Goal: Information Seeking & Learning: Learn about a topic

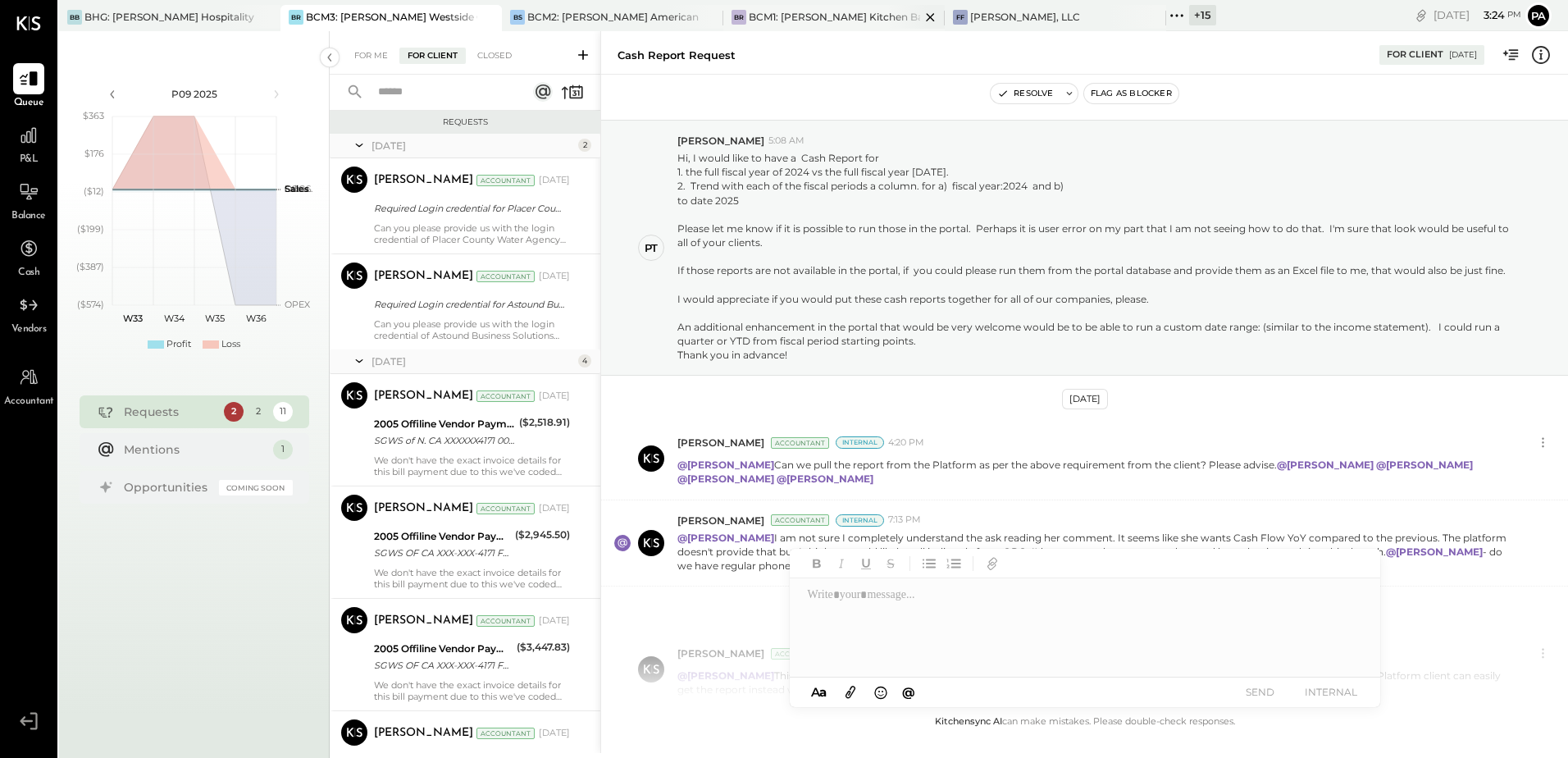
click at [772, 18] on div "BCM1: [PERSON_NAME] Kitchen Bar Market" at bounding box center [834, 17] width 171 height 14
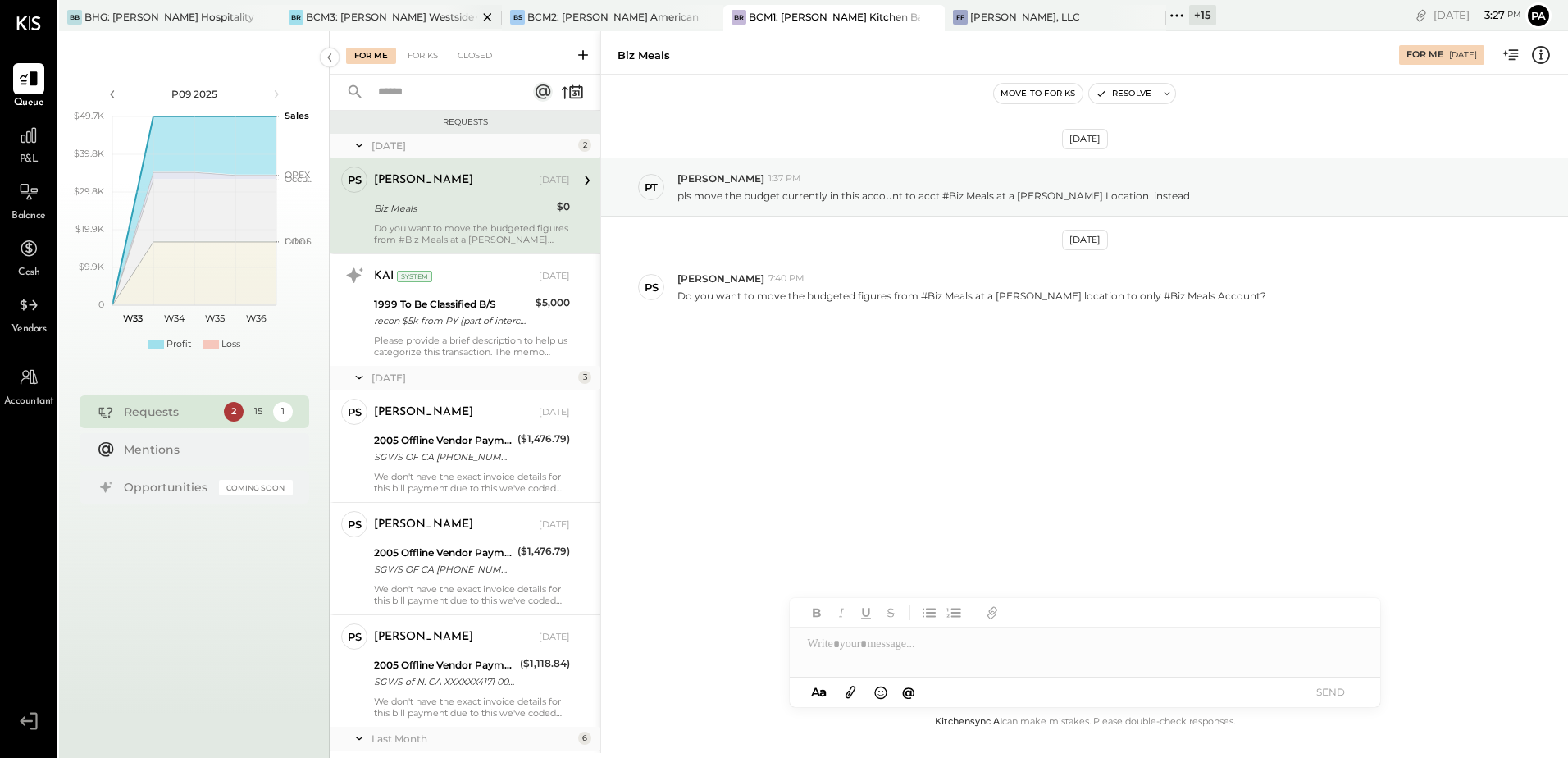
click at [410, 18] on div "BCM3: [PERSON_NAME] Westside Grill" at bounding box center [392, 17] width 171 height 14
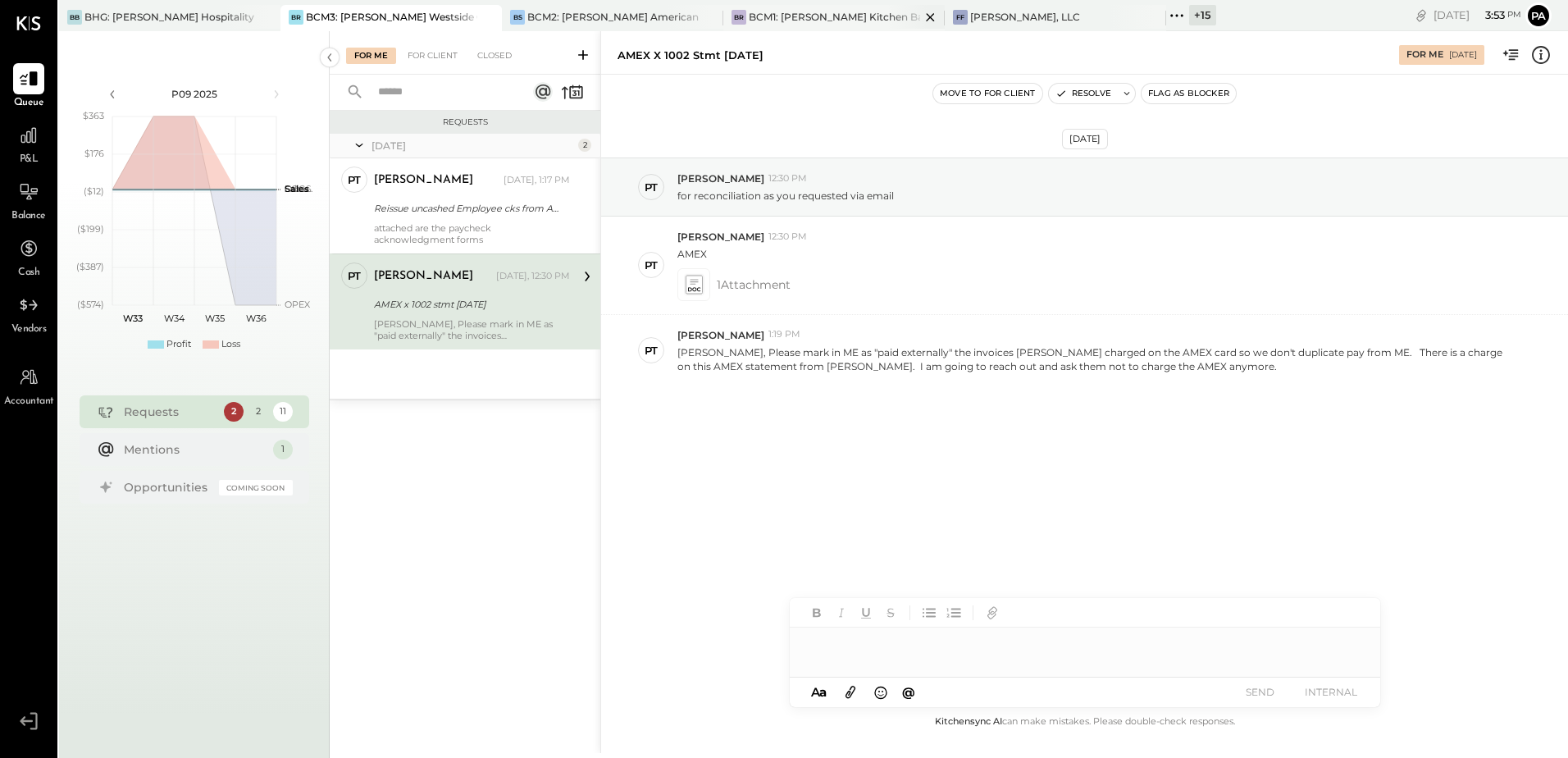
click at [796, 16] on div "BCM1: [PERSON_NAME] Kitchen Bar Market" at bounding box center [834, 17] width 171 height 14
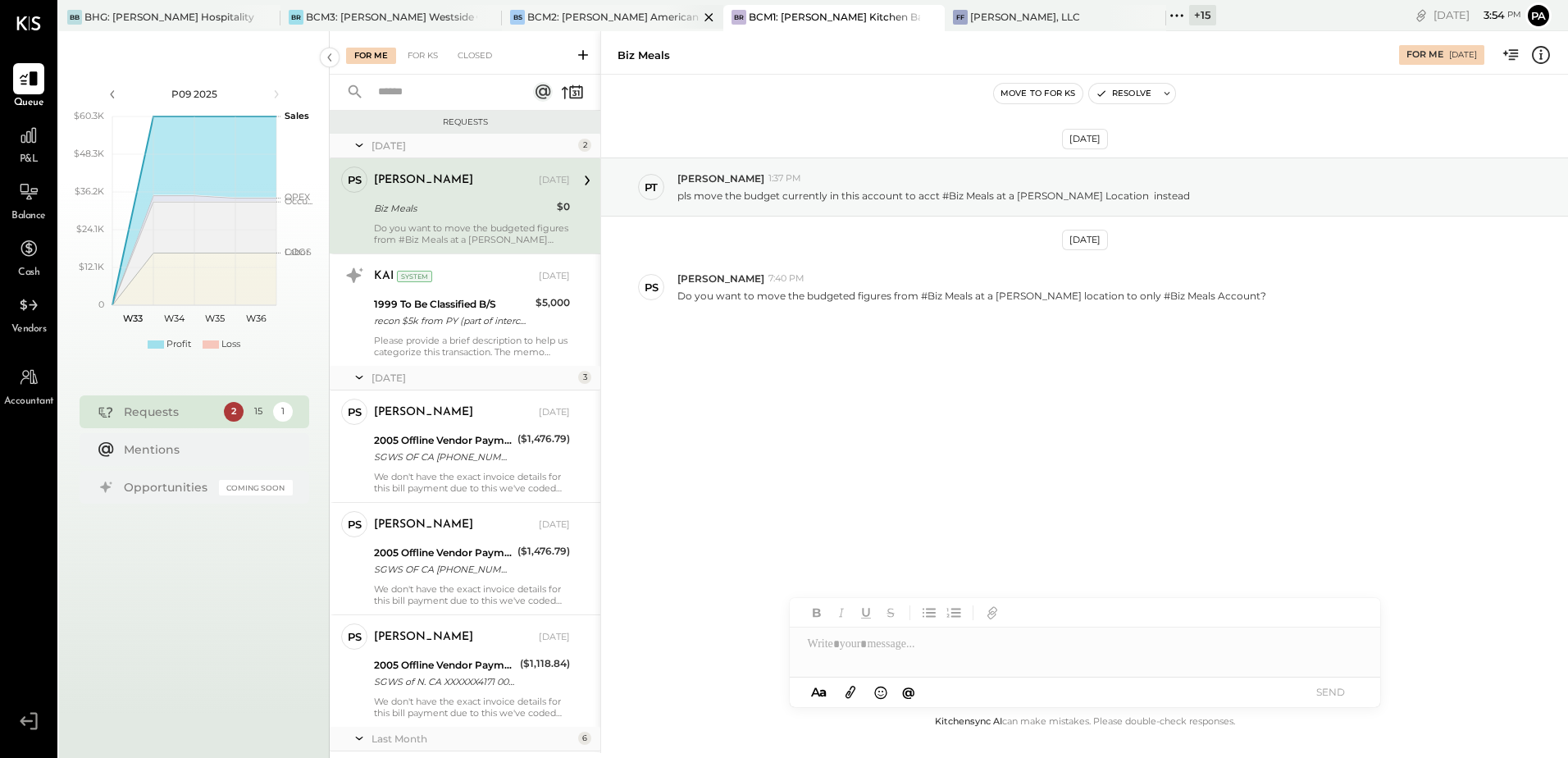
click at [562, 16] on div "BCM2: [PERSON_NAME] American Cooking" at bounding box center [613, 17] width 171 height 14
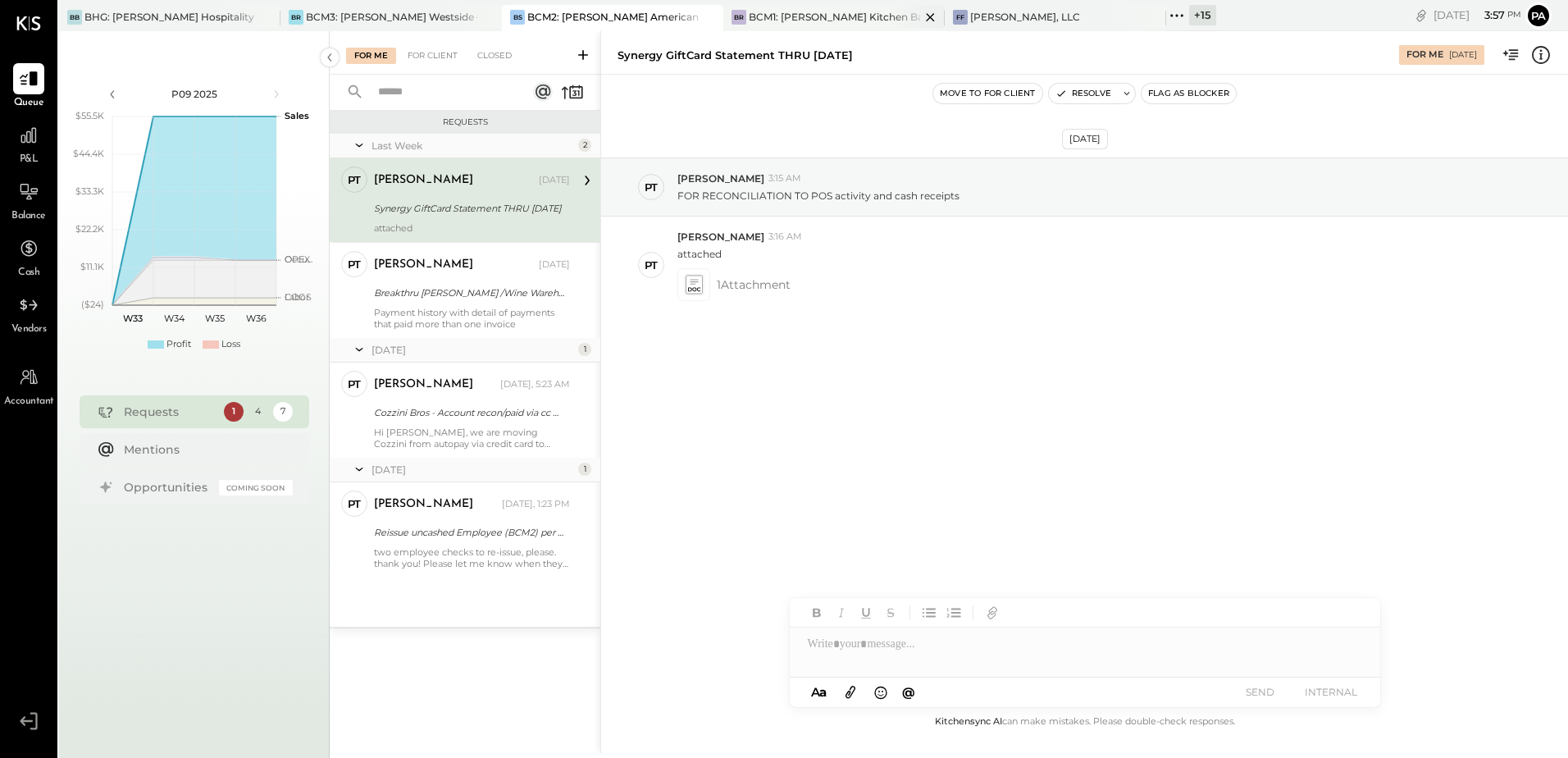
click at [809, 15] on div "BCM1: [PERSON_NAME] Kitchen Bar Market" at bounding box center [834, 17] width 171 height 14
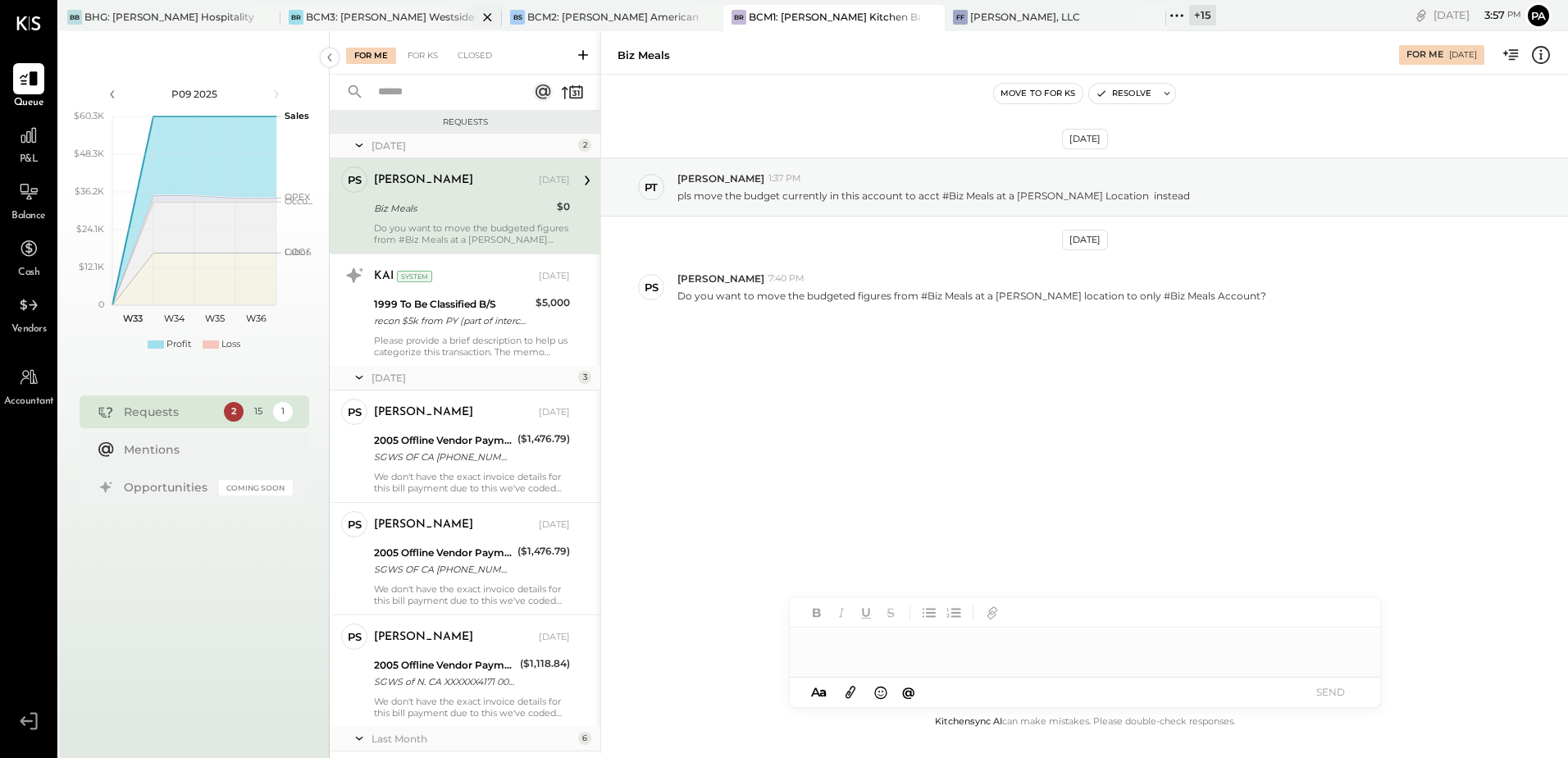
click at [347, 16] on div "BCM3: [PERSON_NAME] Westside Grill" at bounding box center [392, 17] width 171 height 14
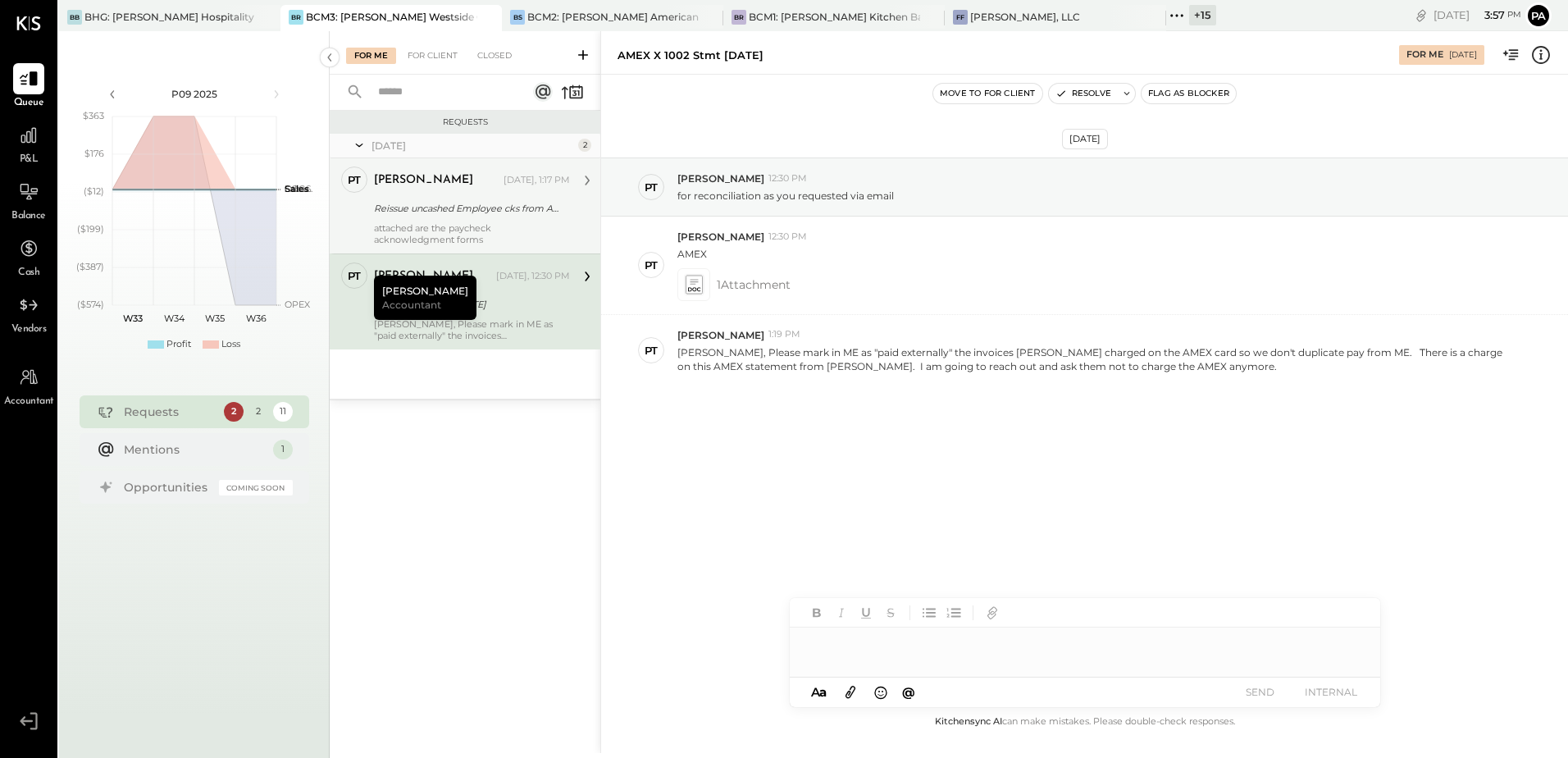
click at [445, 240] on div "attached are the paycheck acknowledgment forms" at bounding box center [471, 233] width 196 height 23
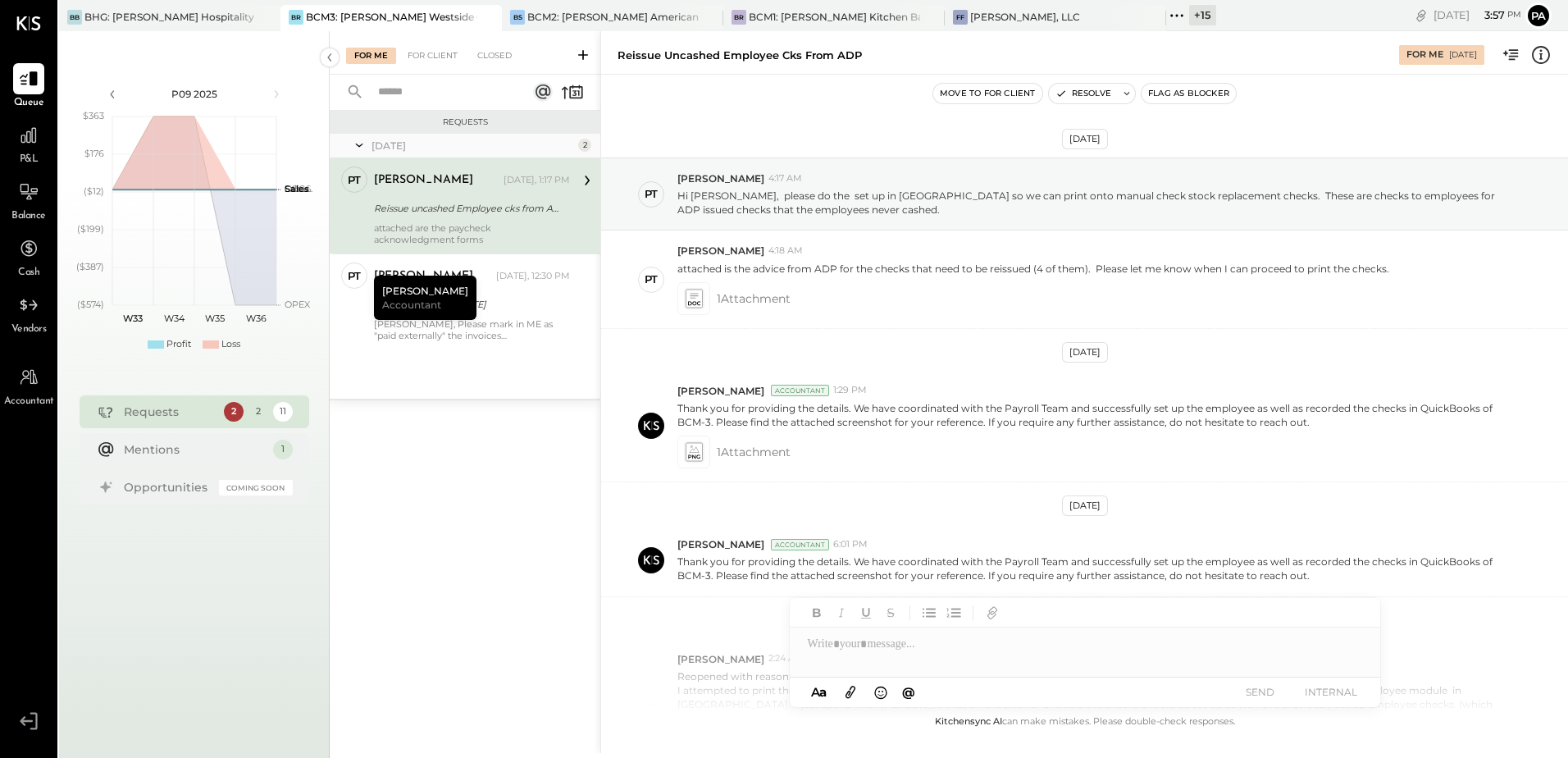
scroll to position [1164, 0]
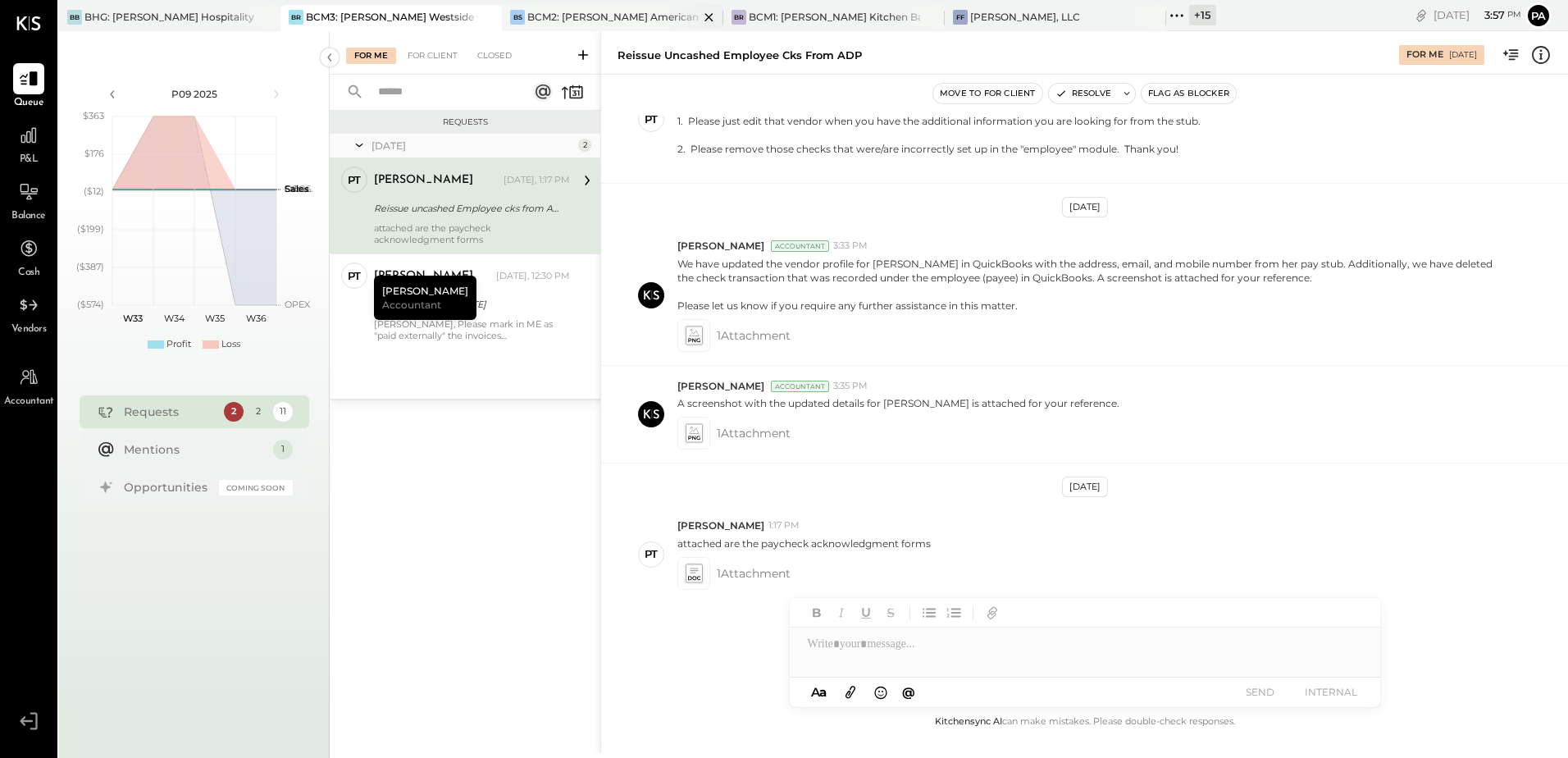
click at [574, 11] on div "BCM2: [PERSON_NAME] American Cooking" at bounding box center [613, 17] width 171 height 14
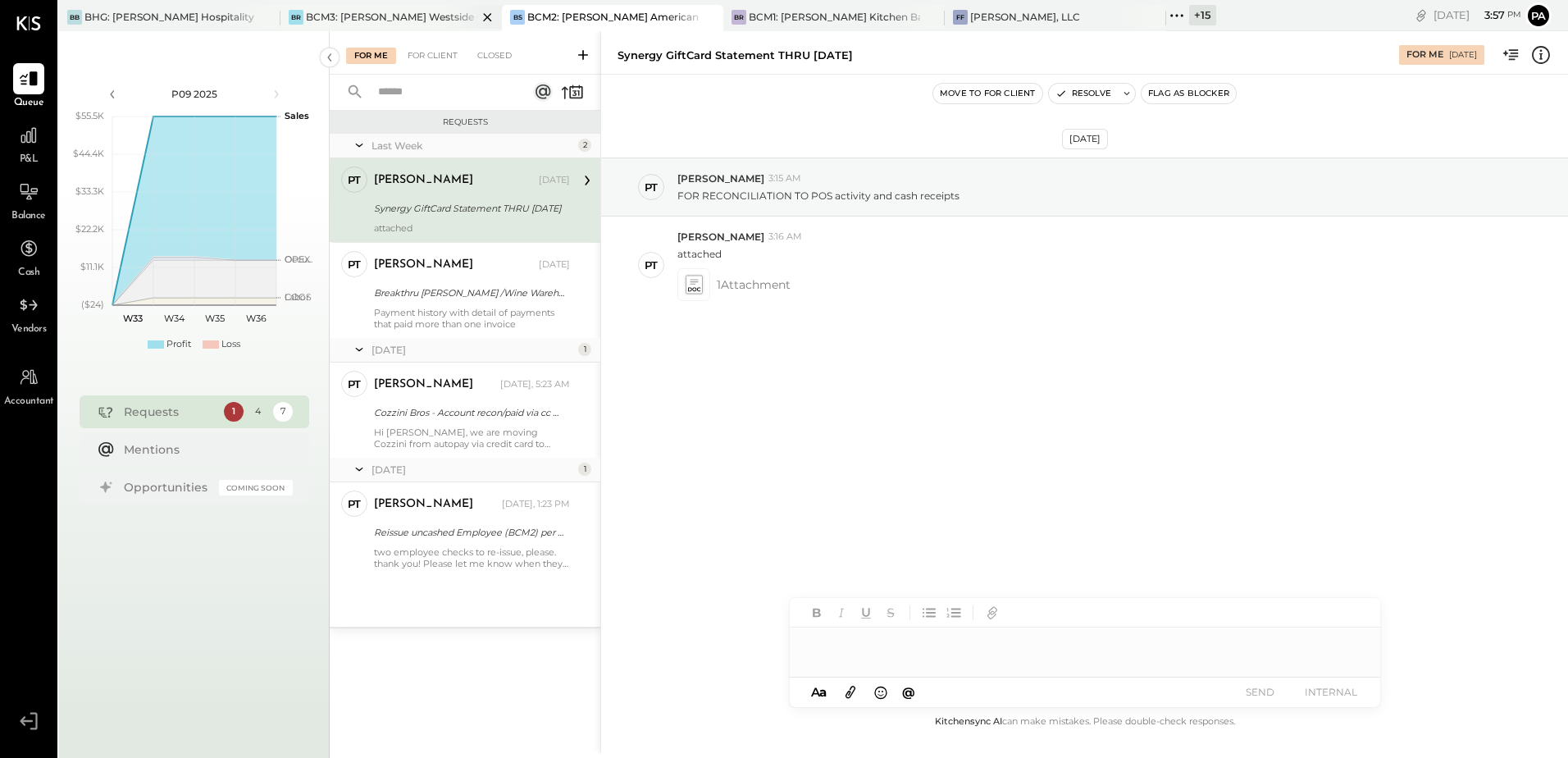
click at [325, 21] on div "BCM3: [PERSON_NAME] Westside Grill" at bounding box center [392, 17] width 171 height 14
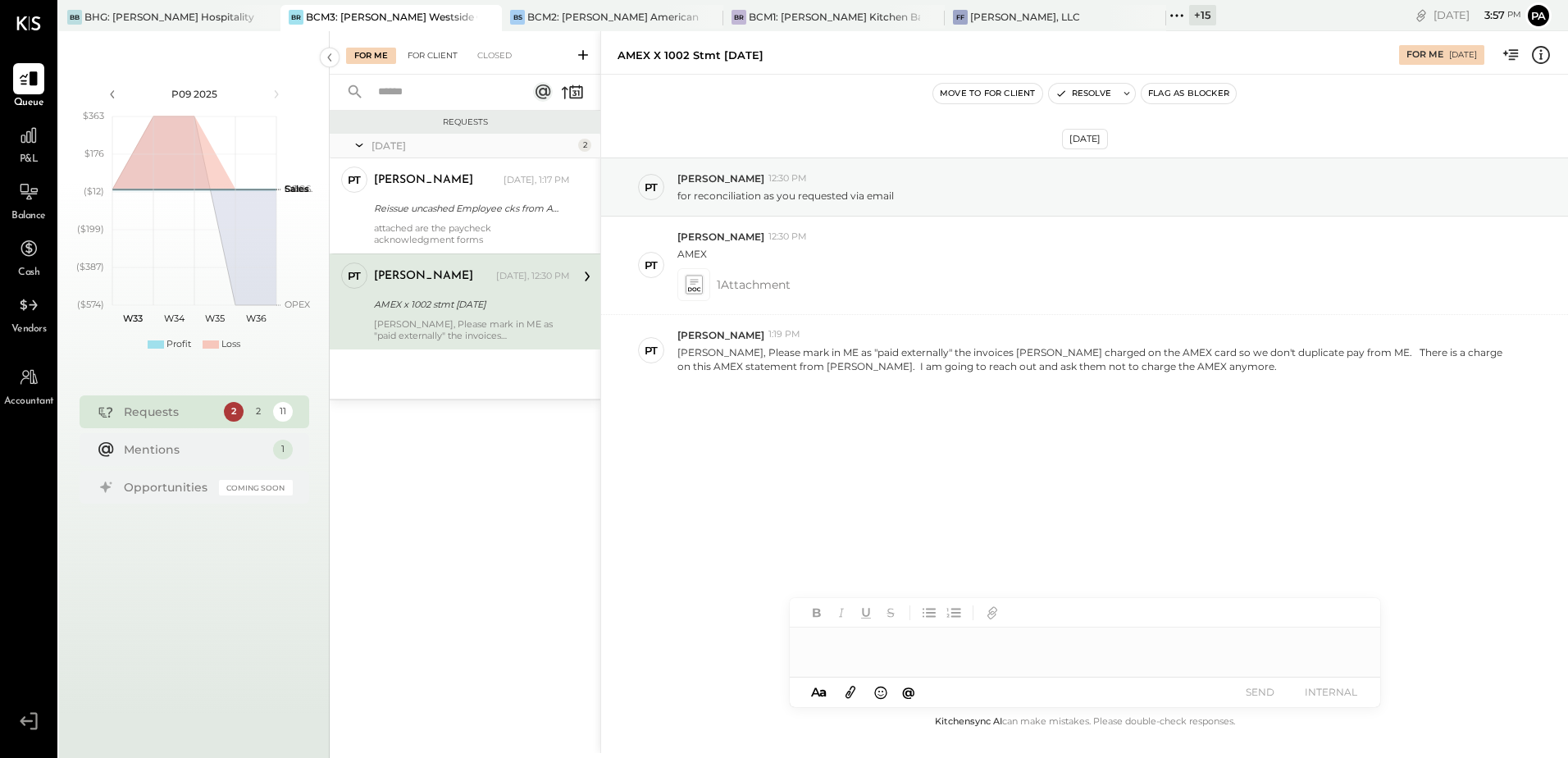
click at [424, 51] on div "For Client" at bounding box center [433, 56] width 67 height 16
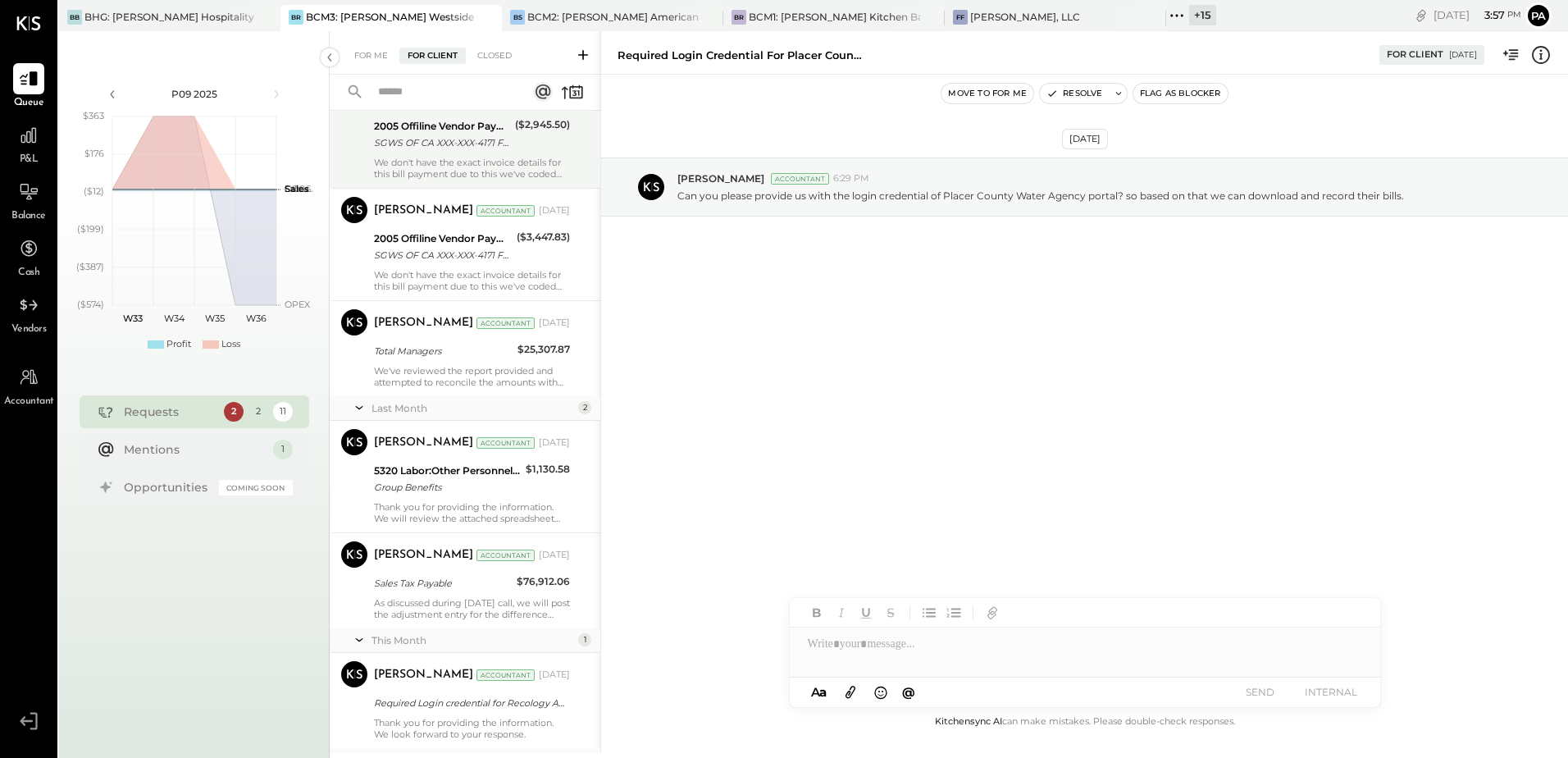
scroll to position [668, 0]
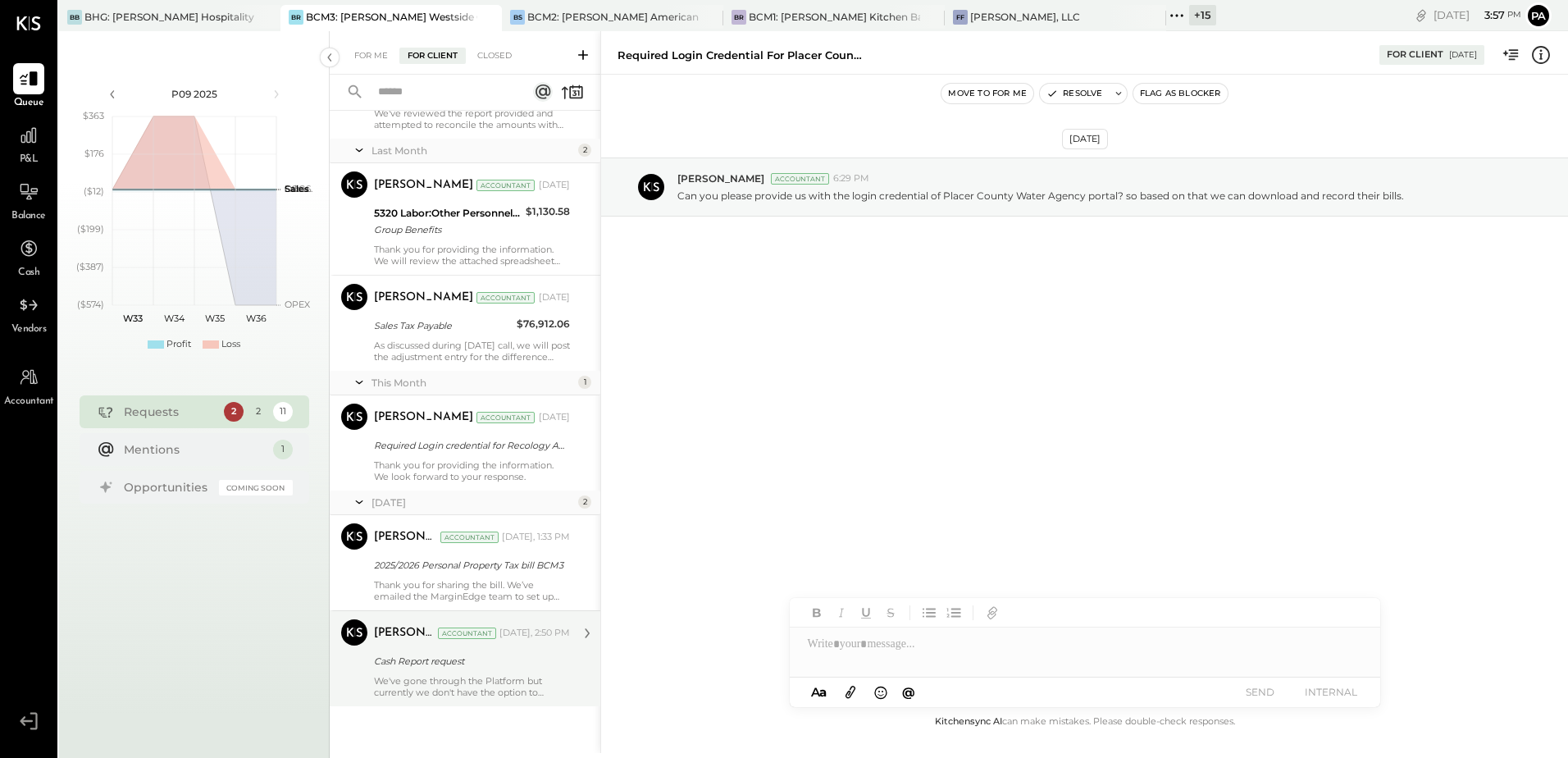
click at [425, 677] on div "We've gone through the Platform but currently we don't have the option to downl…" at bounding box center [471, 686] width 196 height 23
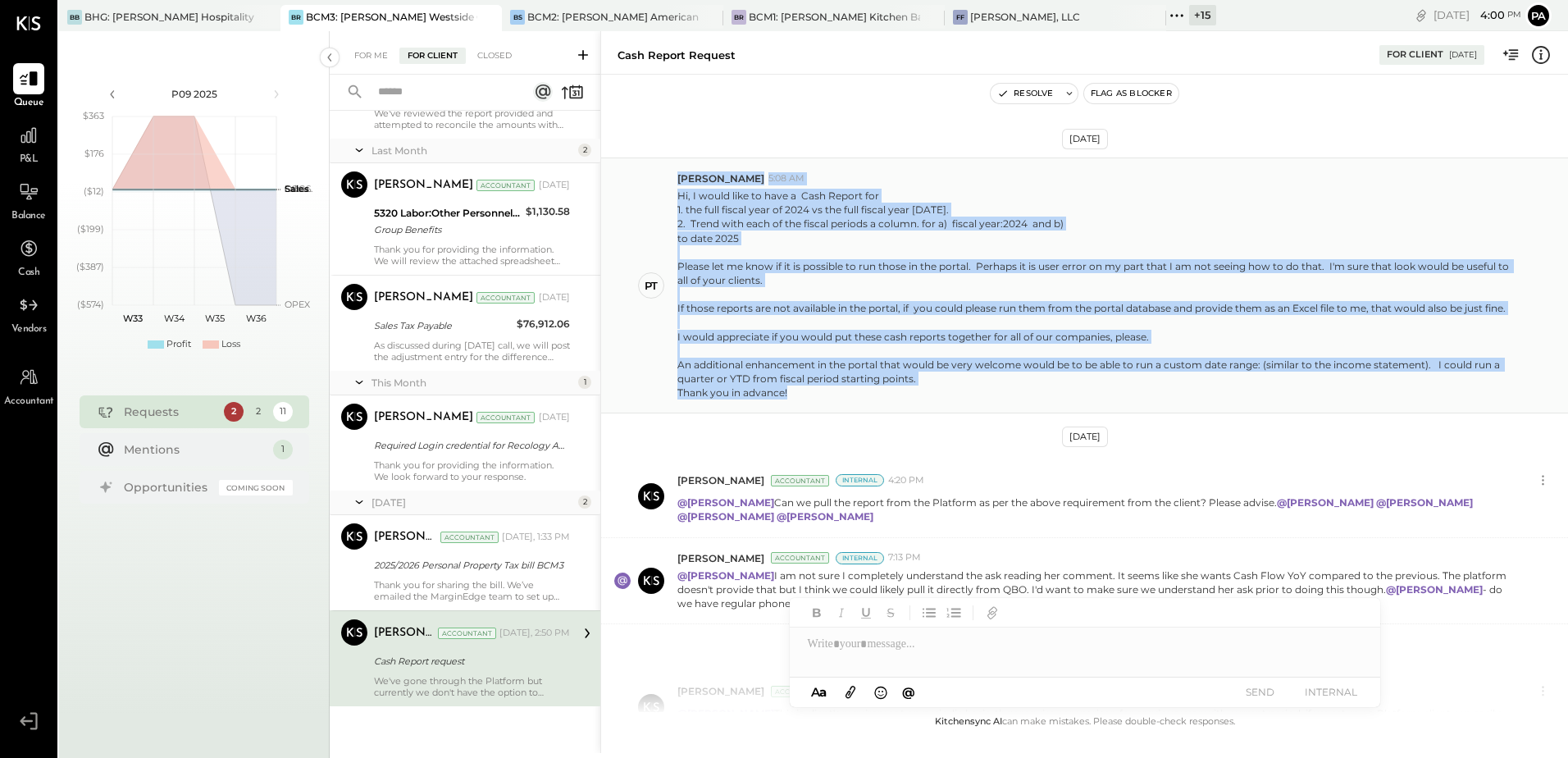
drag, startPoint x: 797, startPoint y: 396, endPoint x: 669, endPoint y: 194, distance: 239.1
click at [669, 194] on div "PT Pam T Luo 5:08 AM Hi, I would like to have a Cash Report for 1. the full fis…" at bounding box center [1085, 285] width 967 height 256
click at [668, 199] on div "PT Pam T Luo 5:08 AM Hi, I would like to have a Cash Report for 1. the full fis…" at bounding box center [1085, 285] width 967 height 256
drag, startPoint x: 679, startPoint y: 200, endPoint x: 795, endPoint y: 395, distance: 226.9
click at [795, 395] on div "PT Pam T Luo 5:08 AM Hi, I would like to have a Cash Report for 1. the full fis…" at bounding box center [1085, 285] width 967 height 256
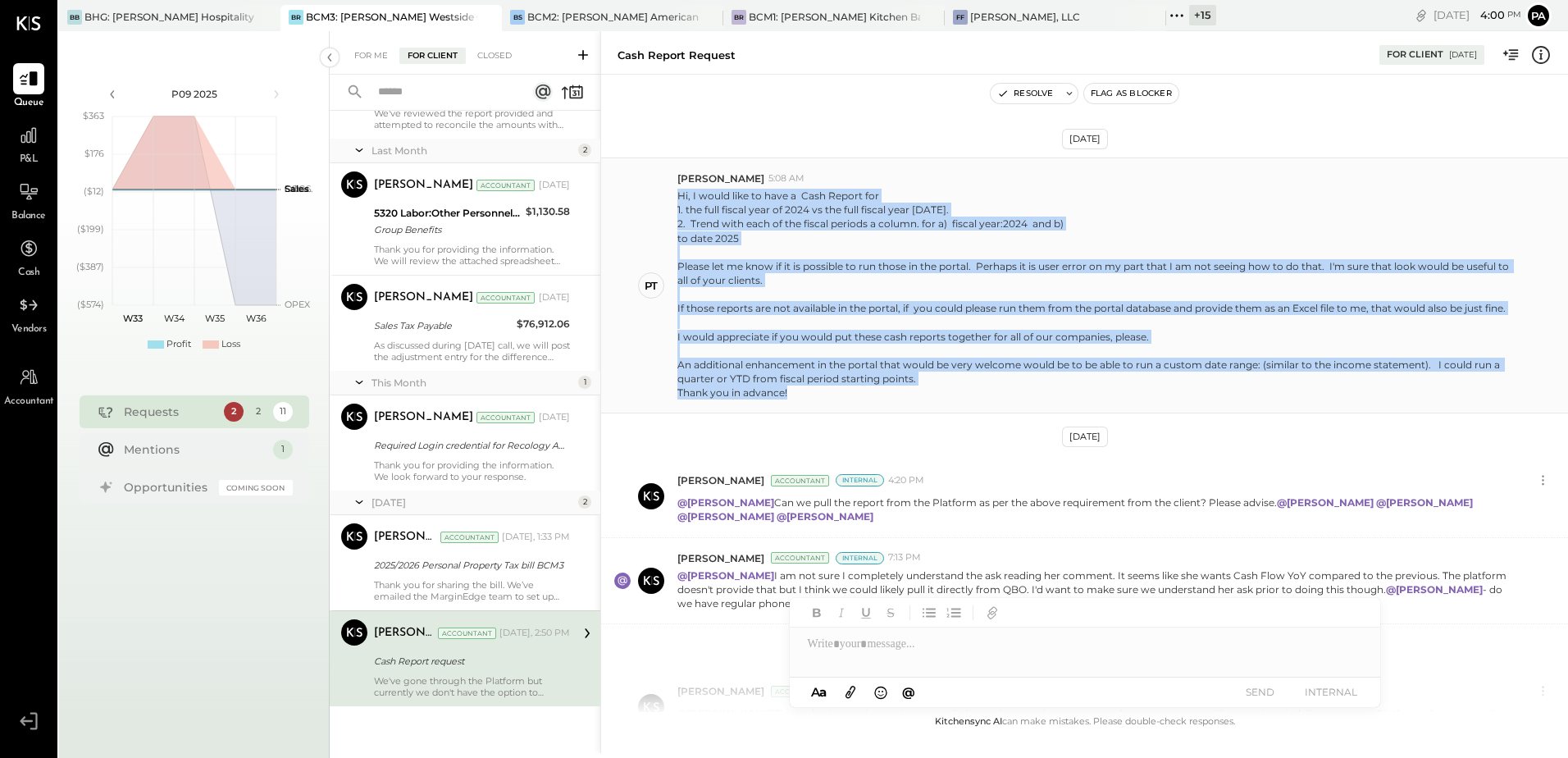
copy p "Hi, I would like to have a Cash Report for 1. the full fiscal year of 2024 vs t…"
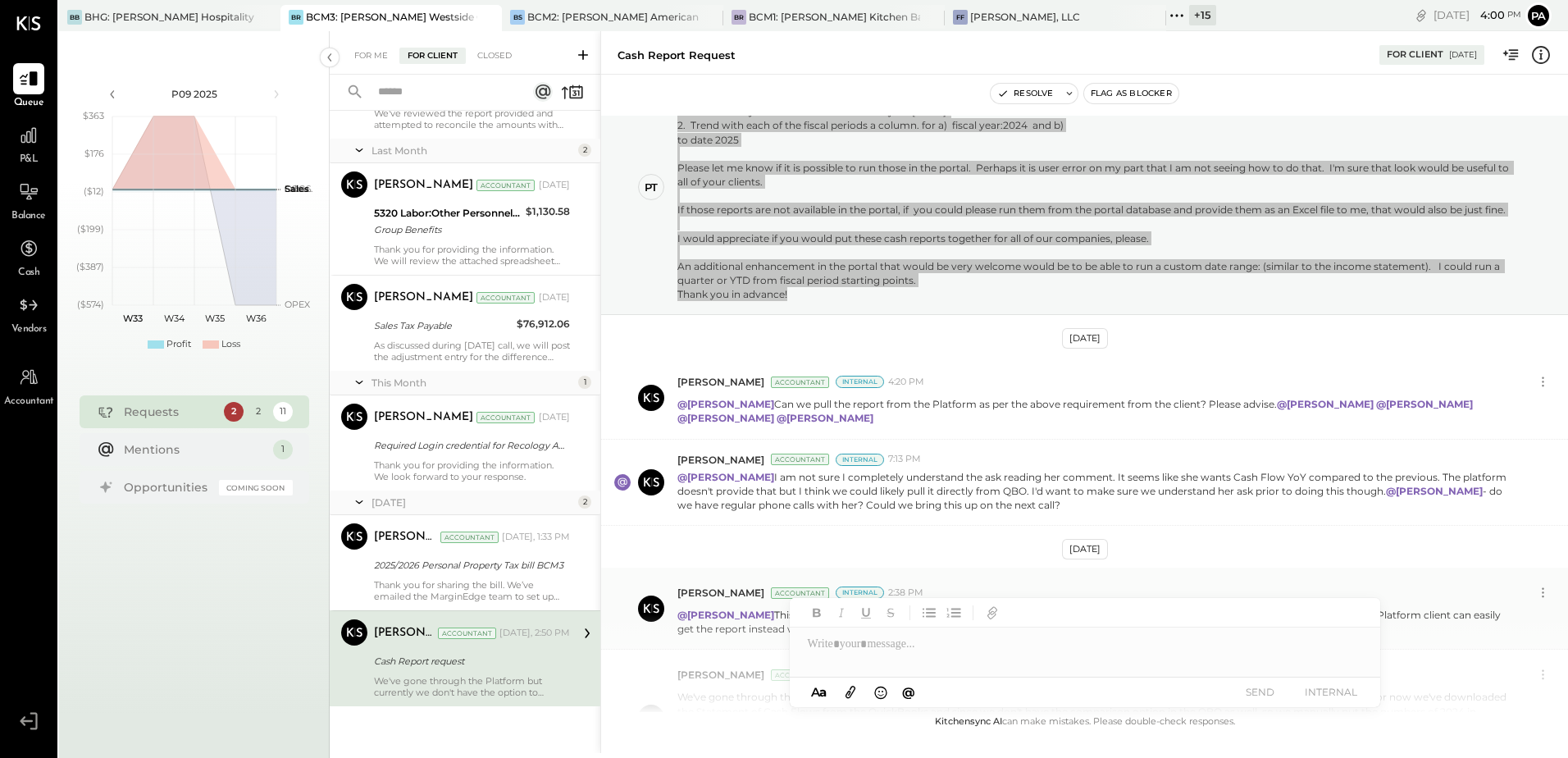
scroll to position [294, 0]
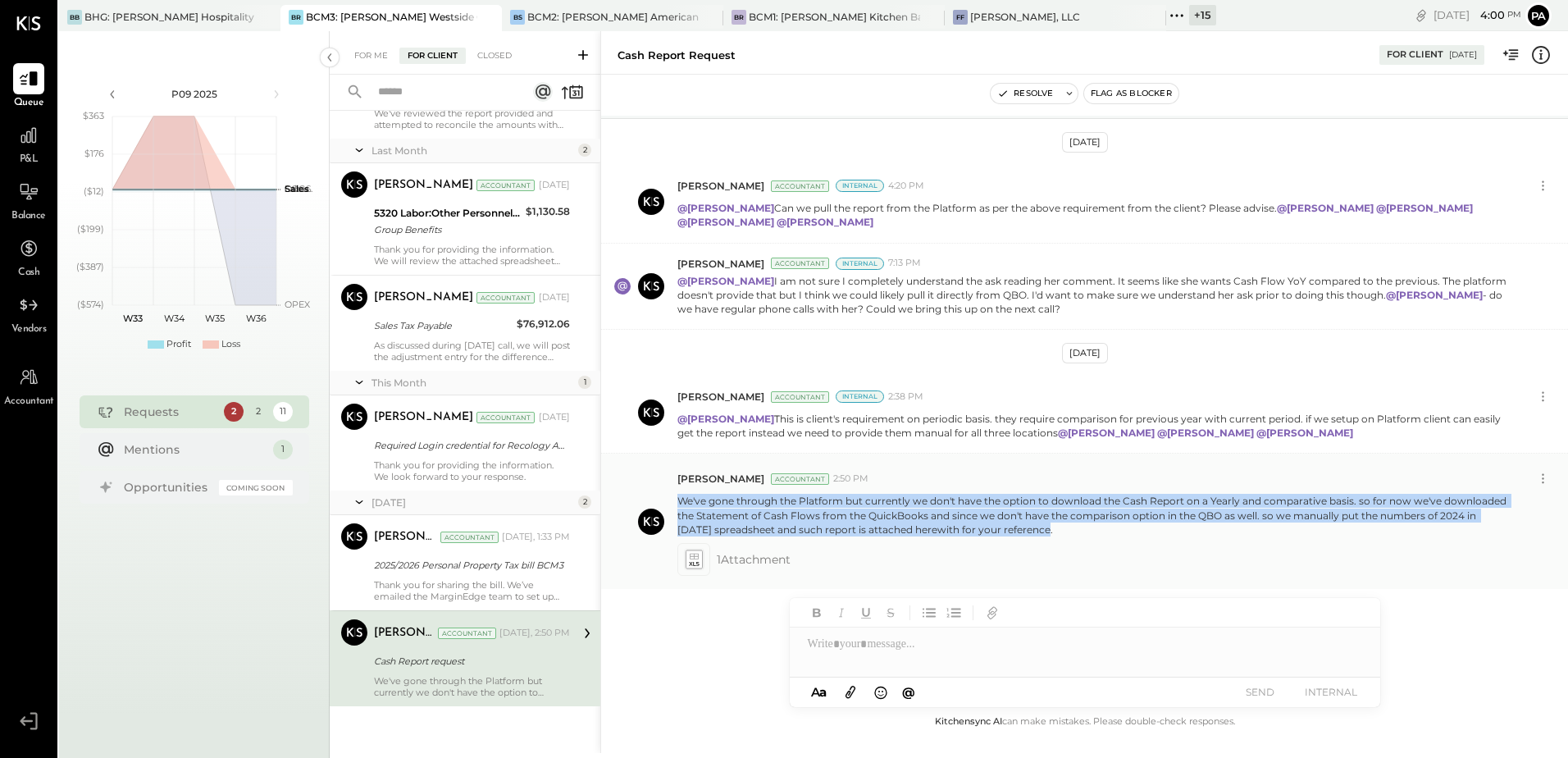
drag, startPoint x: 1031, startPoint y: 529, endPoint x: 680, endPoint y: 505, distance: 351.8
click at [680, 505] on p "We've gone through the Platform but currently we don't have the option to downl…" at bounding box center [1095, 515] width 834 height 42
copy p "We've gone through the Platform but currently we don't have the option to downl…"
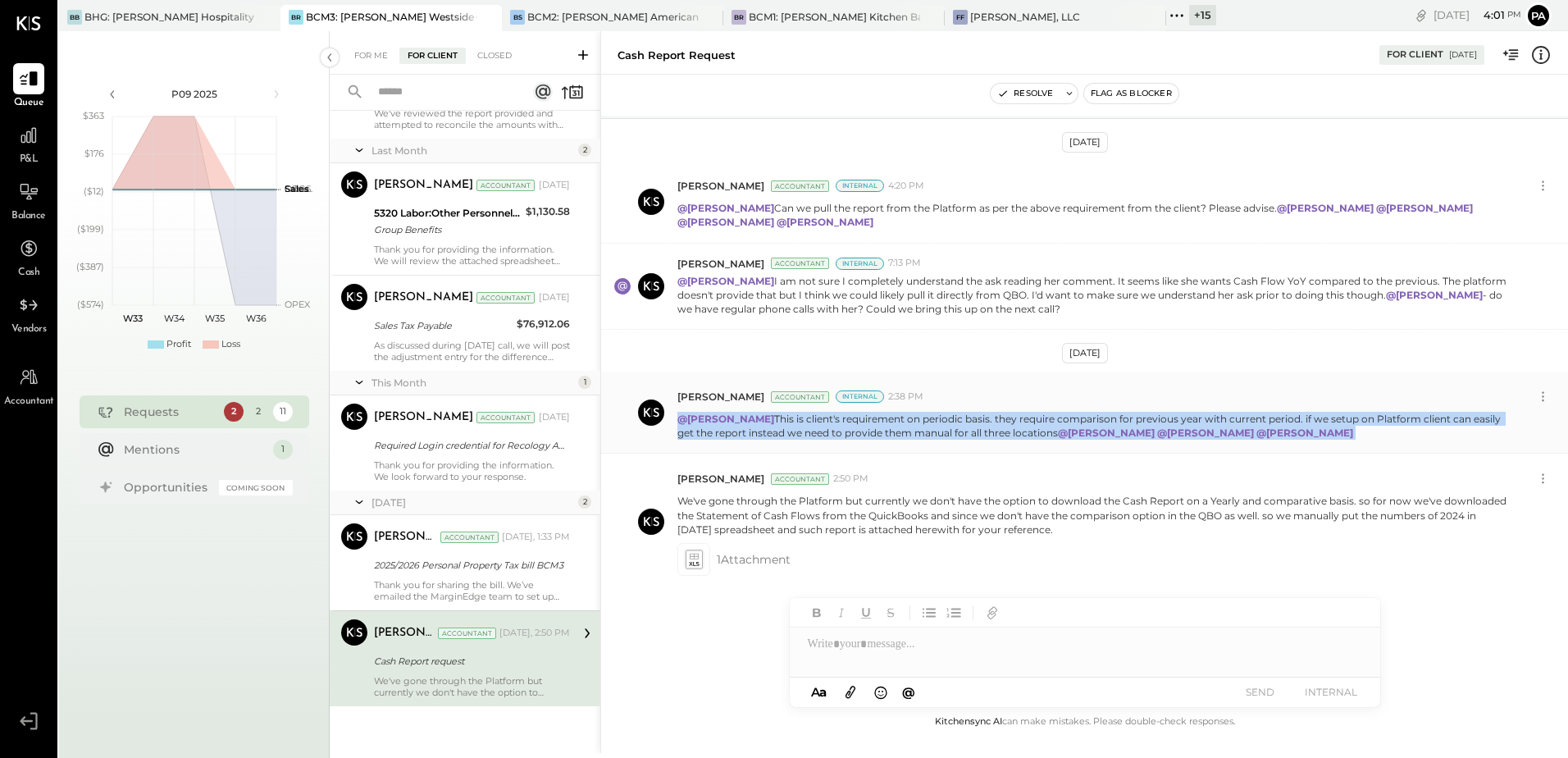
drag, startPoint x: 1275, startPoint y: 436, endPoint x: 672, endPoint y: 421, distance: 603.2
click at [672, 421] on div "Parth Shah Accountant Internal 2:38 PM @Archie Grace This is client's requireme…" at bounding box center [1085, 413] width 967 height 82
copy p "@Archie Grace This is client's requirement on periodic basis. they require comp…"
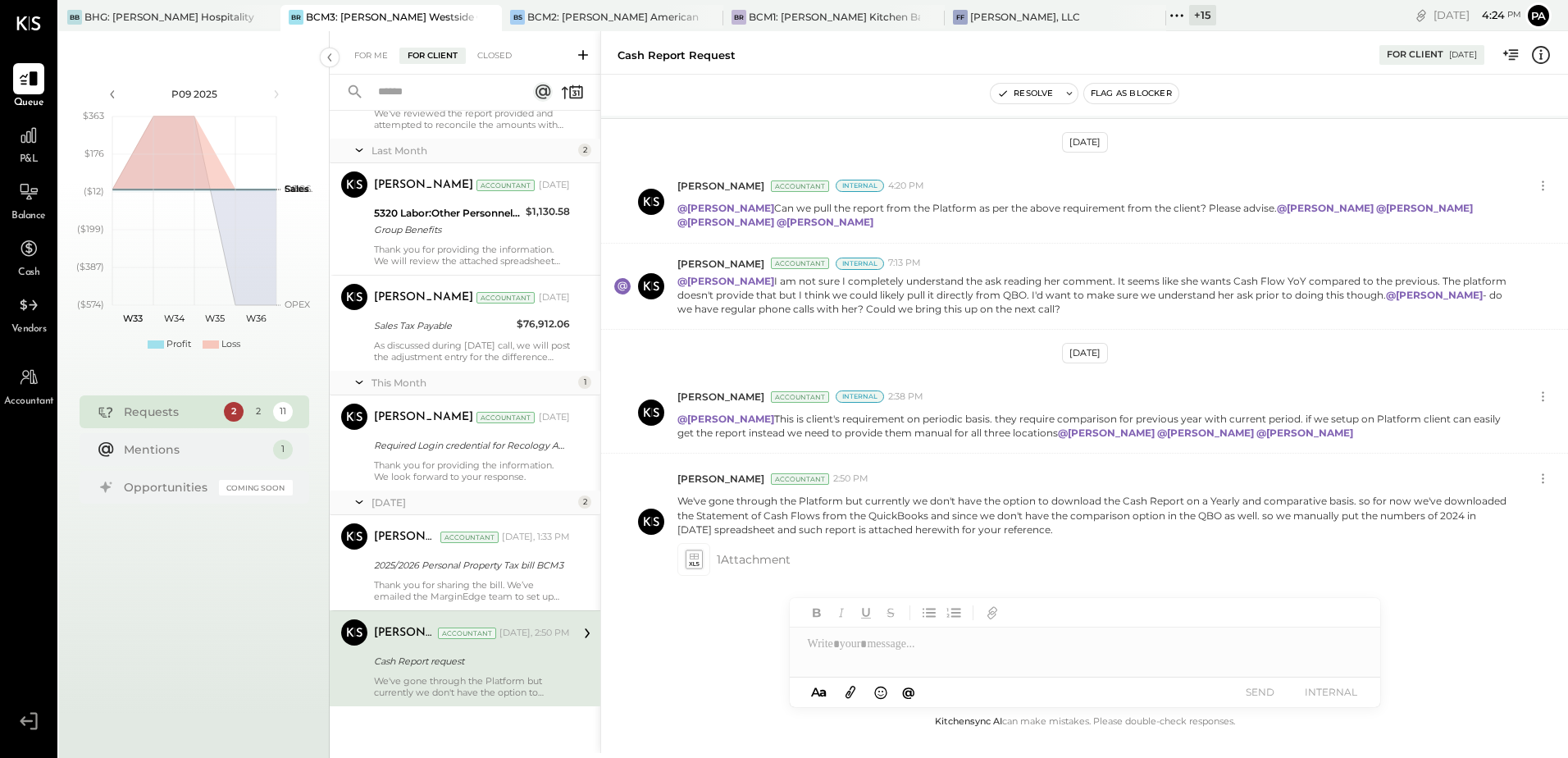
click at [360, 65] on div "For Me For Client Closed" at bounding box center [466, 53] width 271 height 44
click at [363, 46] on div "For Me For Client Closed" at bounding box center [466, 53] width 271 height 44
click at [364, 57] on div "For Me" at bounding box center [371, 56] width 50 height 16
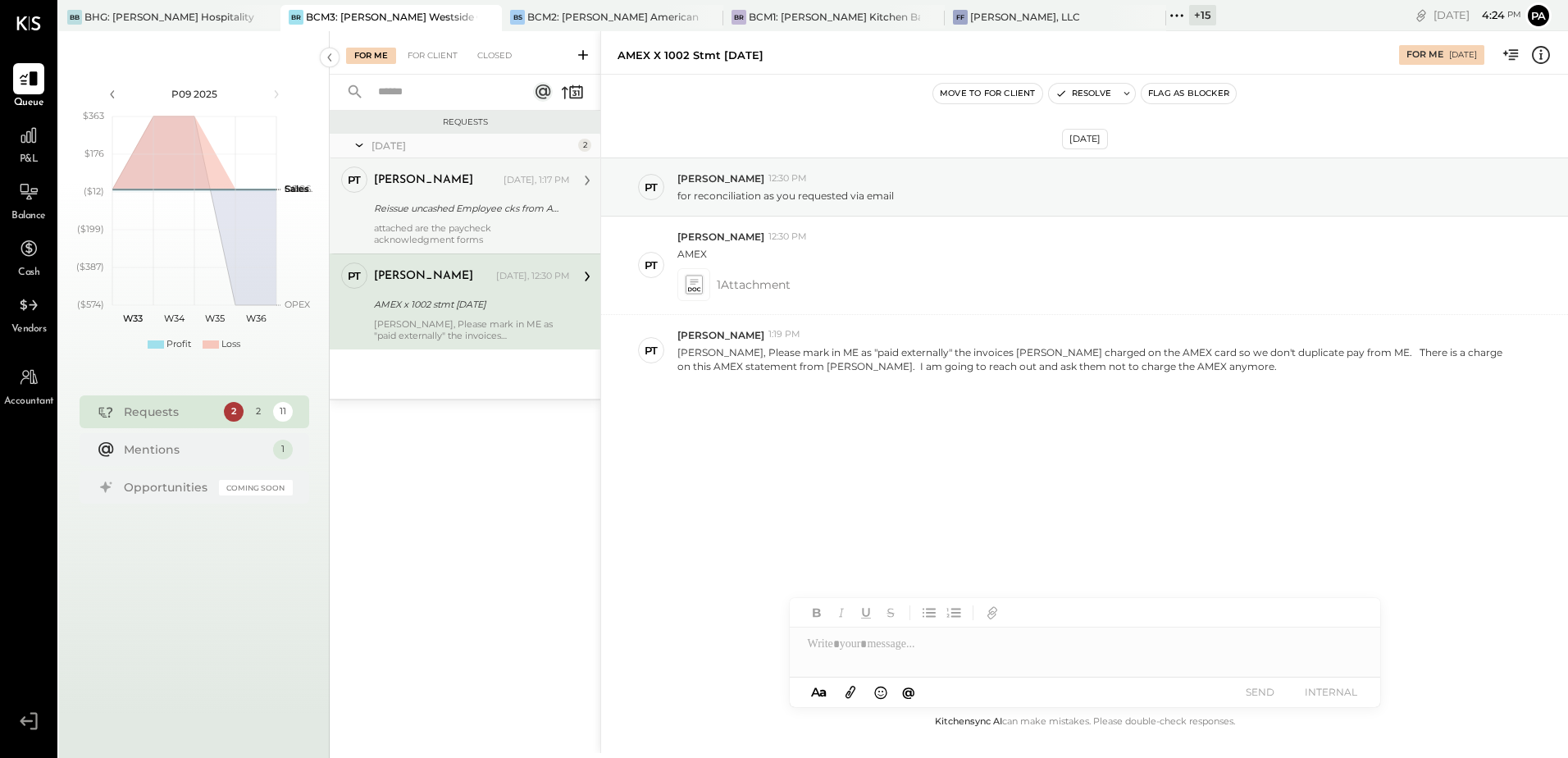
click at [409, 212] on div "Reissue uncashed Employee cks from ADP" at bounding box center [470, 208] width 191 height 16
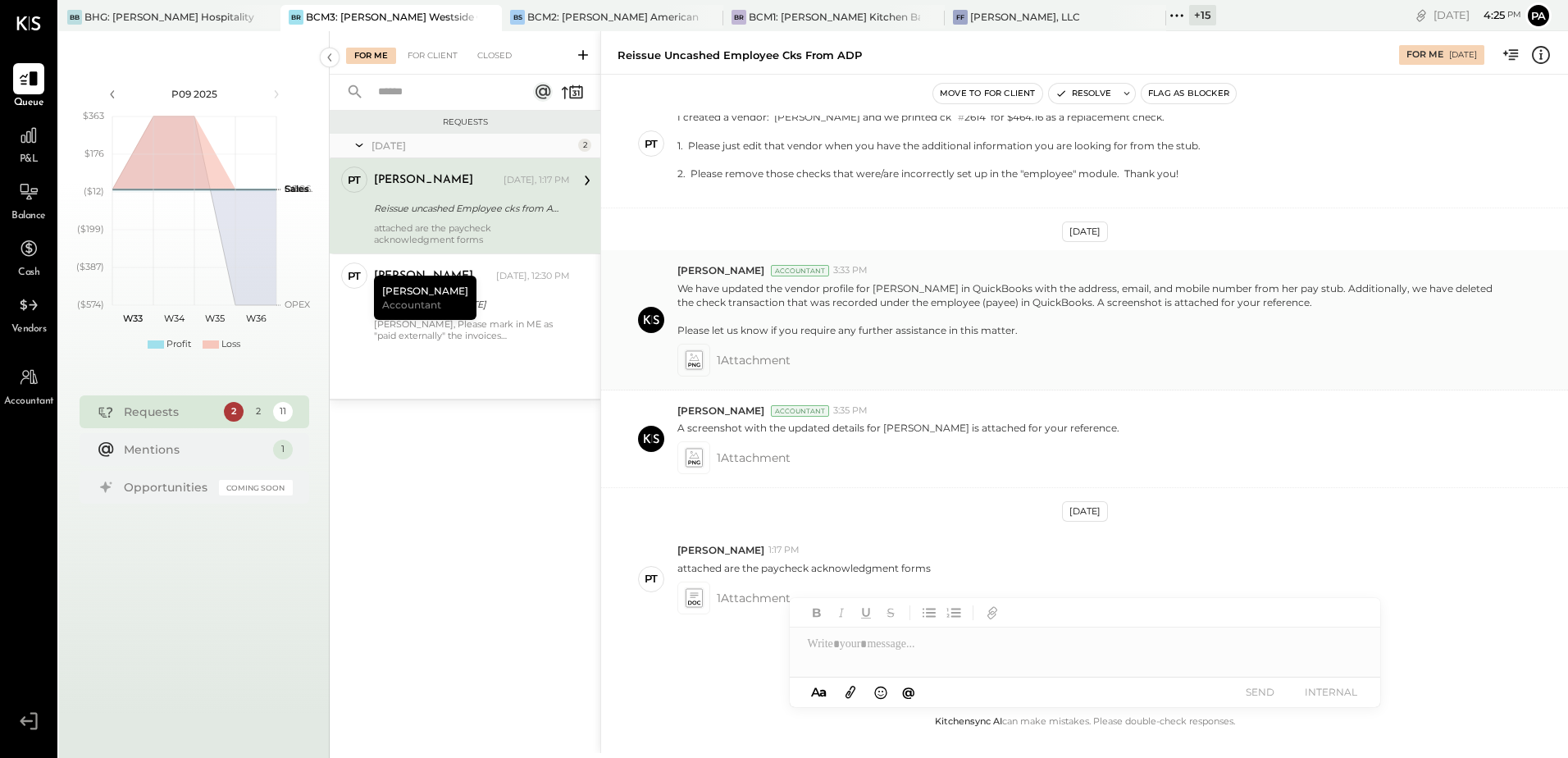
scroll to position [1164, 0]
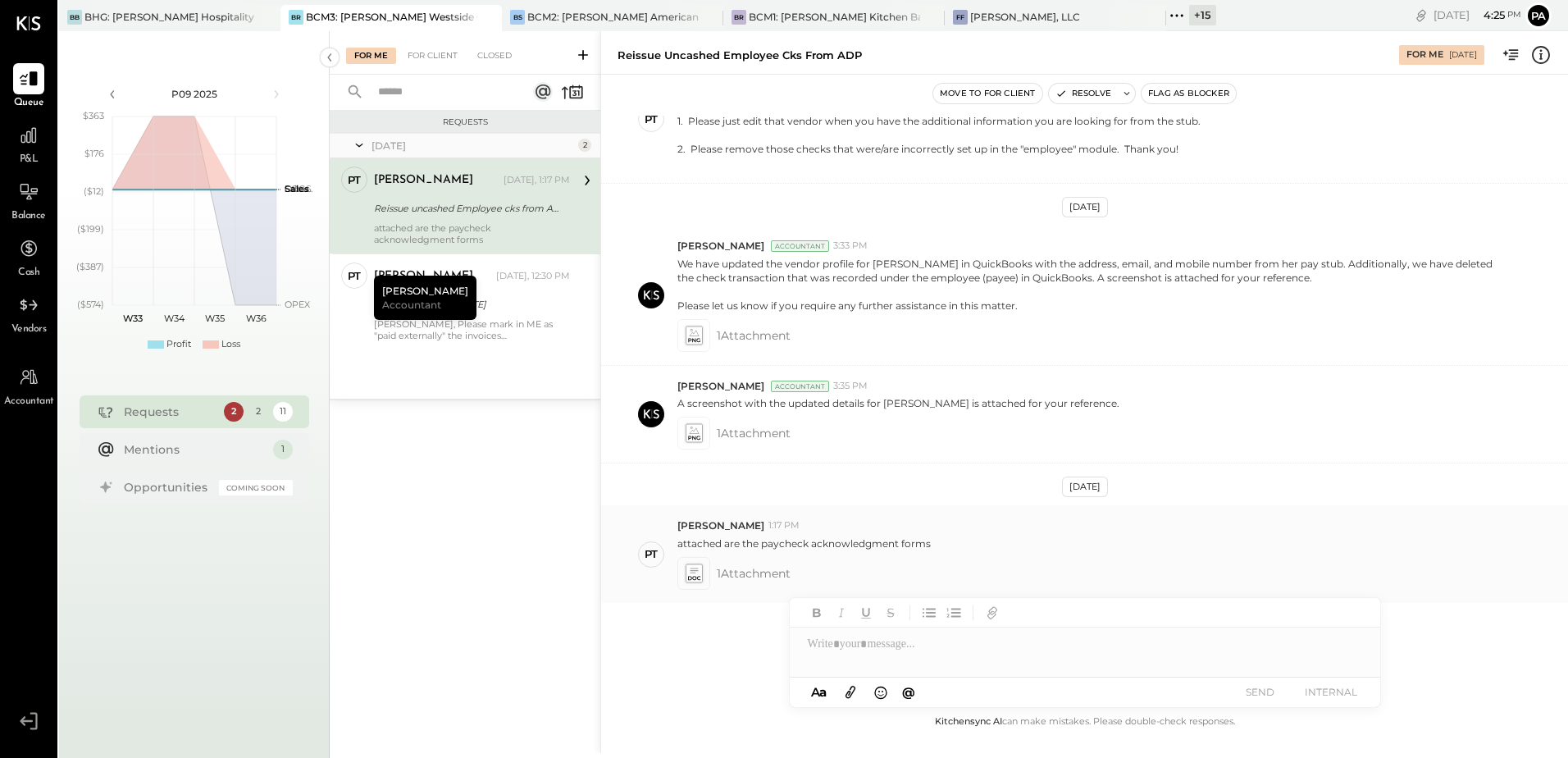
click at [690, 564] on icon at bounding box center [693, 572] width 17 height 19
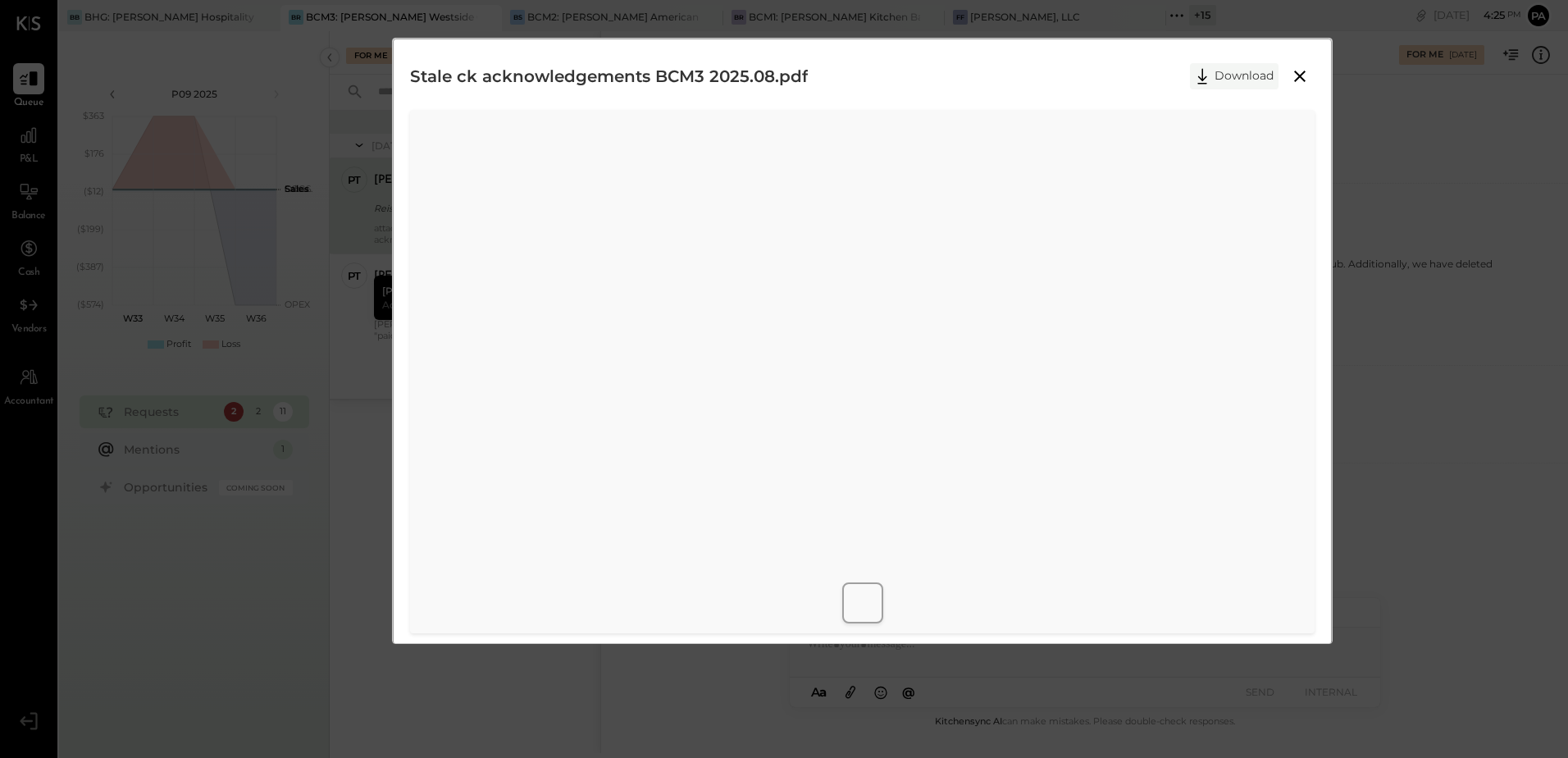
click at [1248, 80] on button "Download" at bounding box center [1234, 76] width 89 height 26
drag, startPoint x: 1100, startPoint y: 67, endPoint x: 1124, endPoint y: 81, distance: 27.8
click at [1100, 67] on div "Stale ck acknowledgements BCM3 2025.08.pdf Download" at bounding box center [862, 76] width 905 height 41
click at [1292, 81] on icon at bounding box center [1300, 77] width 20 height 20
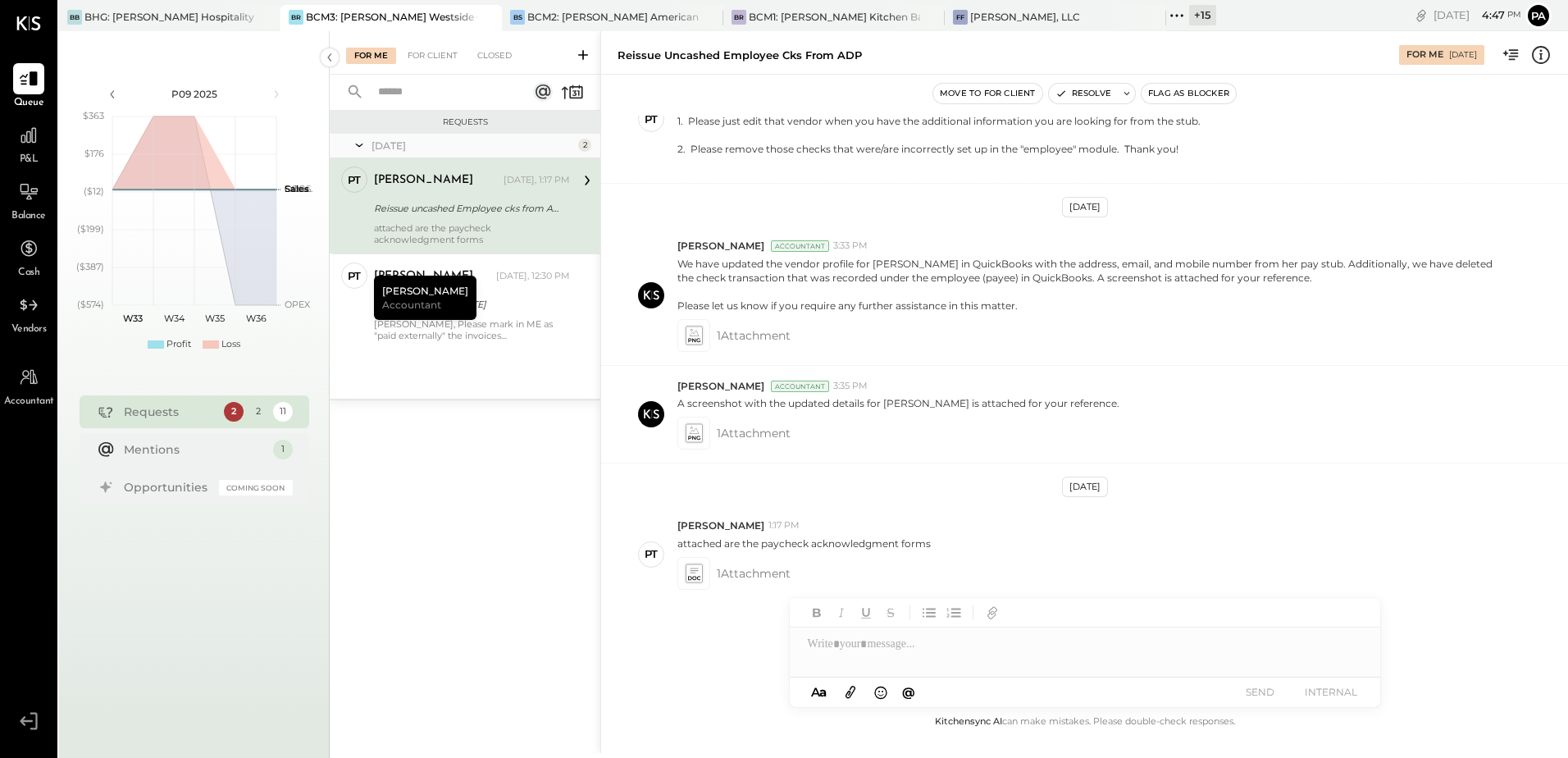
click at [871, 645] on div at bounding box center [1085, 643] width 590 height 33
click at [1229, 641] on div "**********" at bounding box center [1085, 643] width 590 height 33
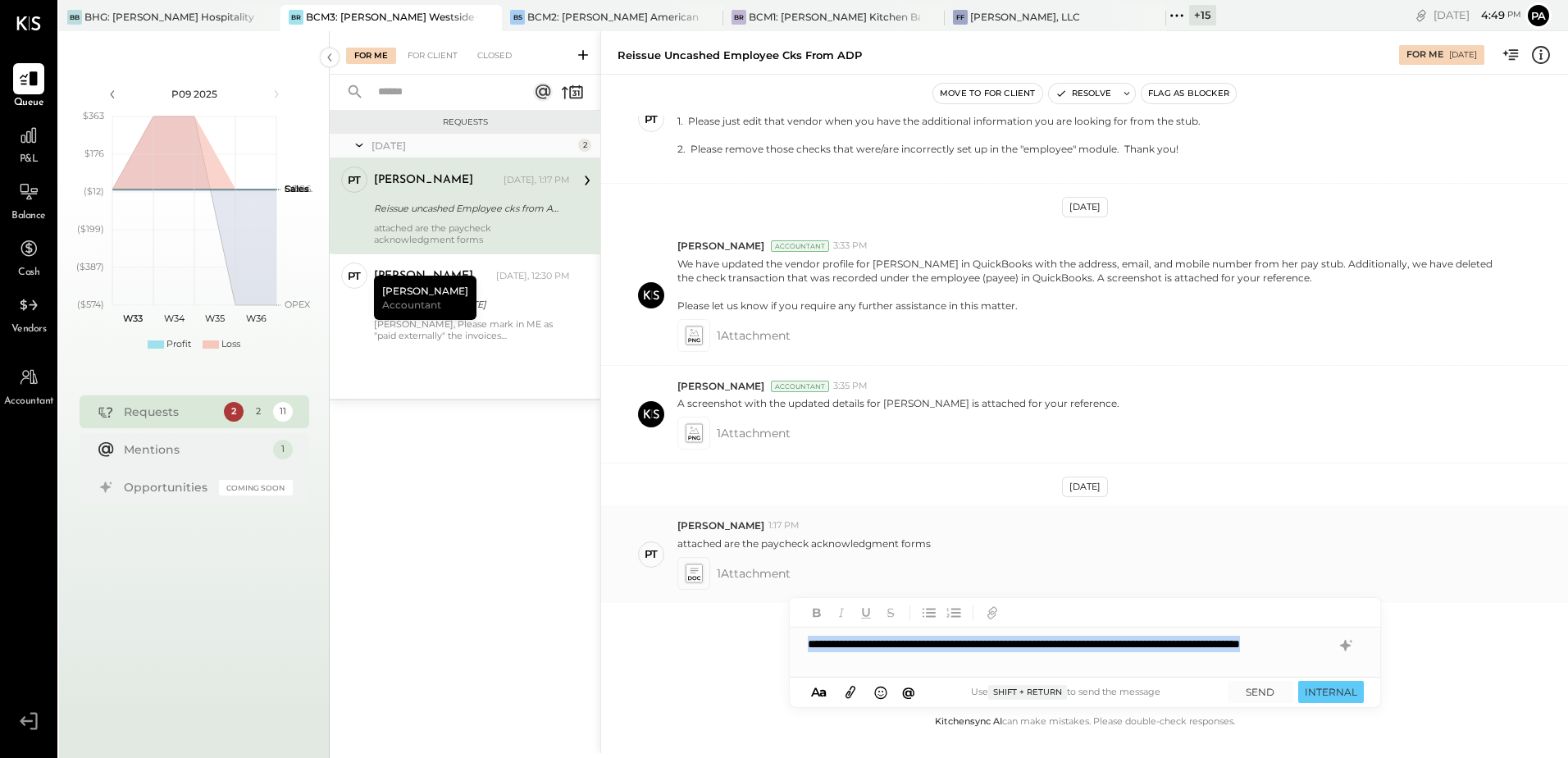
copy div "**********"
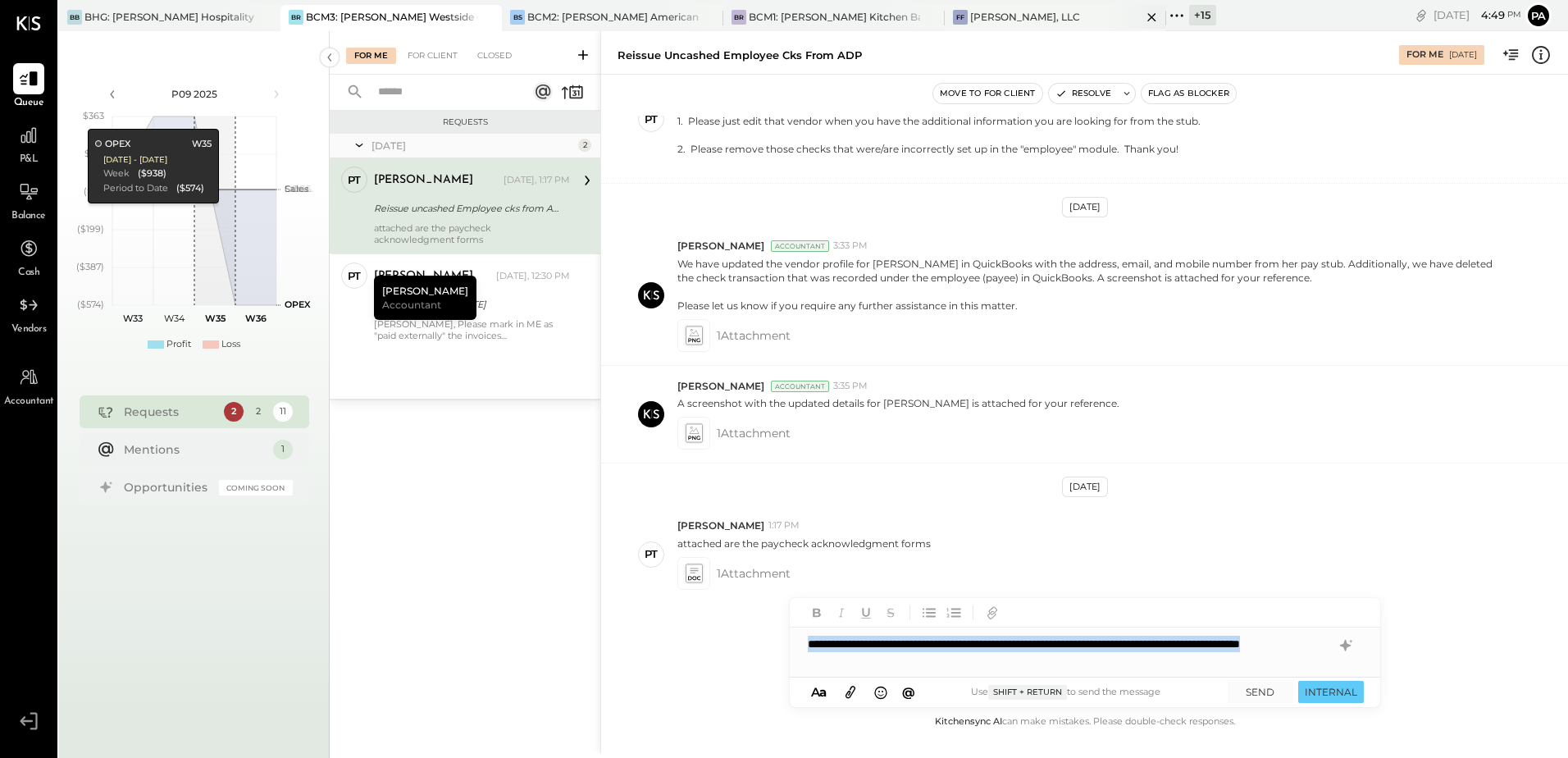
copy div "**********"
click at [1128, 97] on icon at bounding box center [1127, 94] width 12 height 12
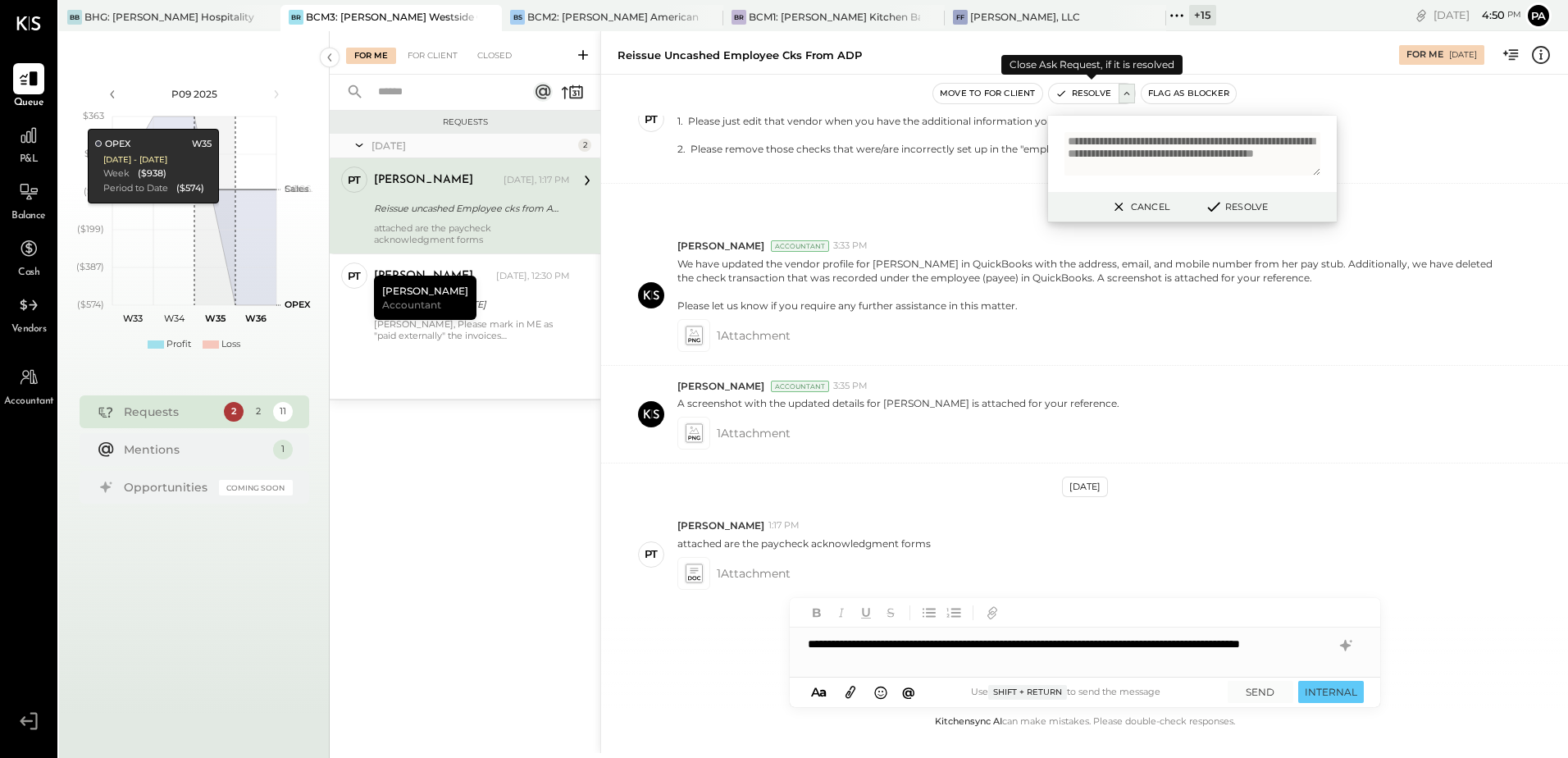
scroll to position [4, 0]
type textarea "**********"
click at [1263, 692] on button "SEND" at bounding box center [1261, 692] width 66 height 22
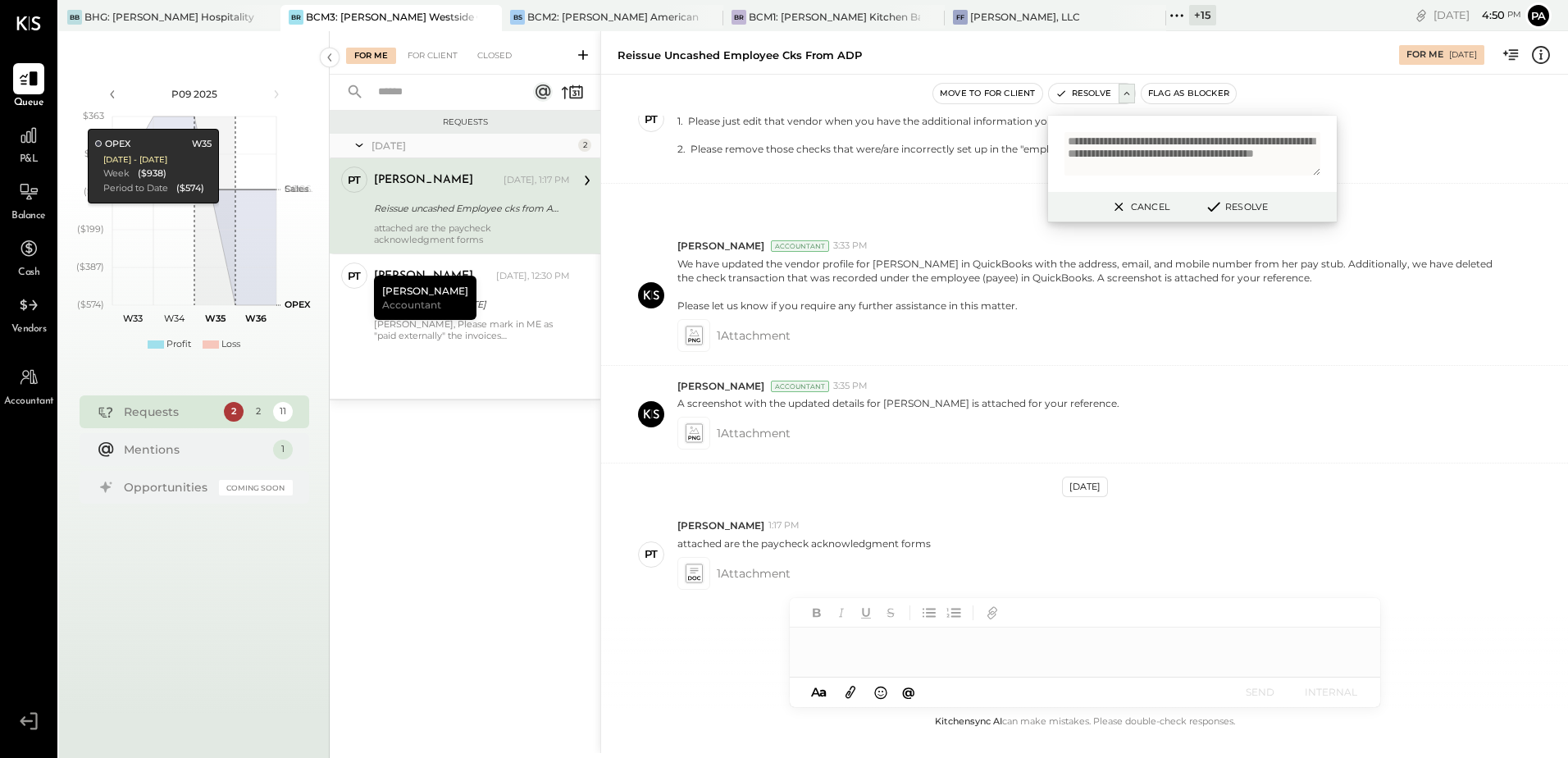
click at [1248, 201] on button "Resolve" at bounding box center [1236, 206] width 74 height 20
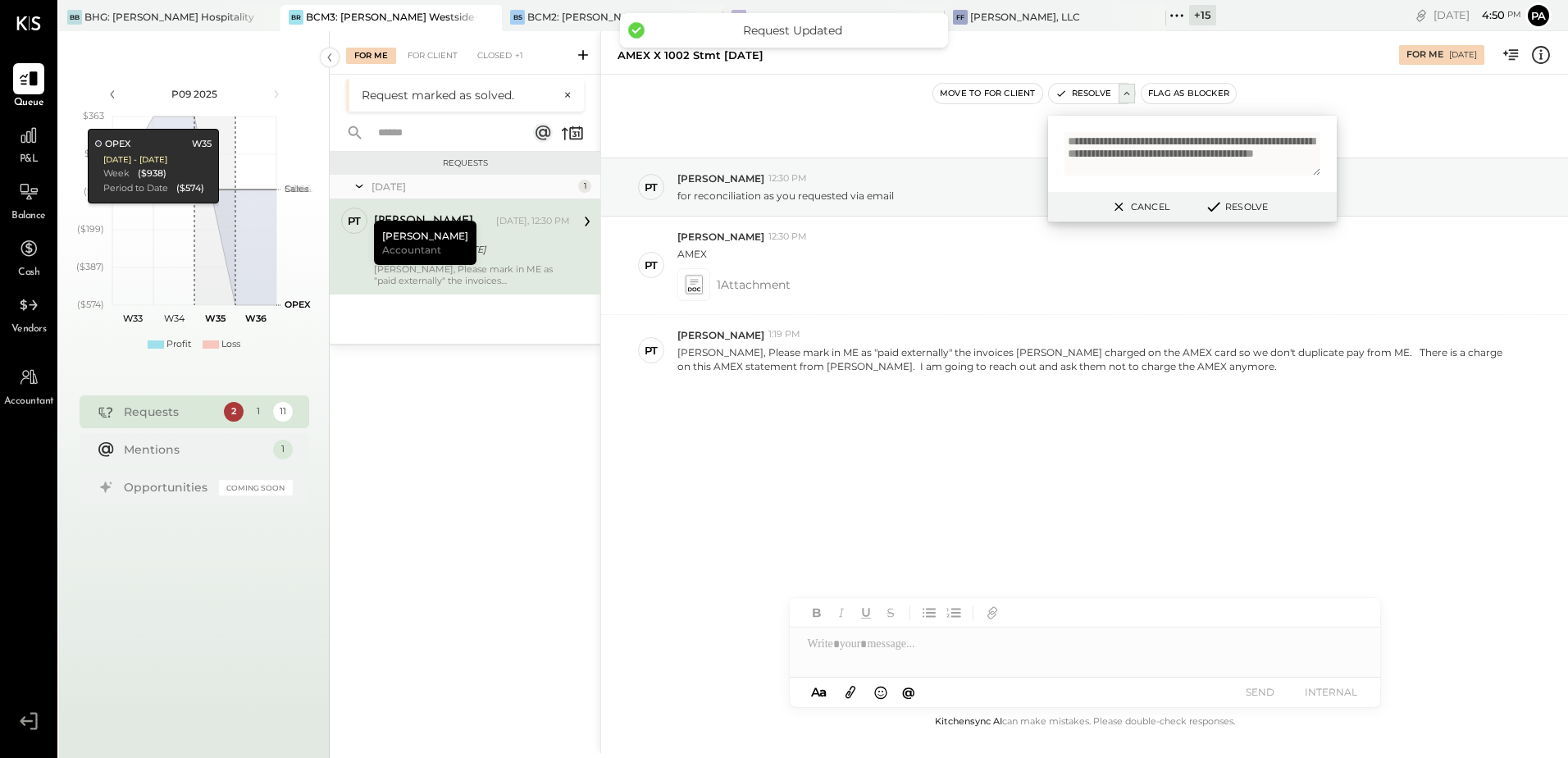
click at [924, 502] on div "Aug 19th, 2025 PT Pam T Luo 12:30 PM for reconciliation as you requested via em…" at bounding box center [1085, 312] width 967 height 394
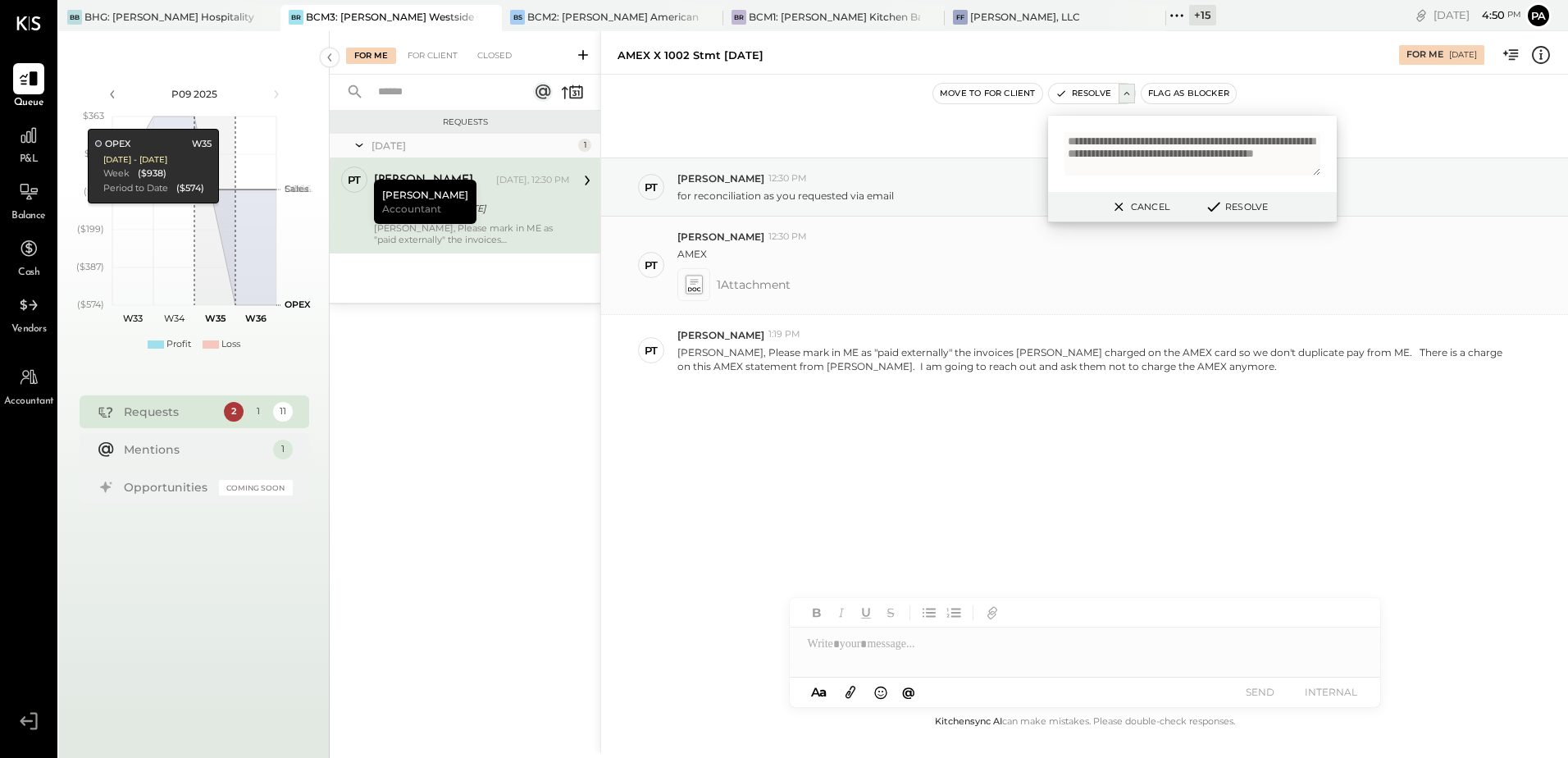
click at [700, 289] on icon at bounding box center [693, 284] width 17 height 19
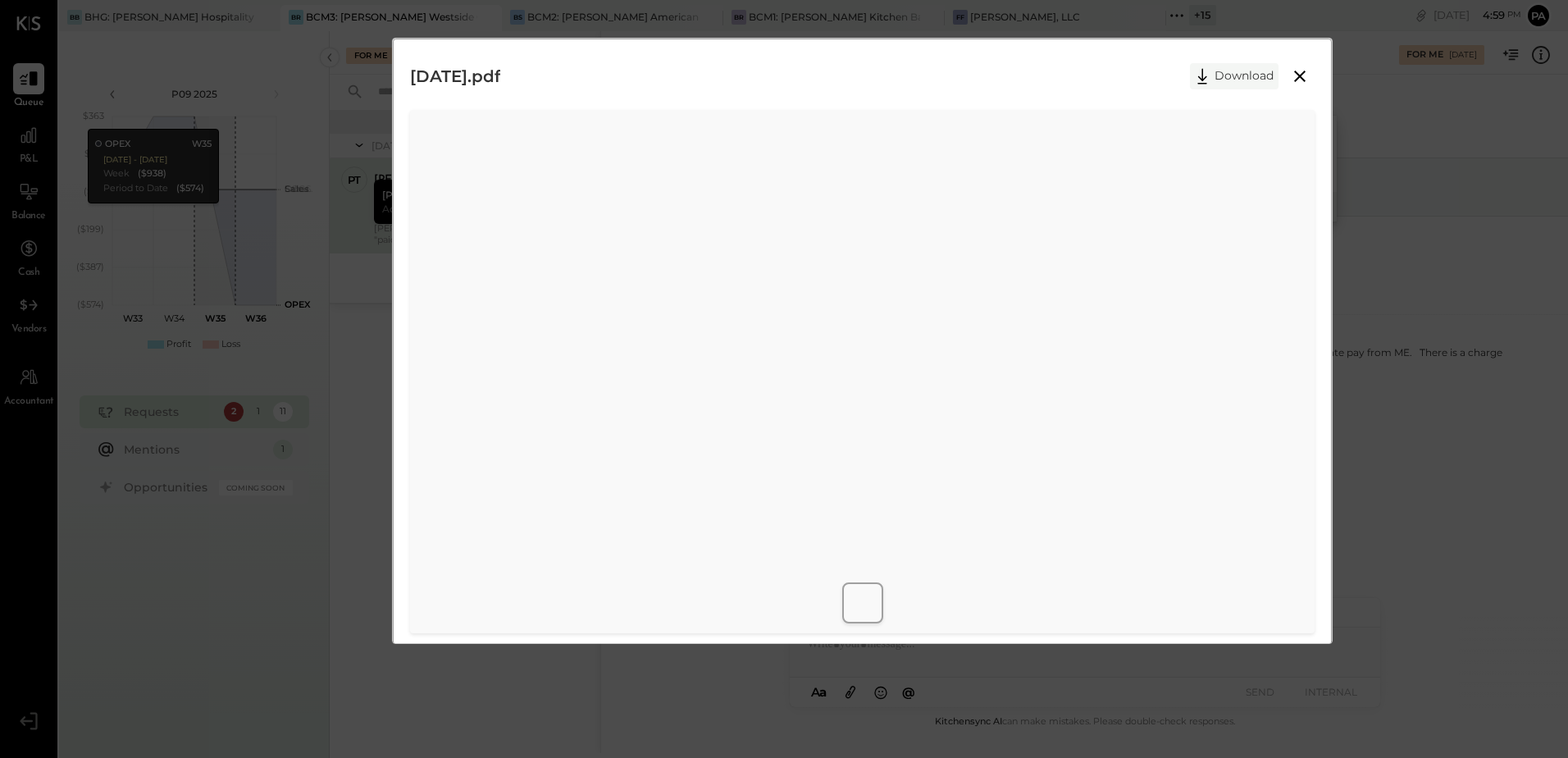
click at [1230, 79] on button "Download" at bounding box center [1234, 76] width 89 height 26
click at [910, 82] on div "2025-08-13.pdf Download" at bounding box center [862, 76] width 905 height 41
click at [1303, 74] on icon at bounding box center [1300, 77] width 20 height 20
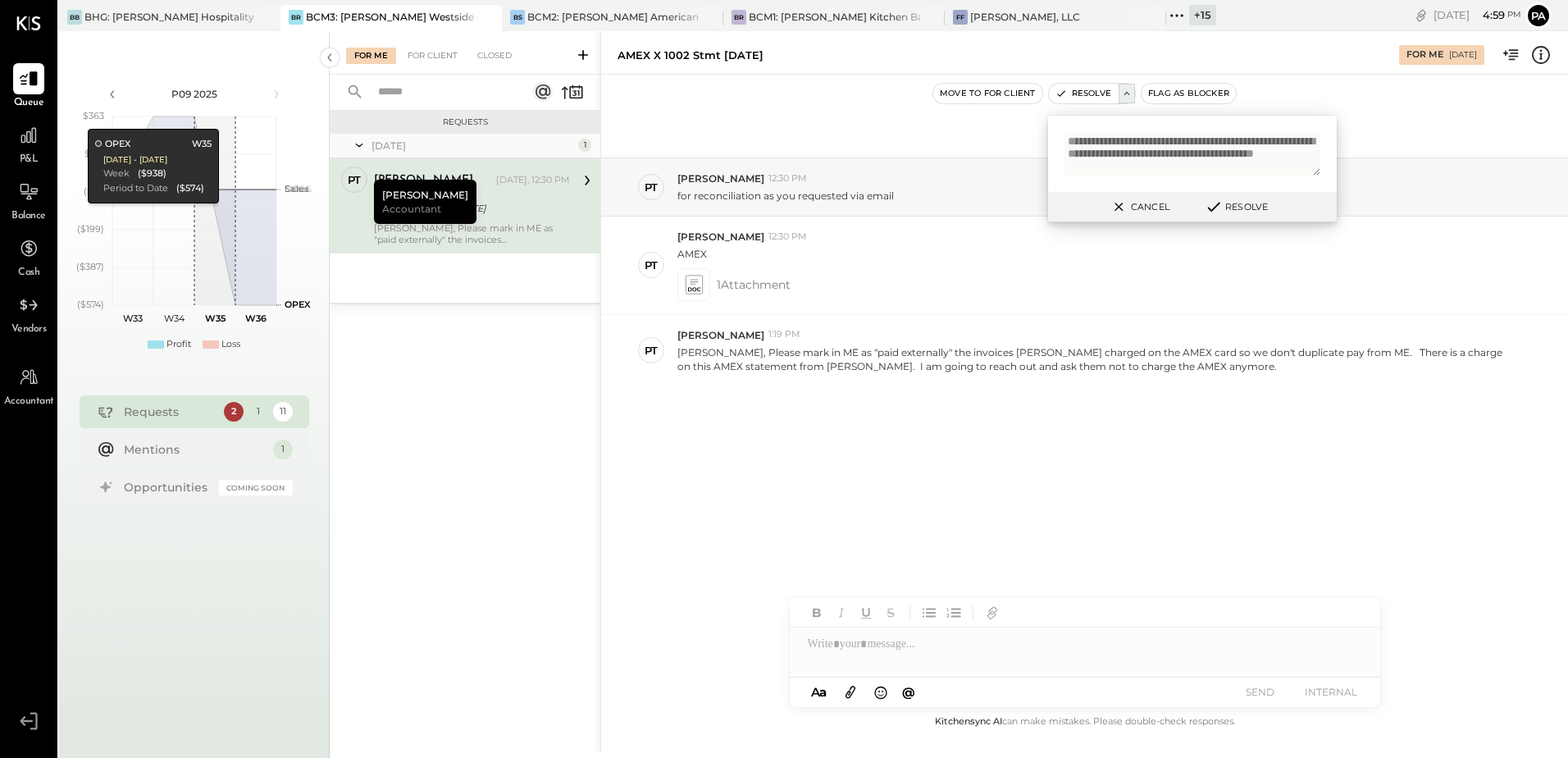
click at [864, 516] on div "Aug 19th, 2025 PT Pam T Luo 12:30 PM for reconciliation as you requested via em…" at bounding box center [1085, 393] width 967 height 637
click at [1192, 160] on textarea "**********" at bounding box center [1192, 154] width 256 height 44
click at [1113, 212] on icon at bounding box center [1119, 206] width 21 height 20
click at [974, 355] on p "Vikesh, Please mark in ME as "paid externally" the invoices Cozzini charged on …" at bounding box center [1095, 359] width 834 height 28
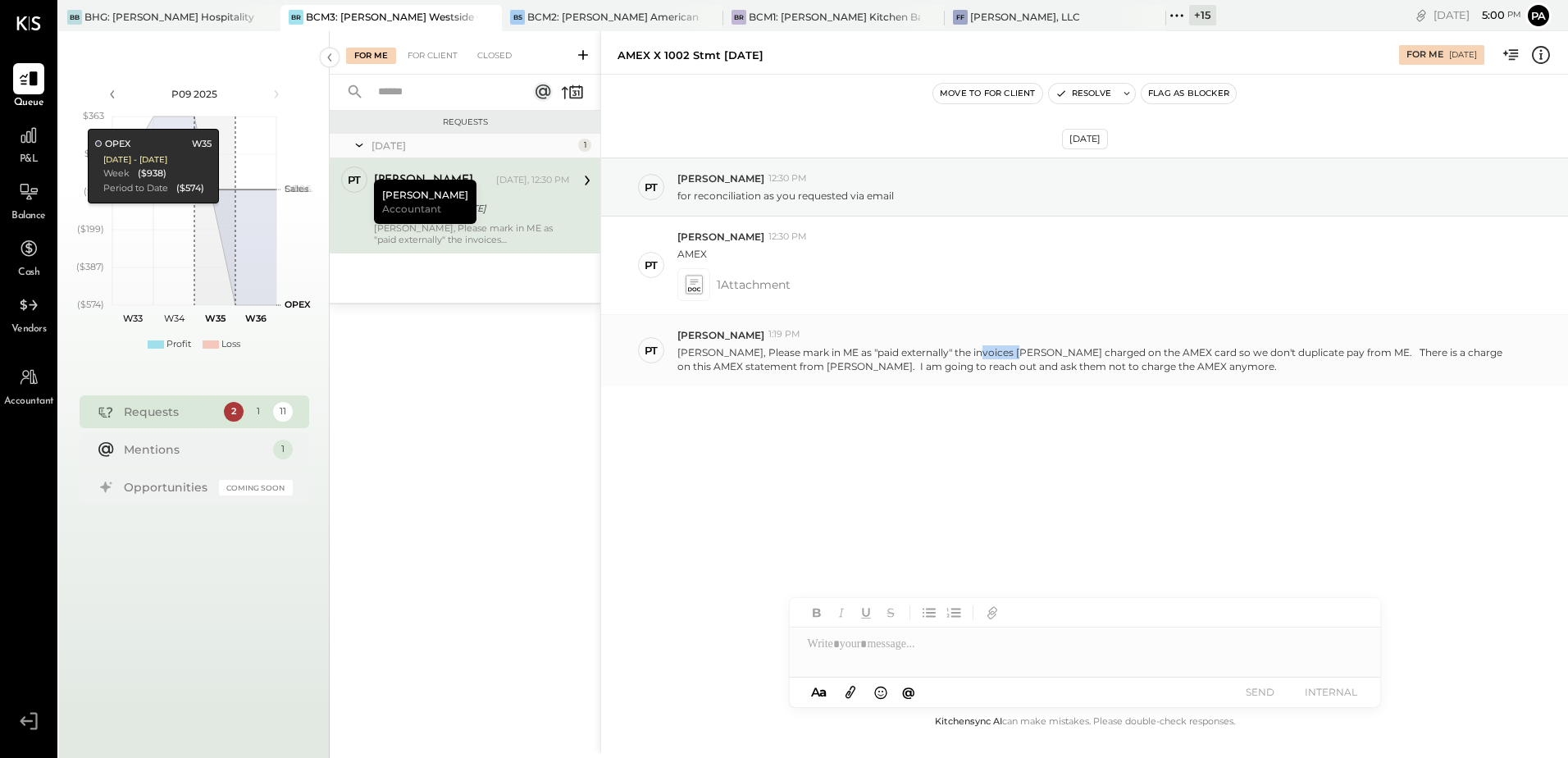
click at [974, 355] on p "Vikesh, Please mark in ME as "paid externally" the invoices Cozzini charged on …" at bounding box center [1095, 359] width 834 height 28
copy p "Cozzini"
click at [693, 280] on icon at bounding box center [694, 281] width 8 height 5
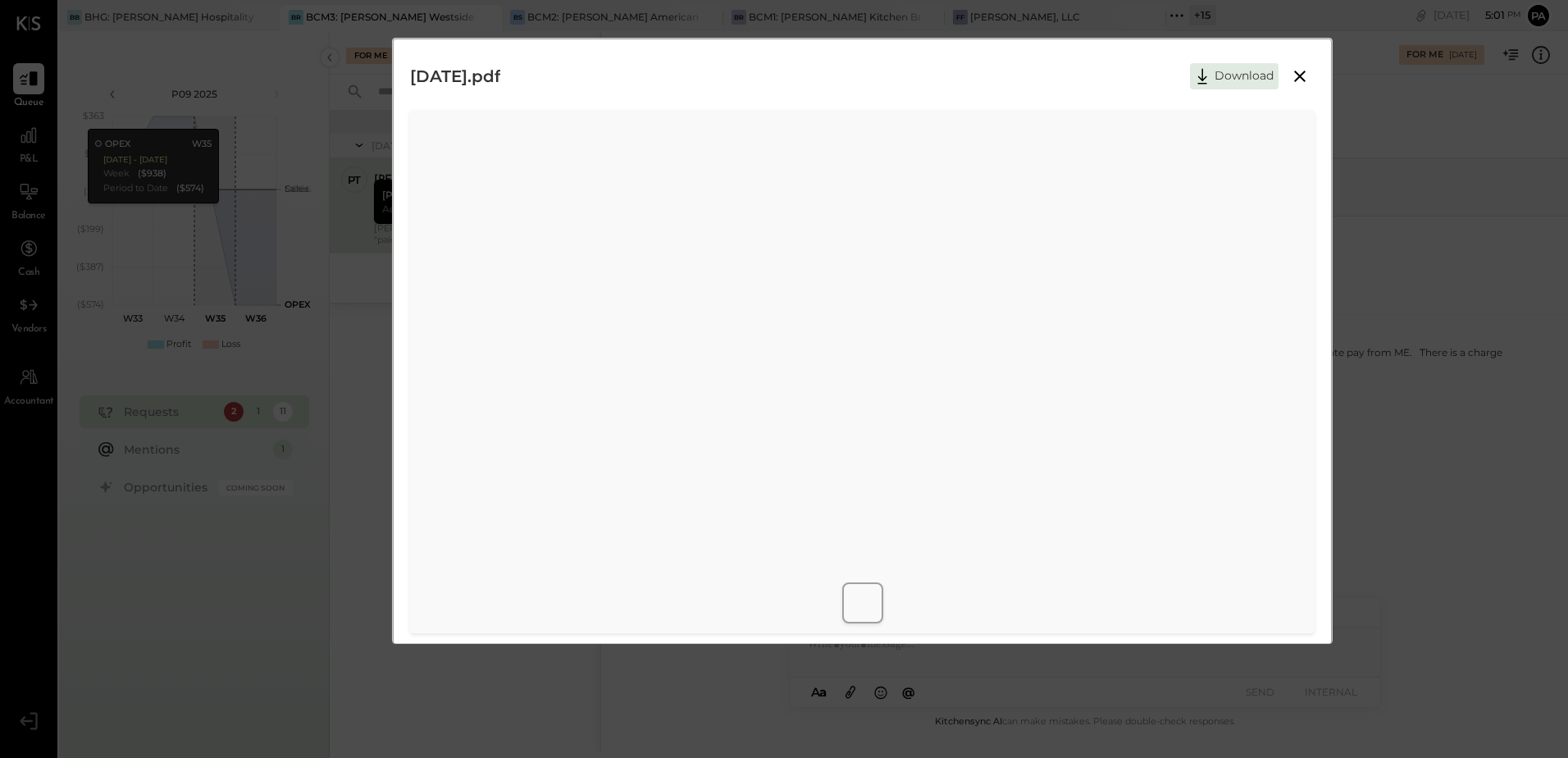
click at [891, 88] on div "2025-08-13.pdf Download" at bounding box center [862, 76] width 905 height 41
click at [914, 91] on div "2025-08-13.pdf Download" at bounding box center [862, 76] width 905 height 41
click at [1003, 91] on div "2025-08-13.pdf Download" at bounding box center [862, 76] width 905 height 41
click at [1294, 79] on icon at bounding box center [1300, 77] width 20 height 20
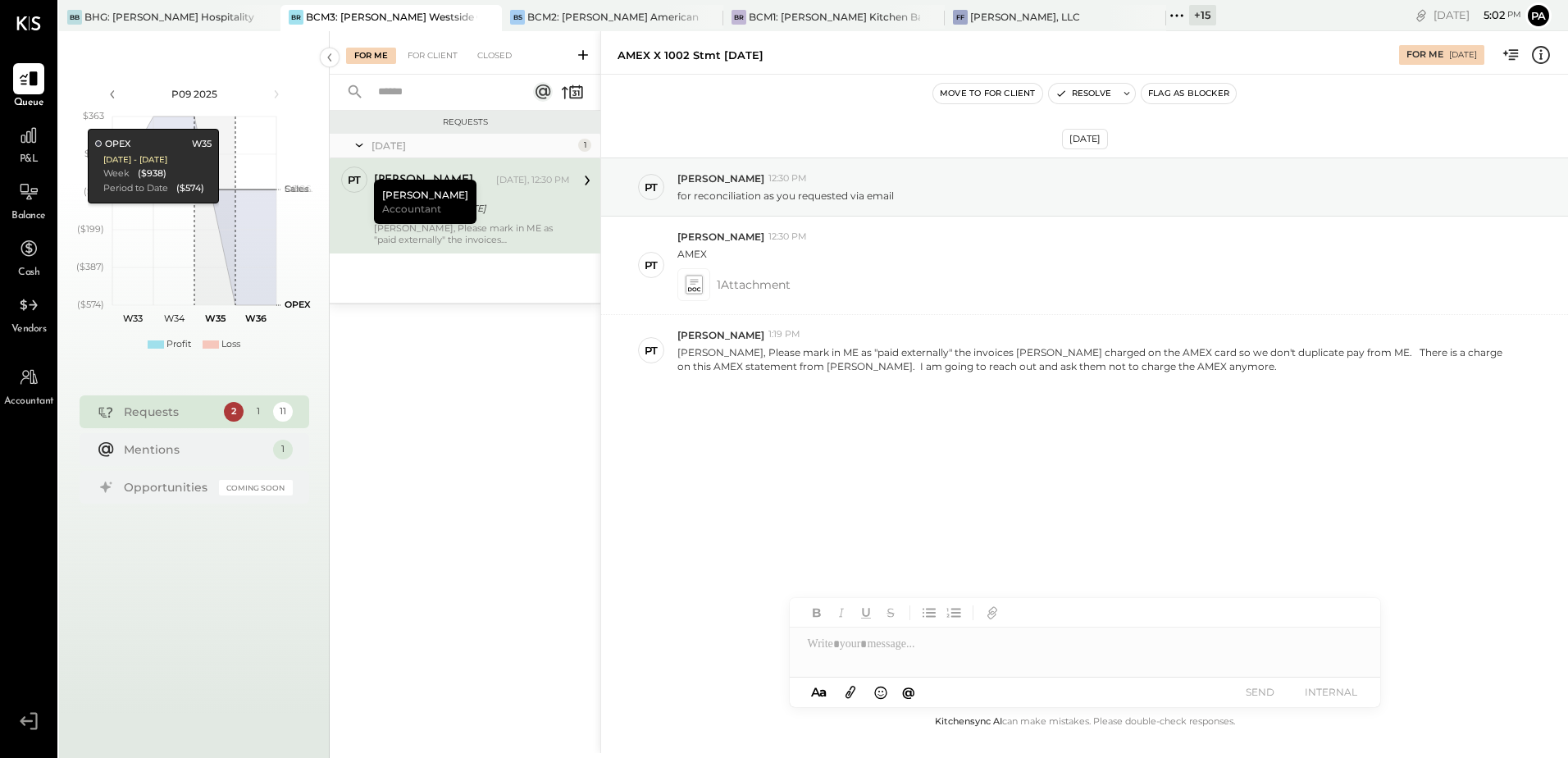
click at [943, 649] on div at bounding box center [1085, 651] width 590 height 49
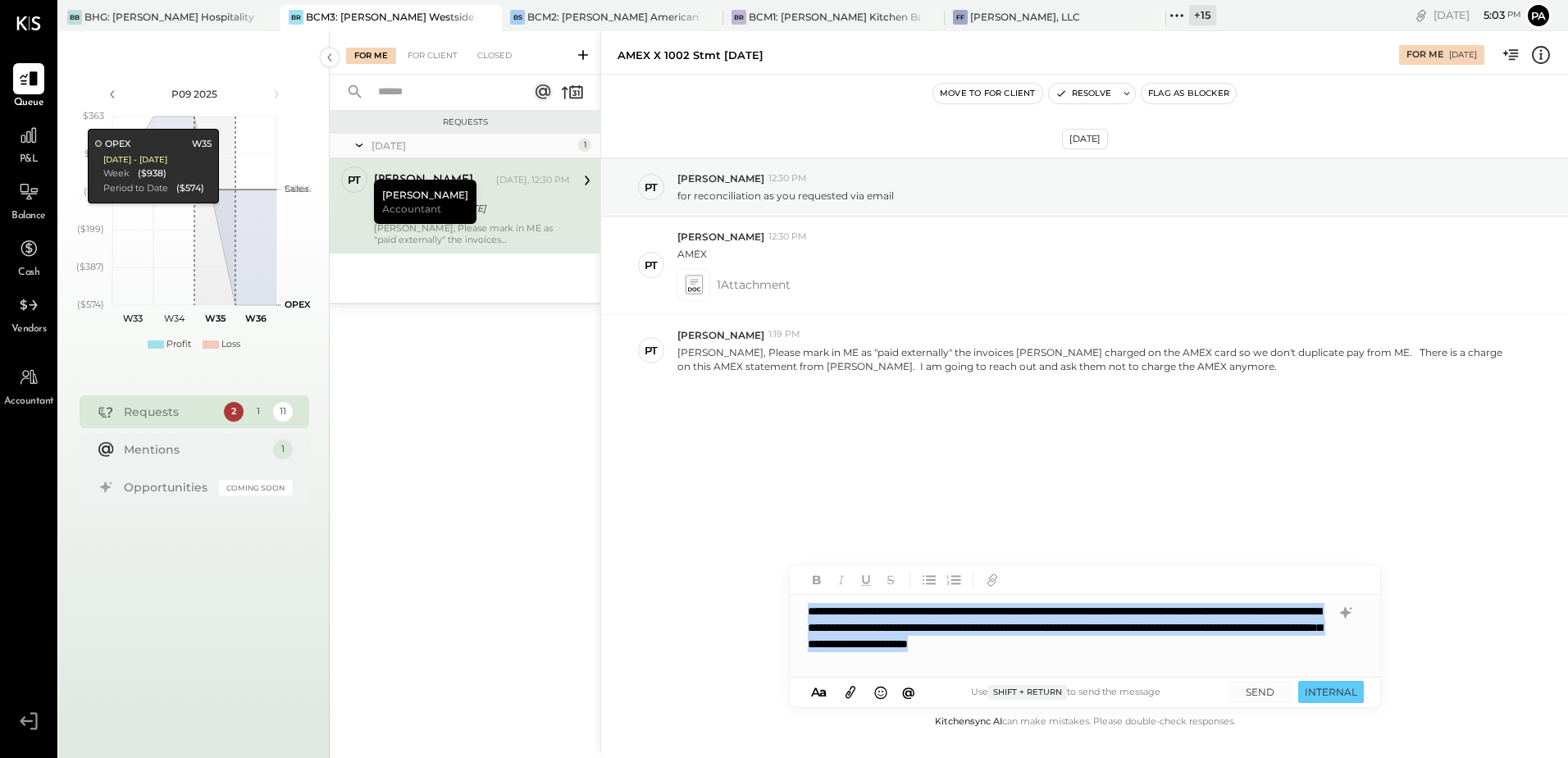
copy div "**********"
click at [854, 690] on icon at bounding box center [850, 693] width 10 height 12
click at [887, 669] on div "**********" at bounding box center [1085, 636] width 590 height 82
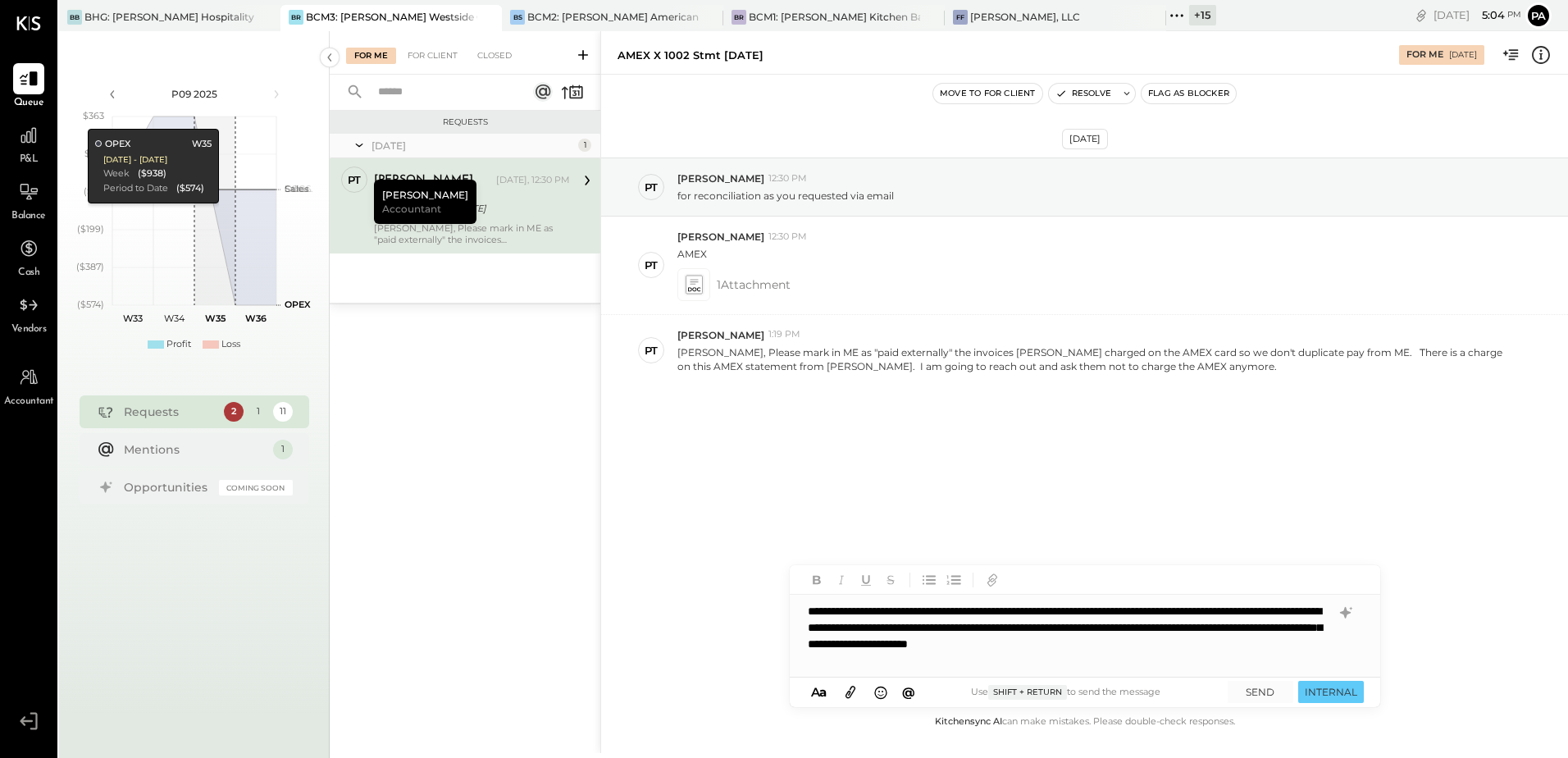
click at [887, 668] on div "**********" at bounding box center [1085, 636] width 590 height 82
click at [988, 576] on icon "button" at bounding box center [993, 580] width 18 height 18
click at [857, 689] on icon at bounding box center [850, 692] width 18 height 19
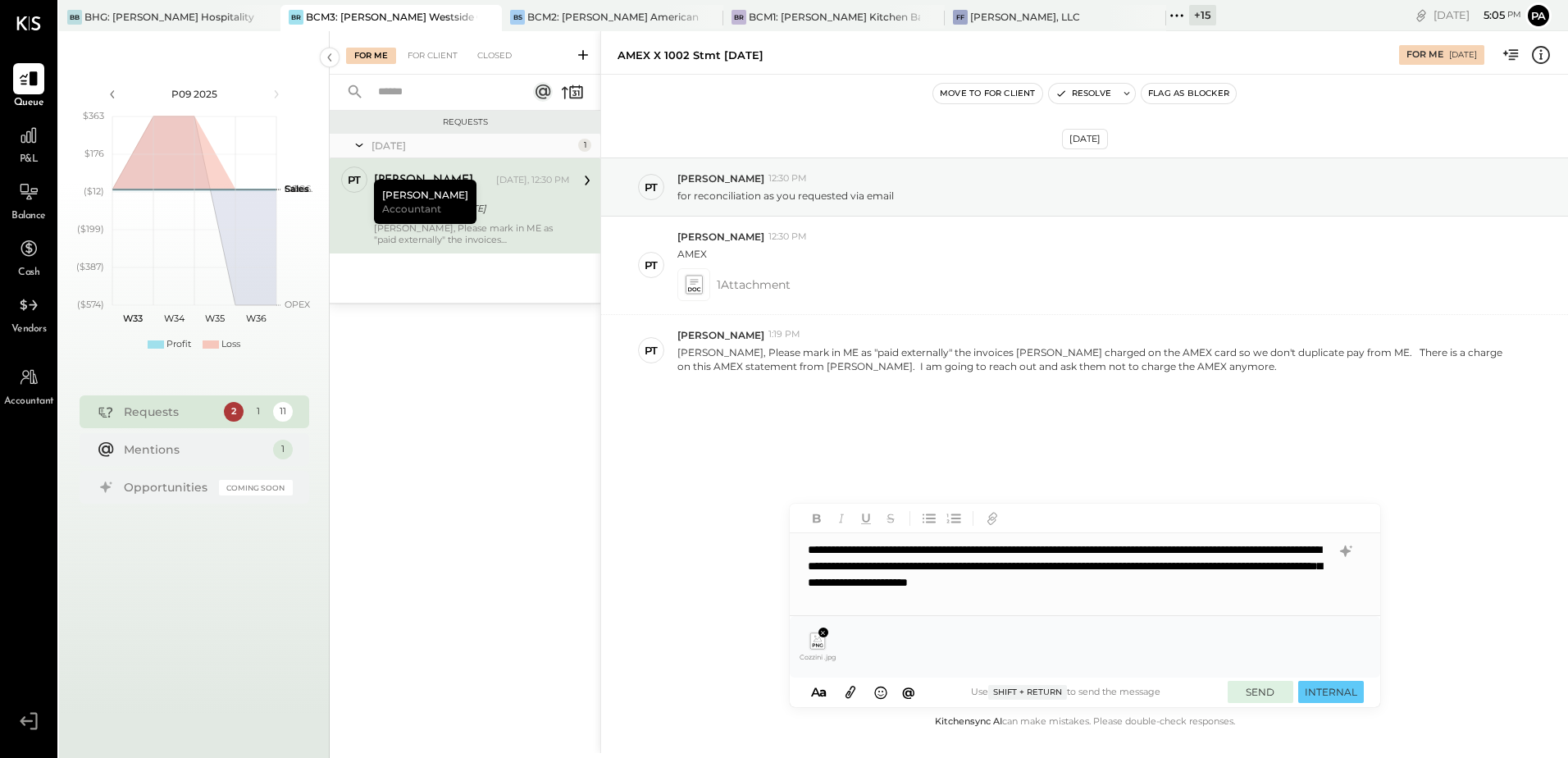
click at [1258, 687] on button "SEND" at bounding box center [1261, 692] width 66 height 22
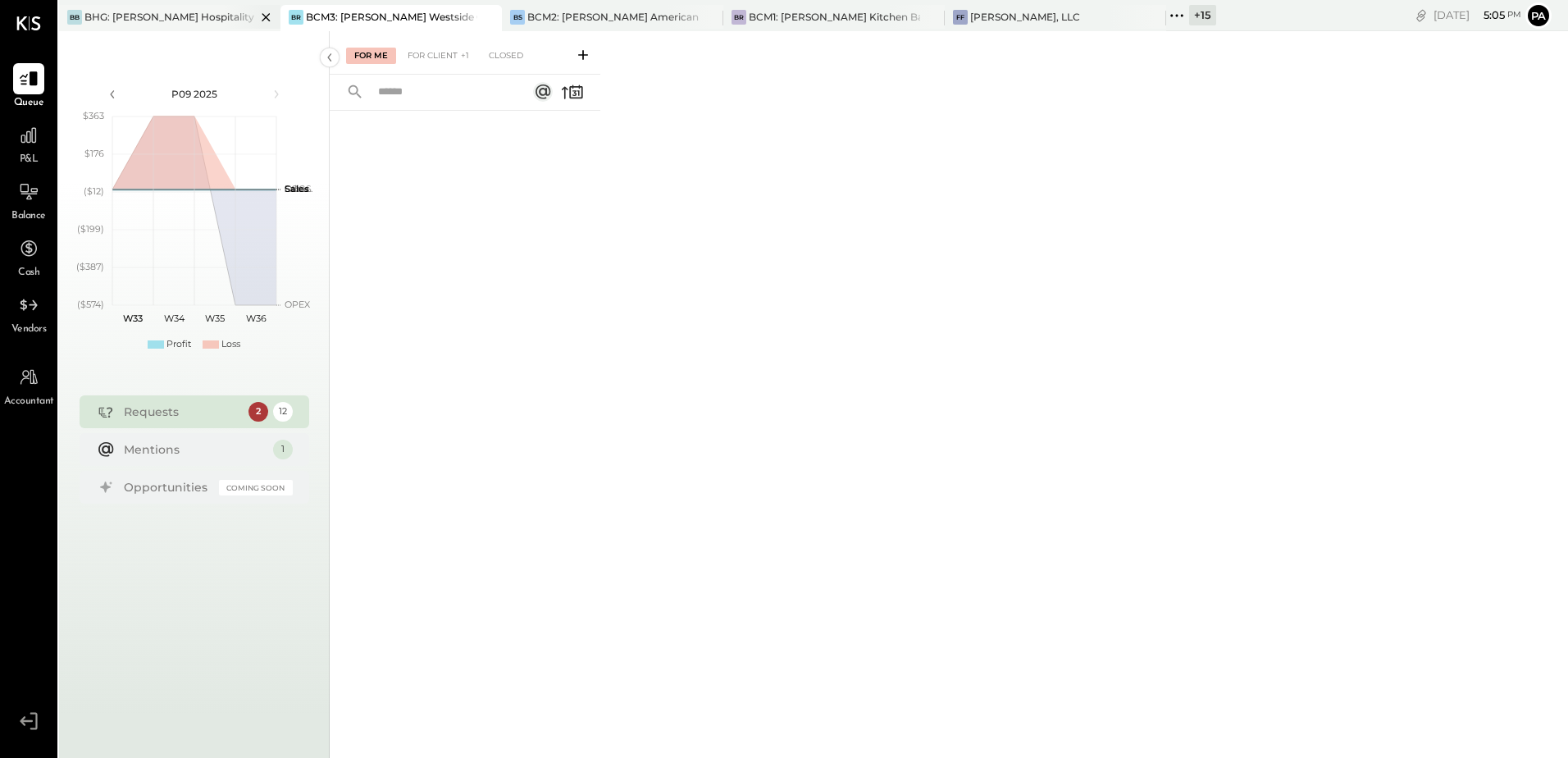
click at [187, 21] on div "BHG: [PERSON_NAME] Hospitality Group, LLC" at bounding box center [170, 17] width 171 height 14
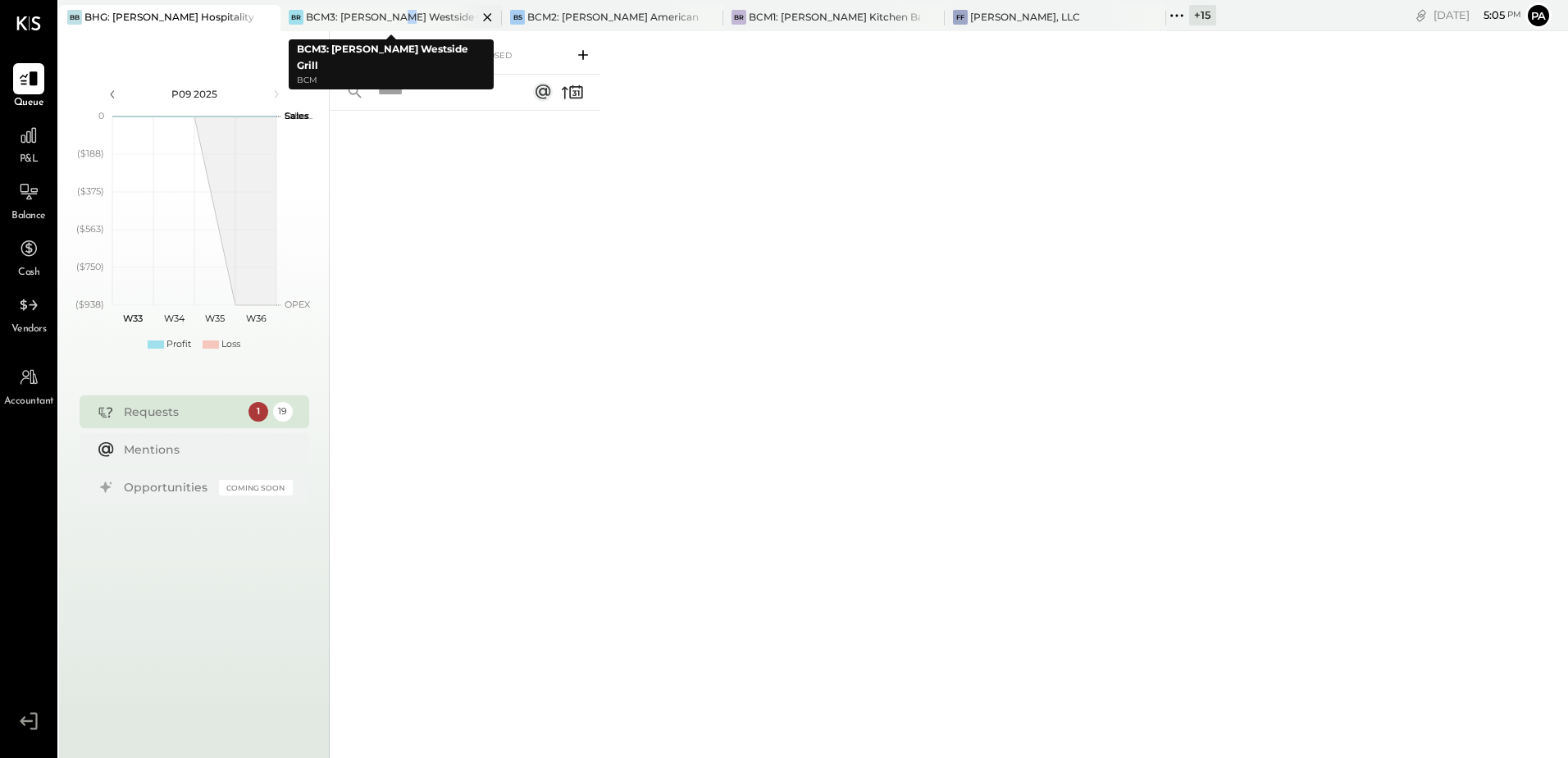
click at [390, 21] on div "BCM3: [PERSON_NAME] Westside Grill" at bounding box center [392, 17] width 171 height 14
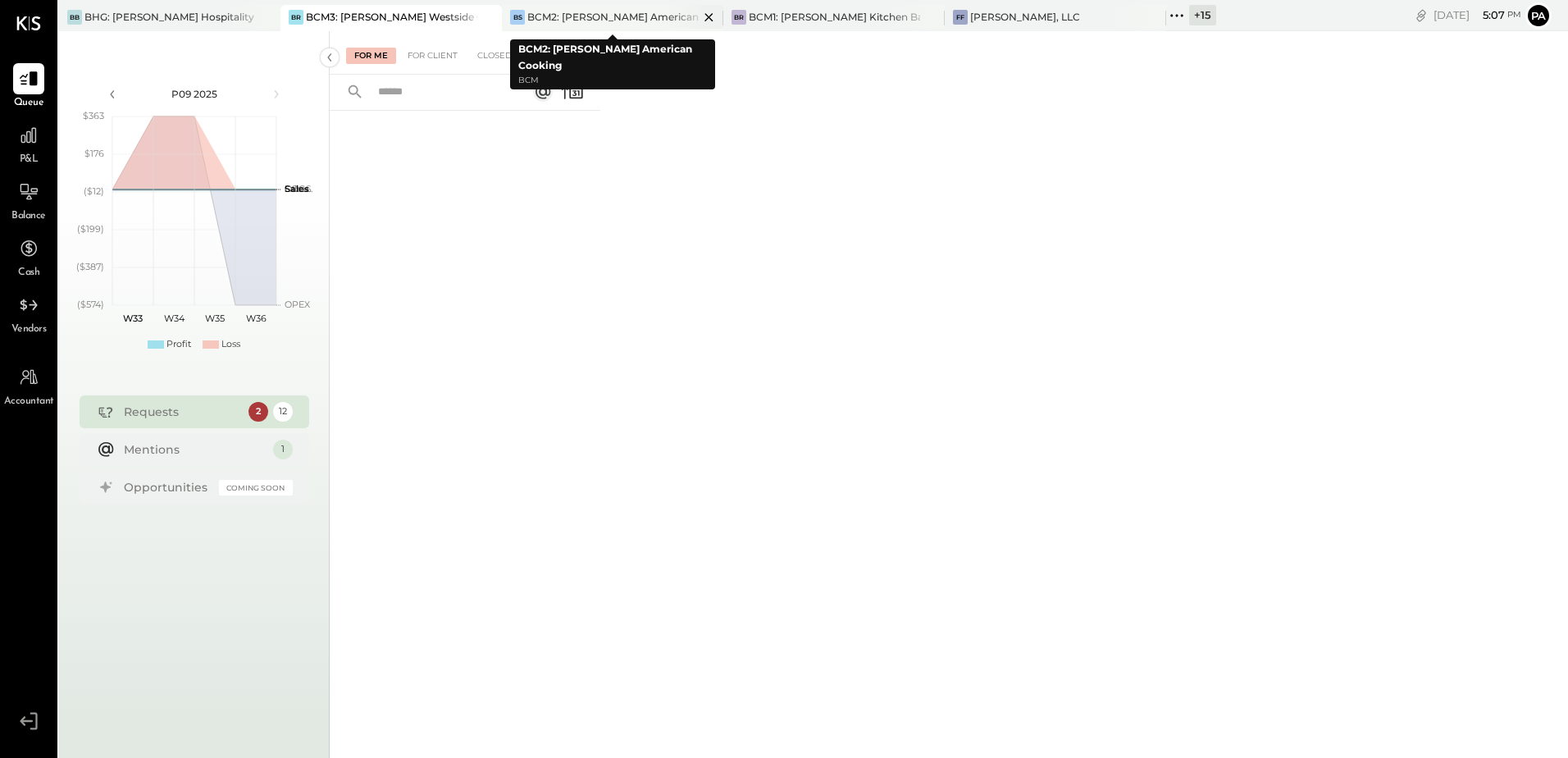
click at [600, 14] on div "BCM2: [PERSON_NAME] American Cooking" at bounding box center [613, 17] width 171 height 14
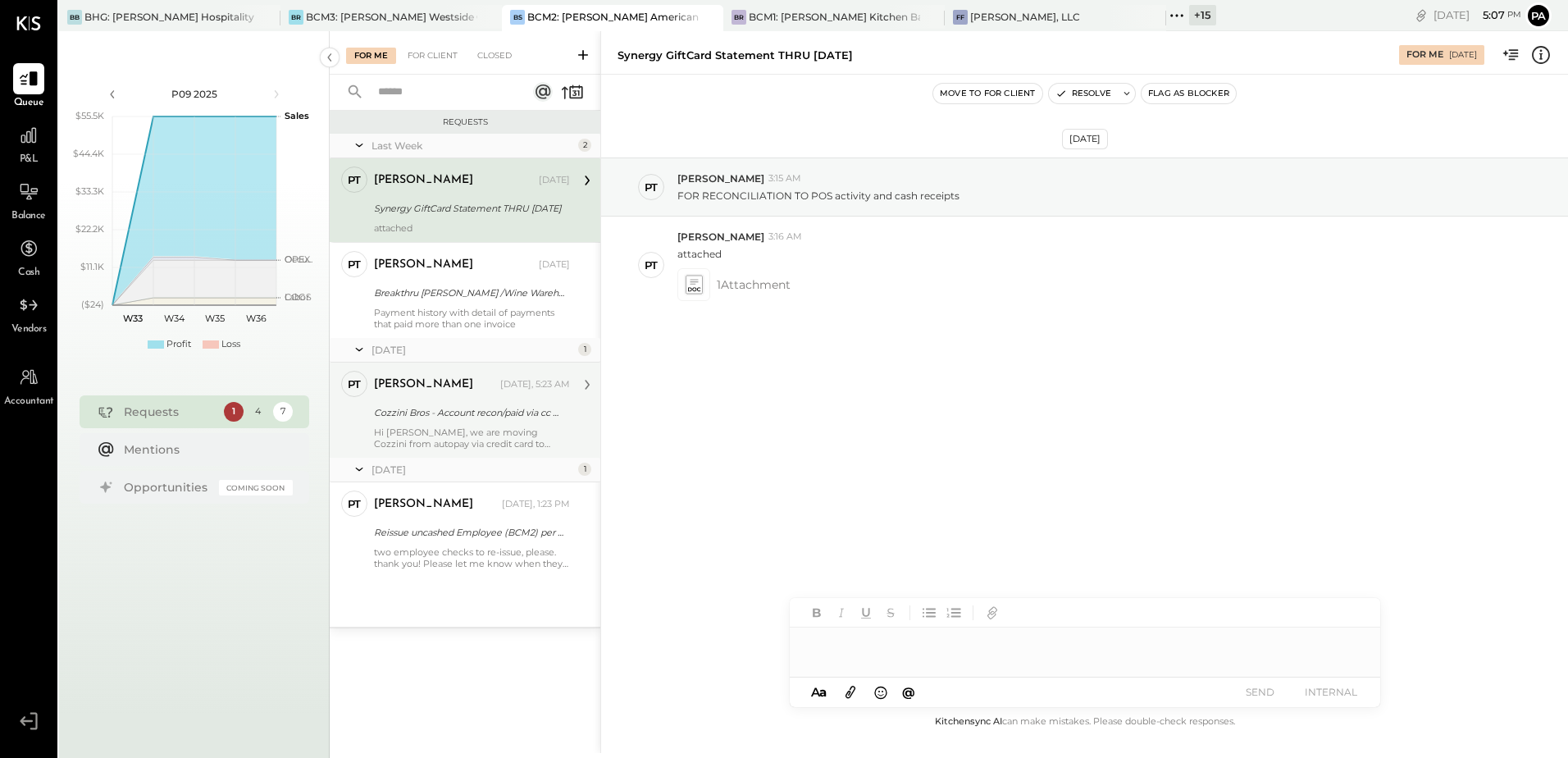
click at [466, 397] on div "Pam T Luo Yesterday, 5:23 AM" at bounding box center [471, 385] width 196 height 28
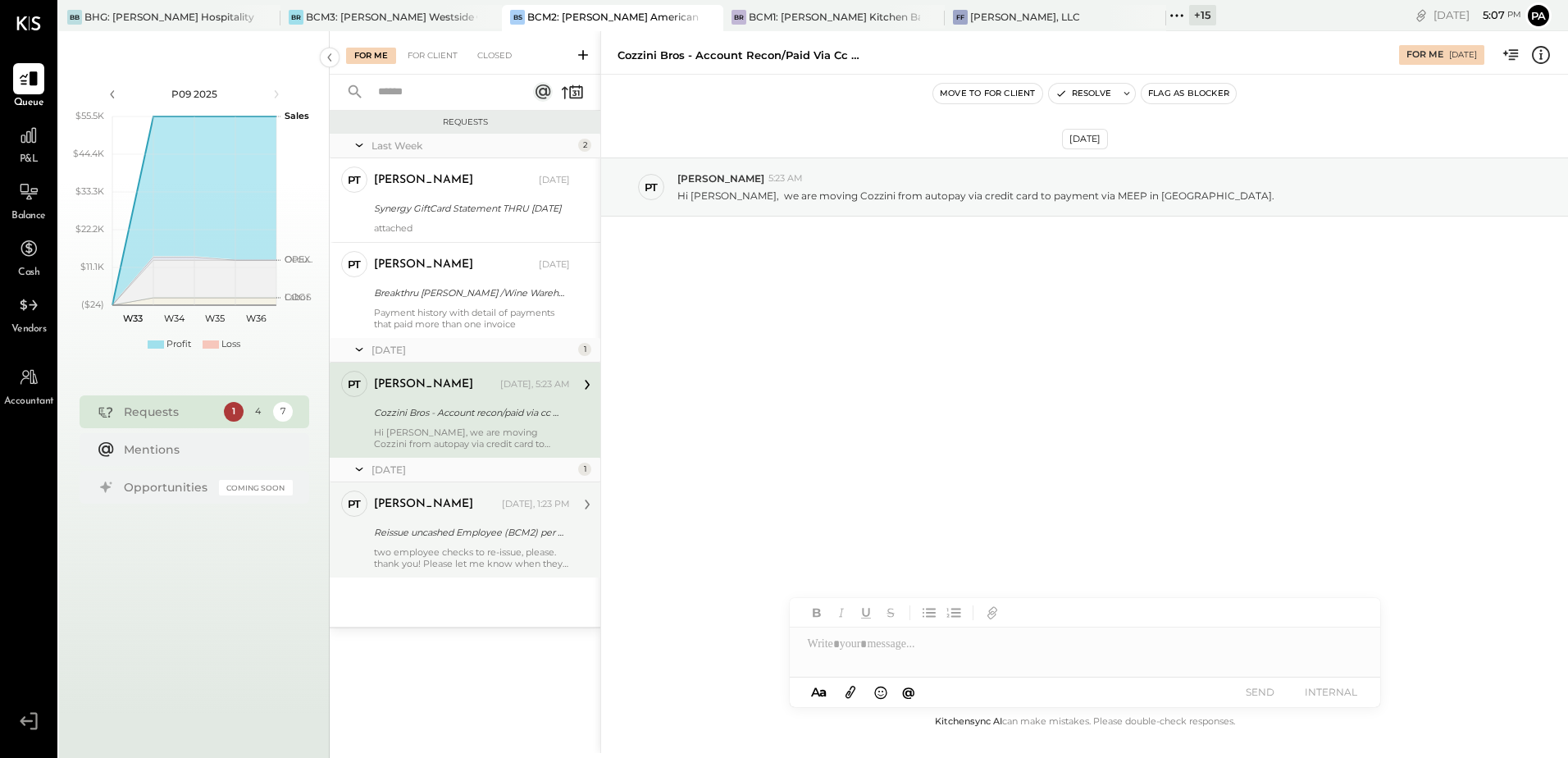
click at [448, 543] on div "Pam T Luo Today, 1:23 PM Reissue uncashed Employee (BCM2) per ADP refund two em…" at bounding box center [471, 530] width 196 height 79
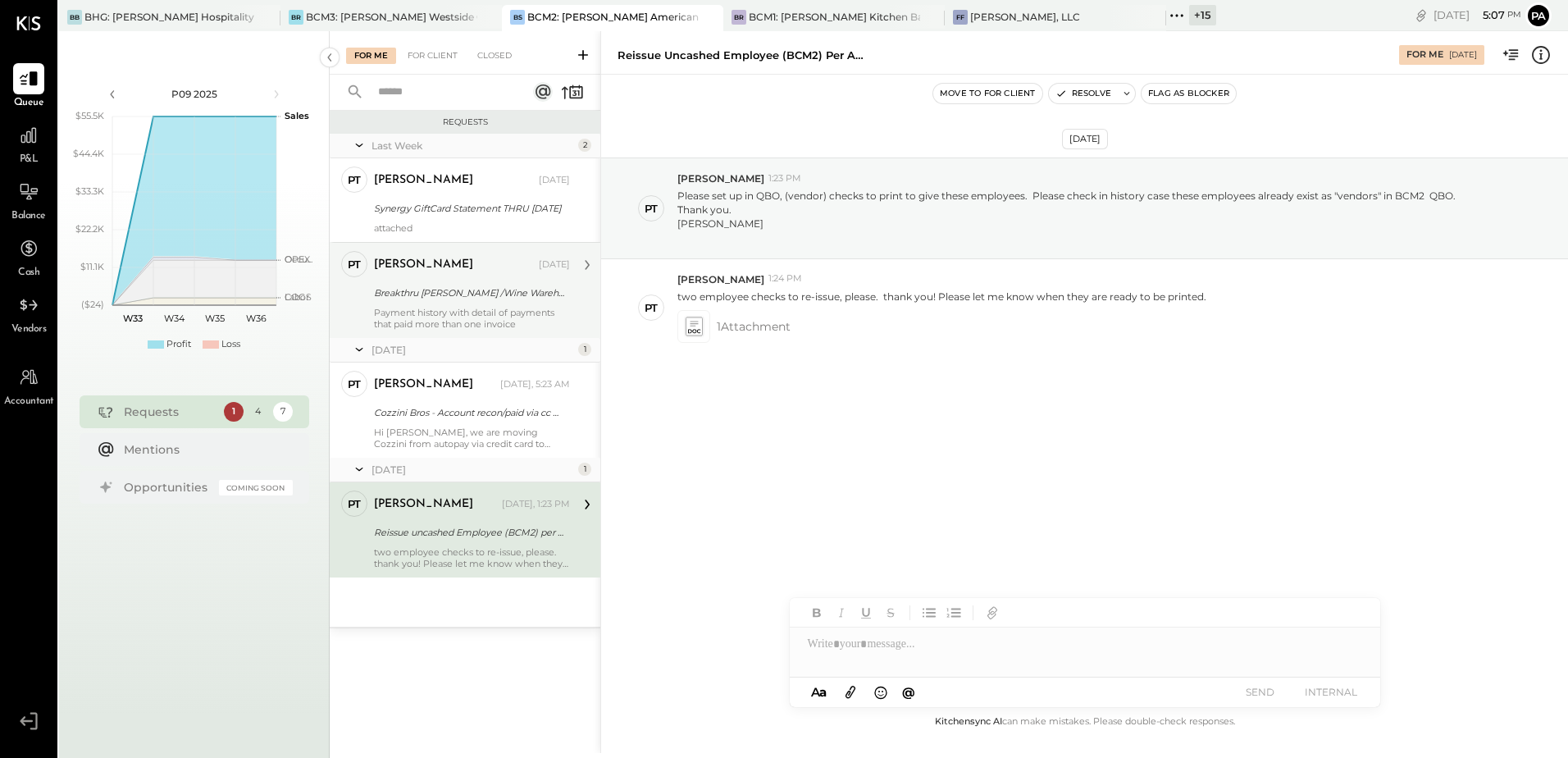
click at [477, 302] on div "Breakthru Bev /Wine Warehouse - vendor statements" at bounding box center [470, 293] width 191 height 20
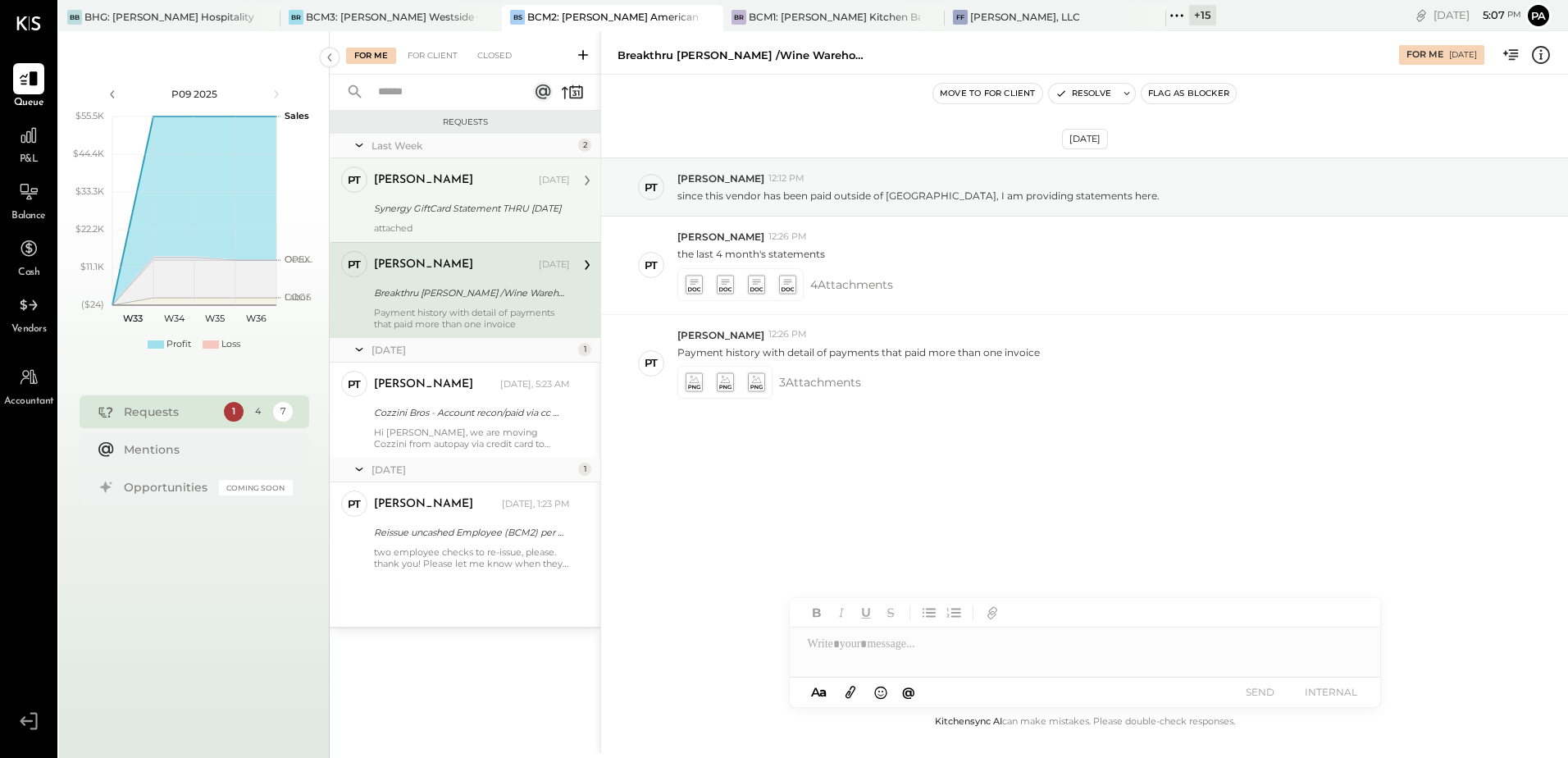
click at [454, 205] on div "Synergy GiftCard Statement THRU 7/31/2025" at bounding box center [470, 208] width 191 height 16
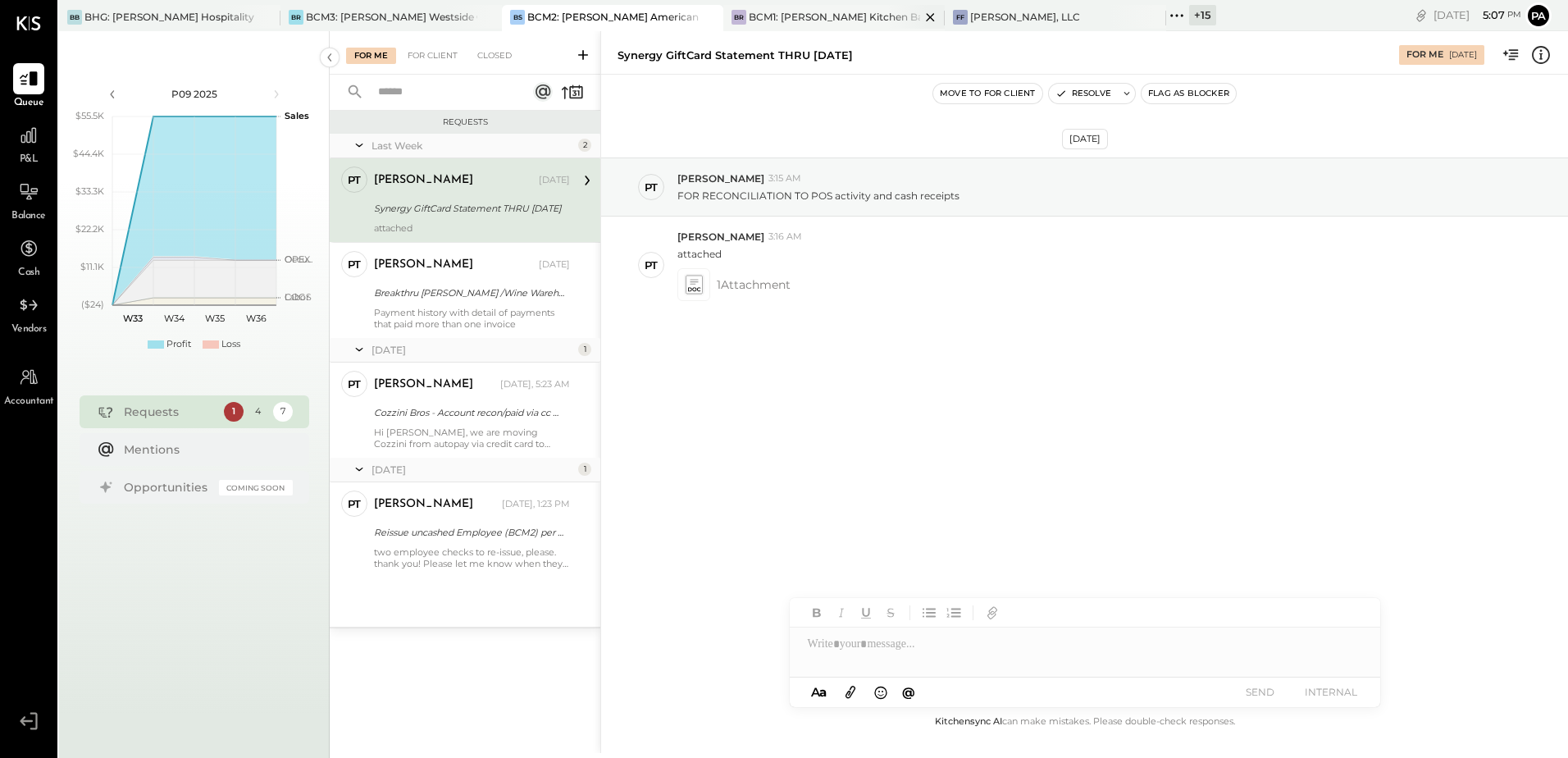
click at [809, 21] on div "BCM1: [PERSON_NAME] Kitchen Bar Market" at bounding box center [834, 17] width 171 height 14
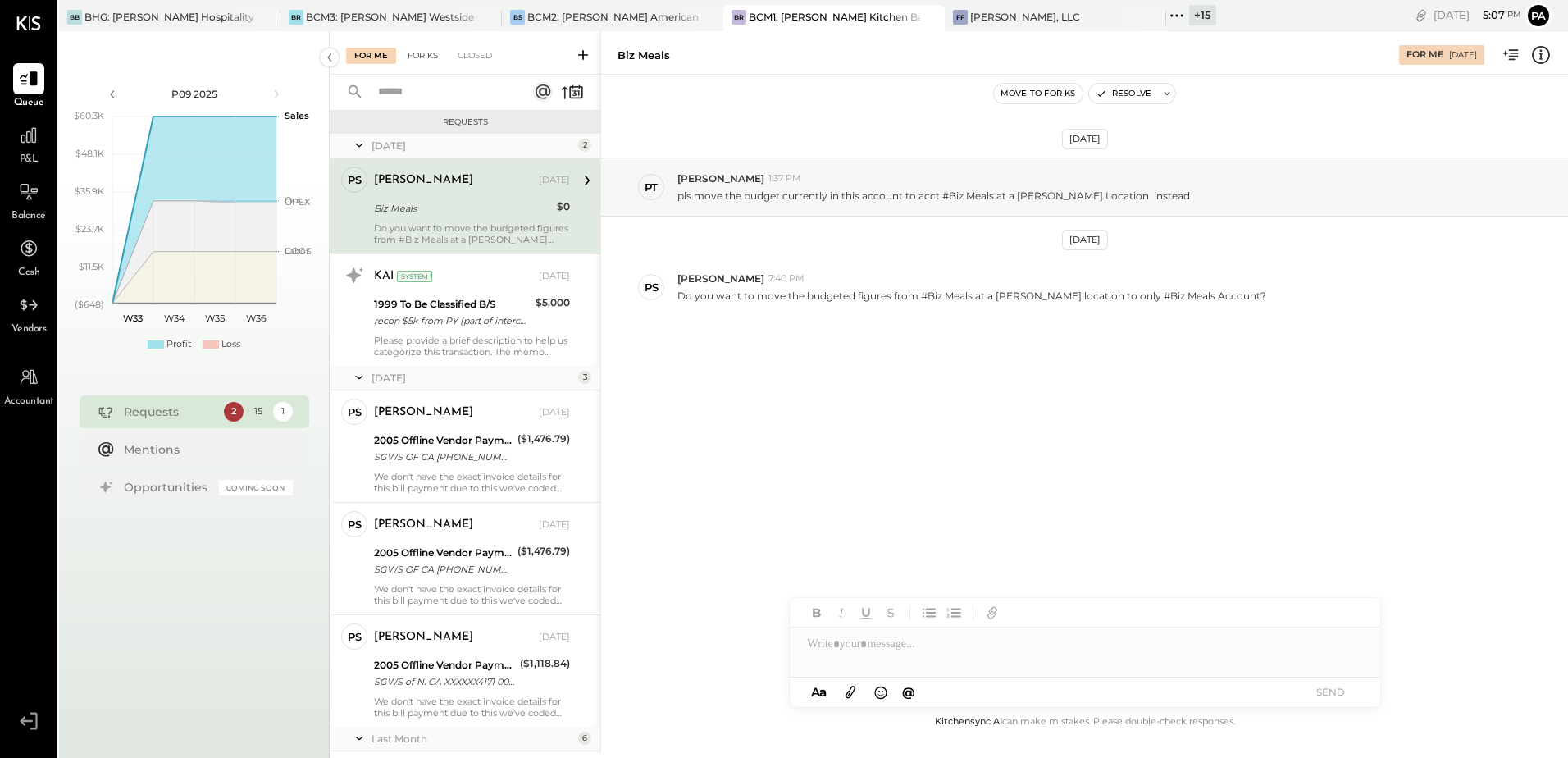
click at [430, 54] on div "For KS" at bounding box center [423, 56] width 47 height 16
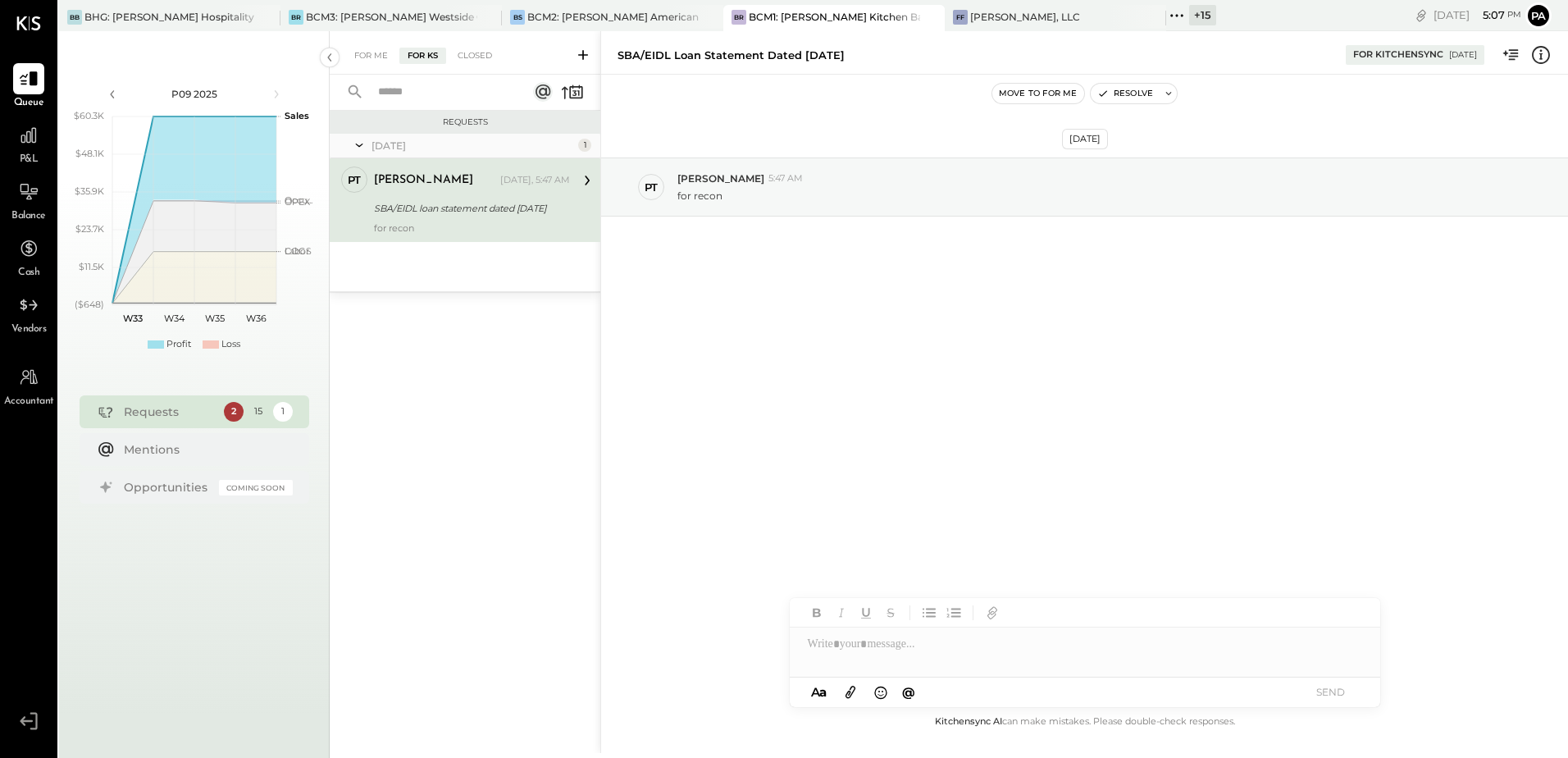
click at [939, 651] on div at bounding box center [1085, 643] width 590 height 33
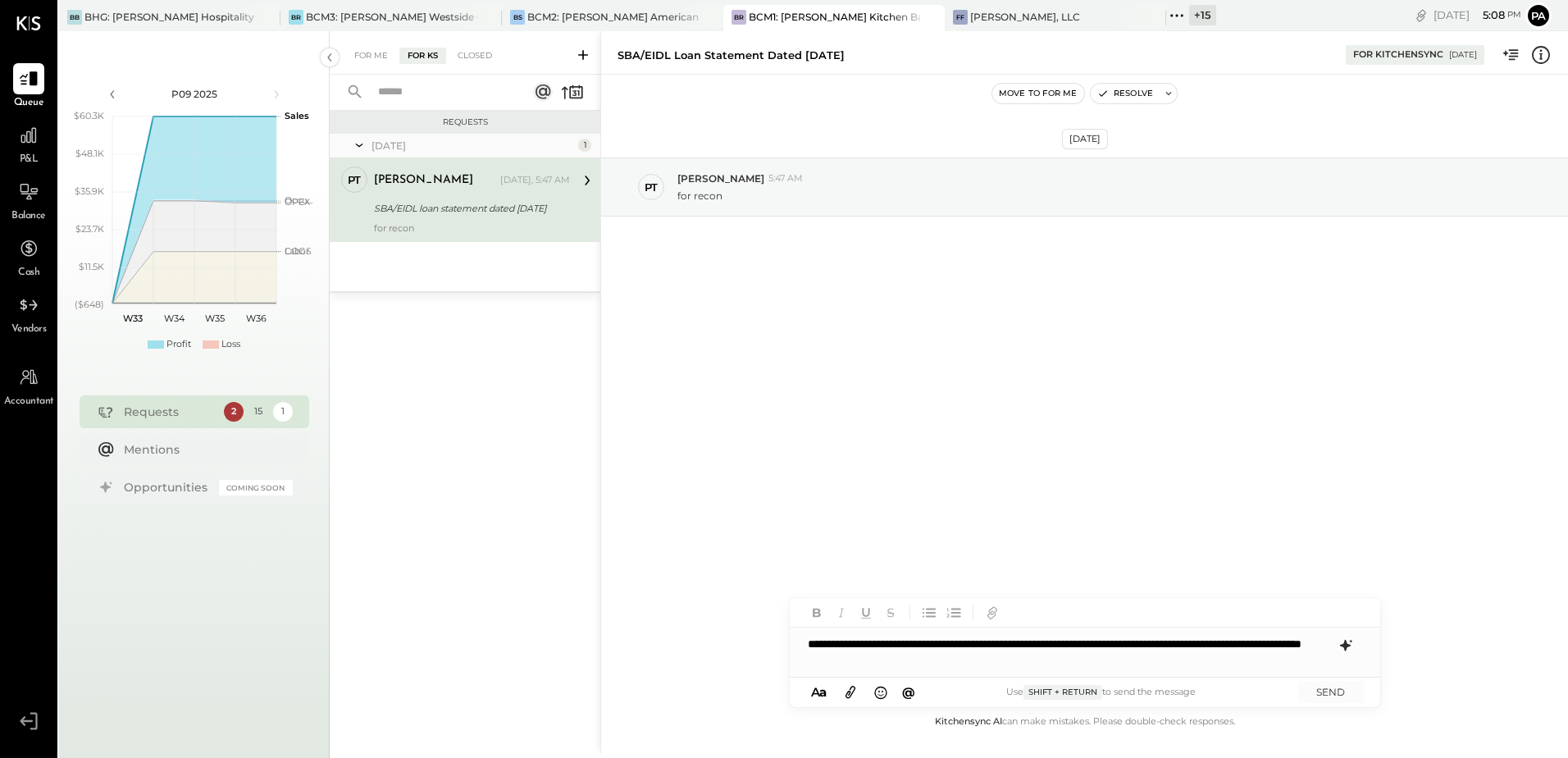
click at [1349, 643] on icon at bounding box center [1346, 646] width 20 height 20
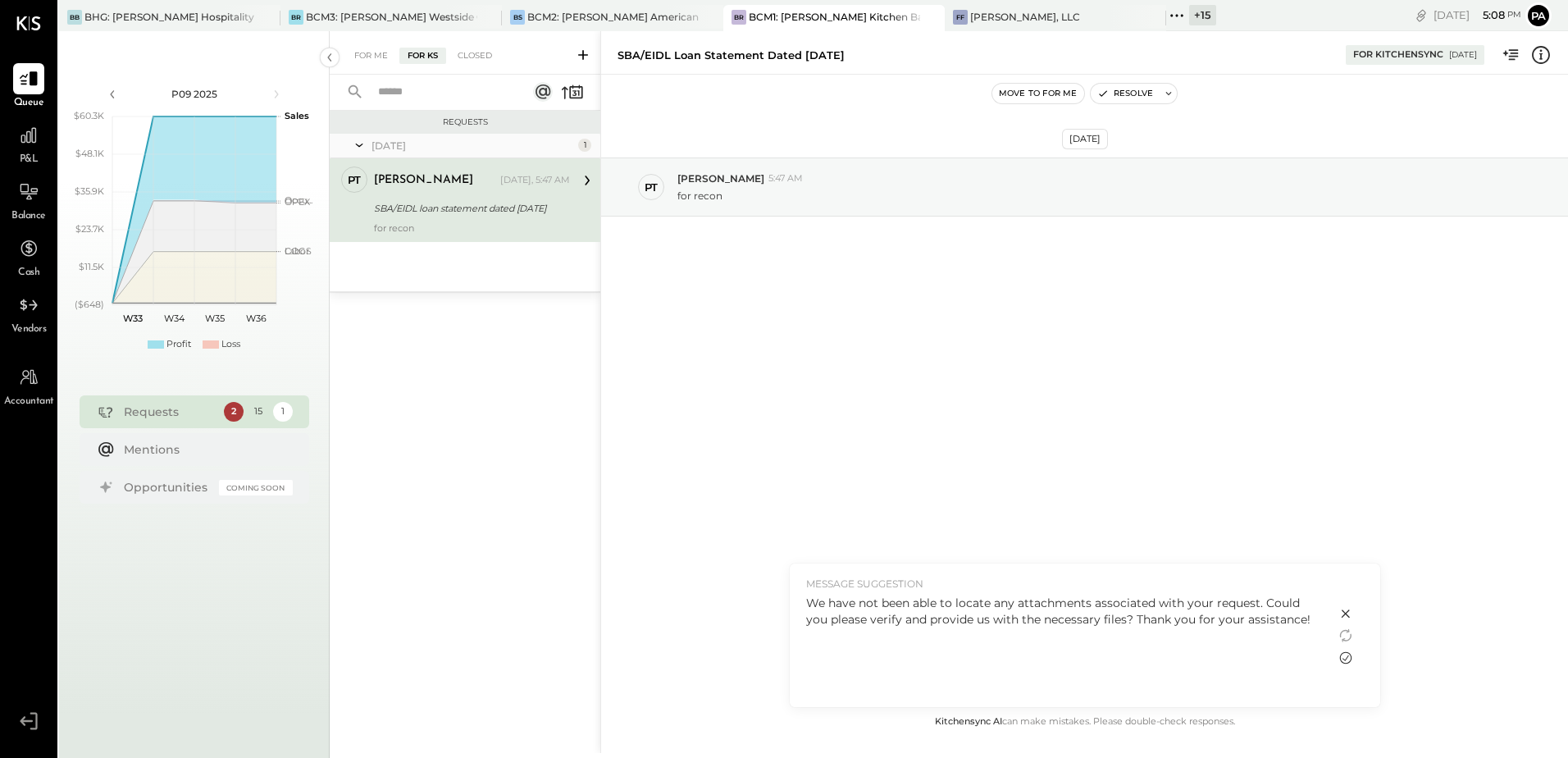
click at [1345, 660] on icon at bounding box center [1346, 658] width 12 height 12
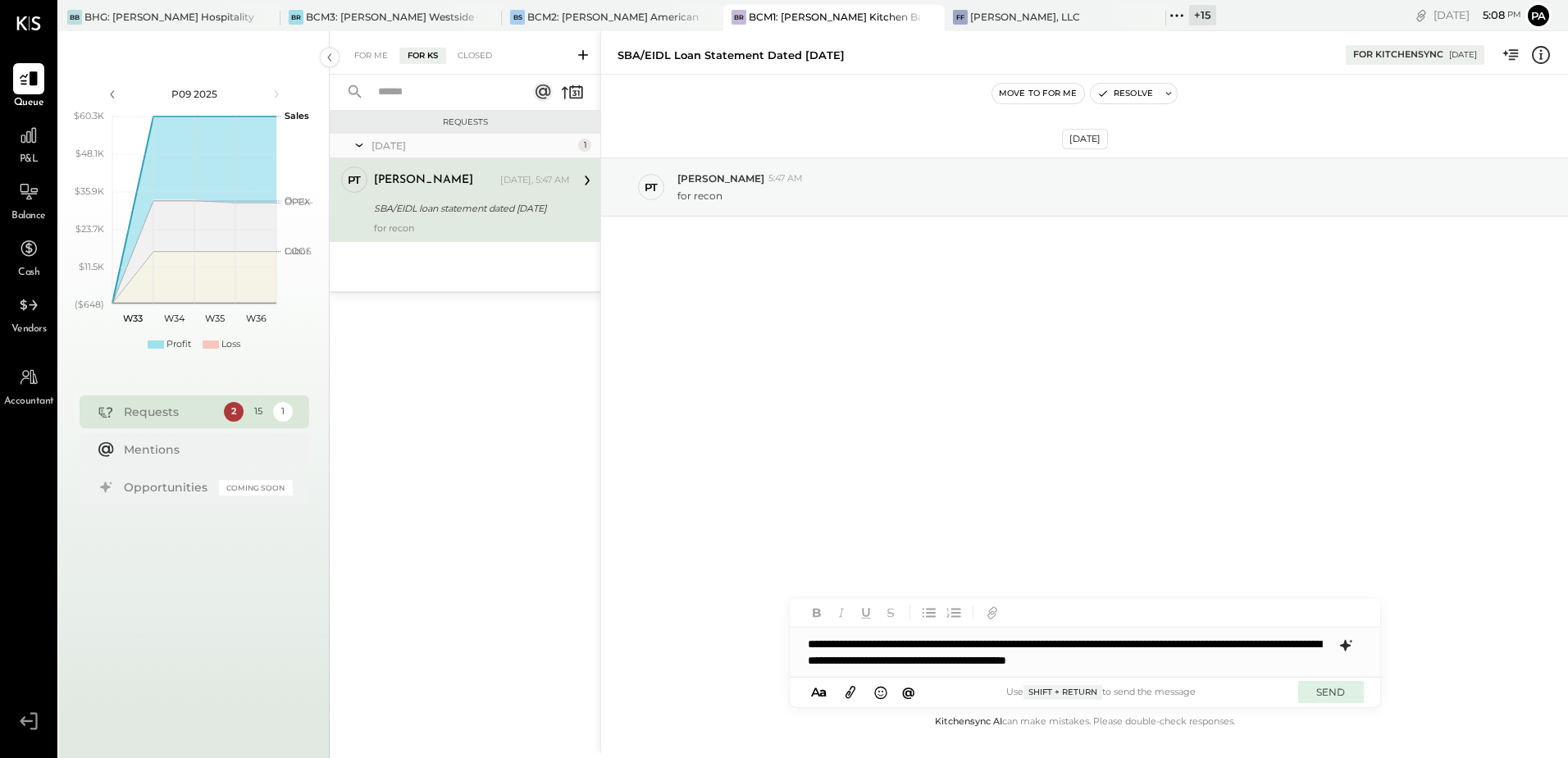
click at [1328, 689] on button "SEND" at bounding box center [1332, 692] width 66 height 22
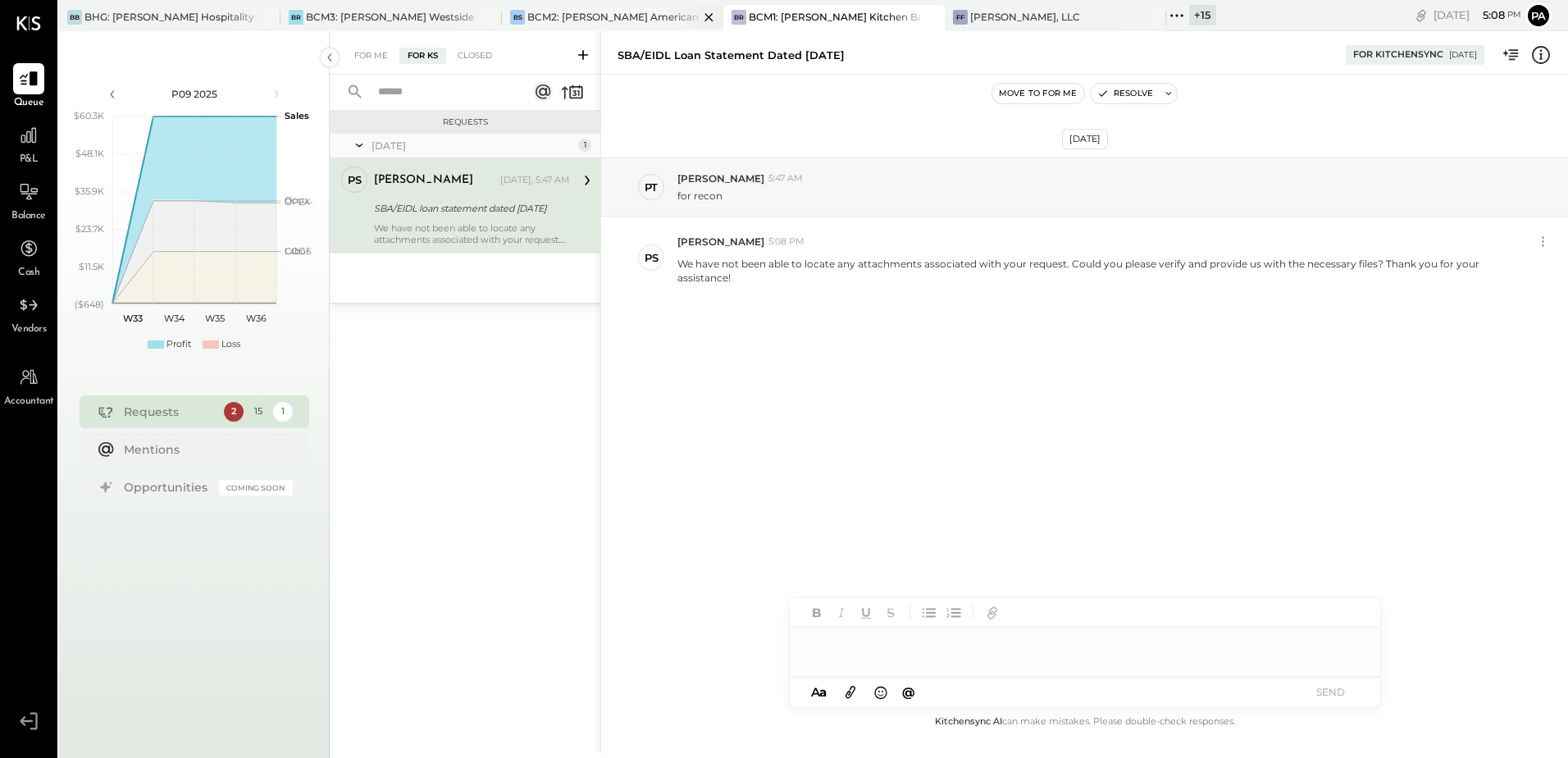
click at [578, 19] on div "BCM2: [PERSON_NAME] American Cooking" at bounding box center [613, 17] width 171 height 14
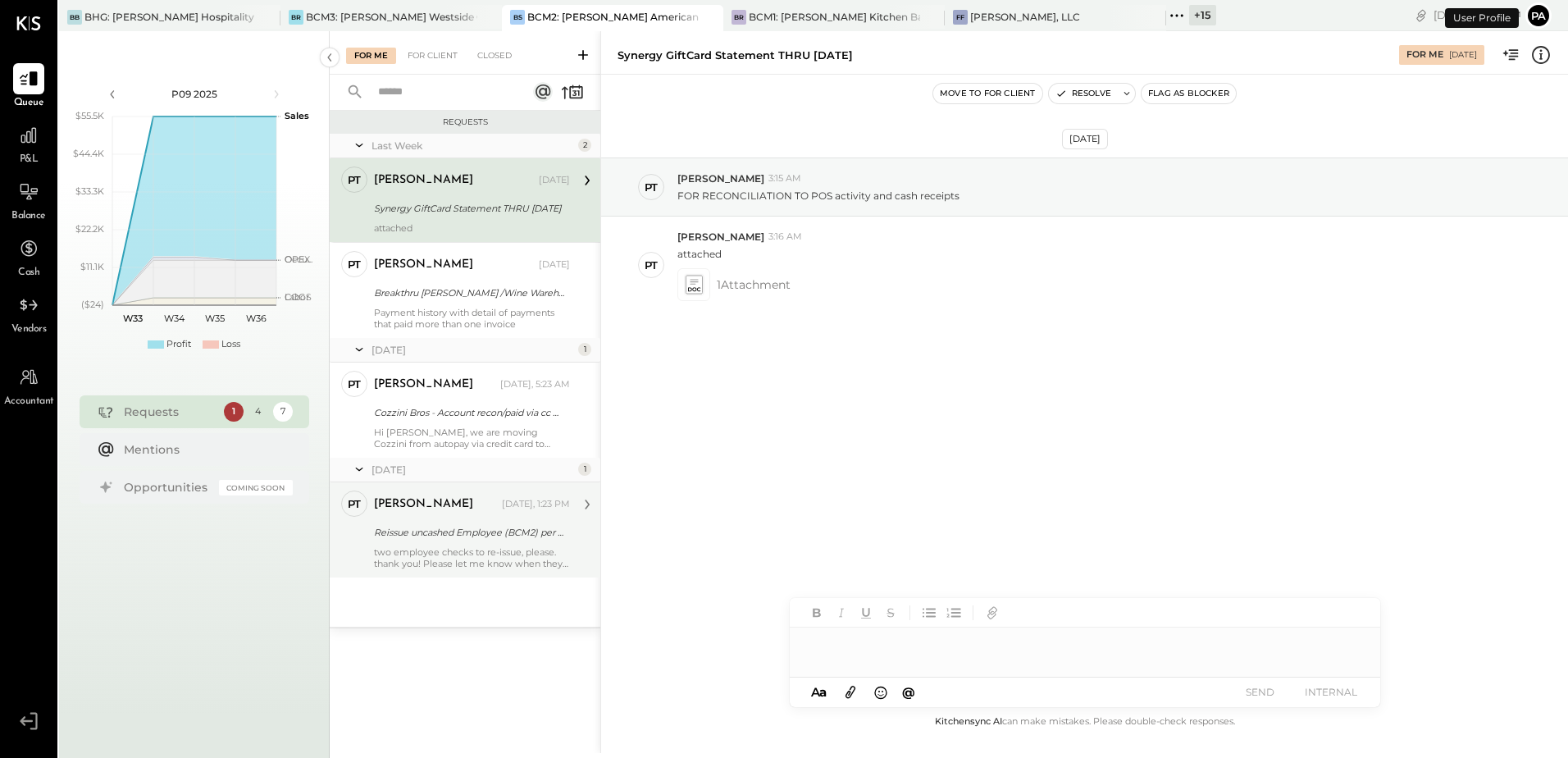
click at [509, 523] on div "Reissue uncashed Employee (BCM2) per ADP refund" at bounding box center [470, 533] width 191 height 20
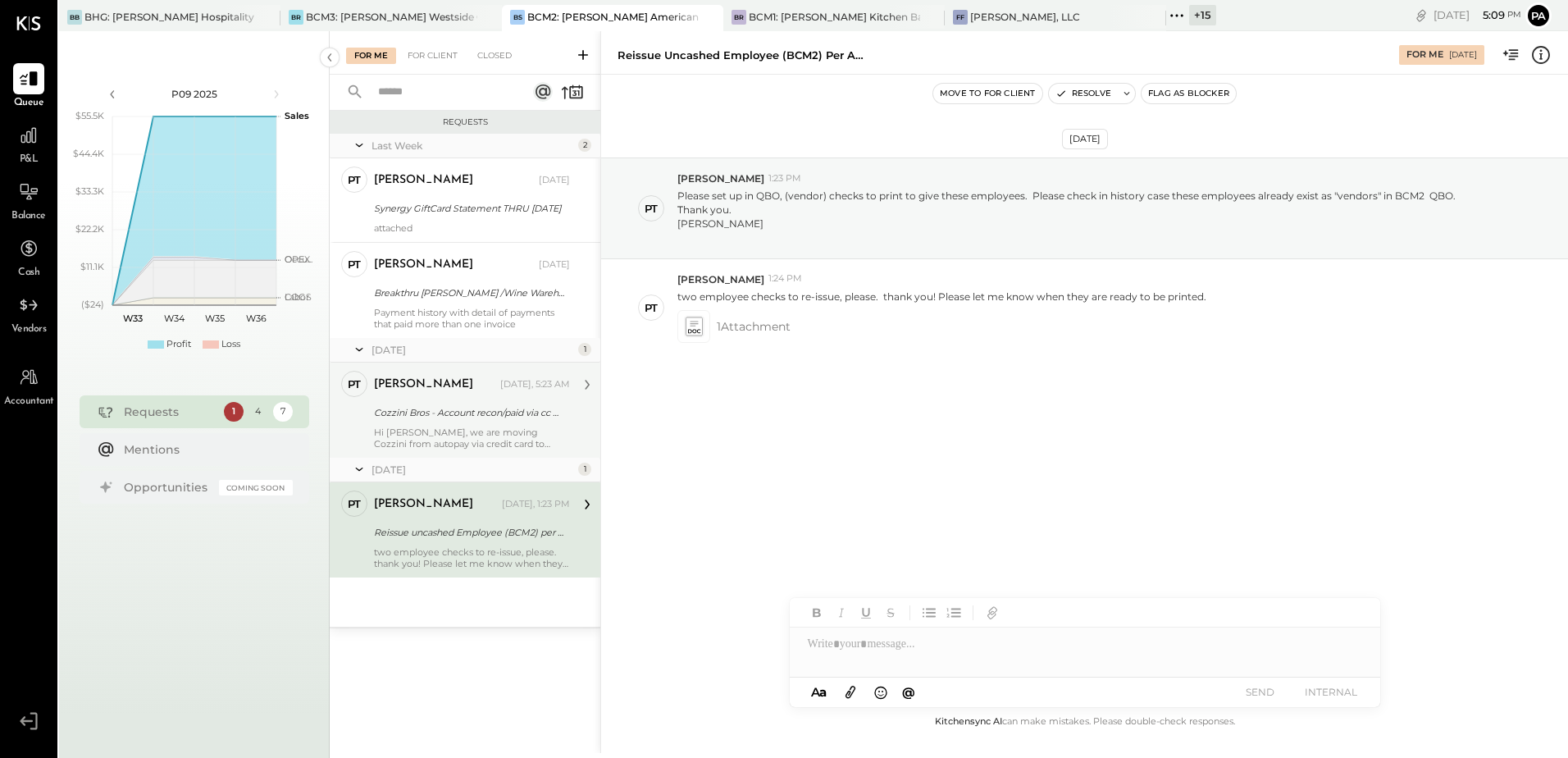
click at [461, 438] on div "Hi Vikesh, we are moving Cozzini from autopay via credit card to payment via ME…" at bounding box center [471, 438] width 196 height 23
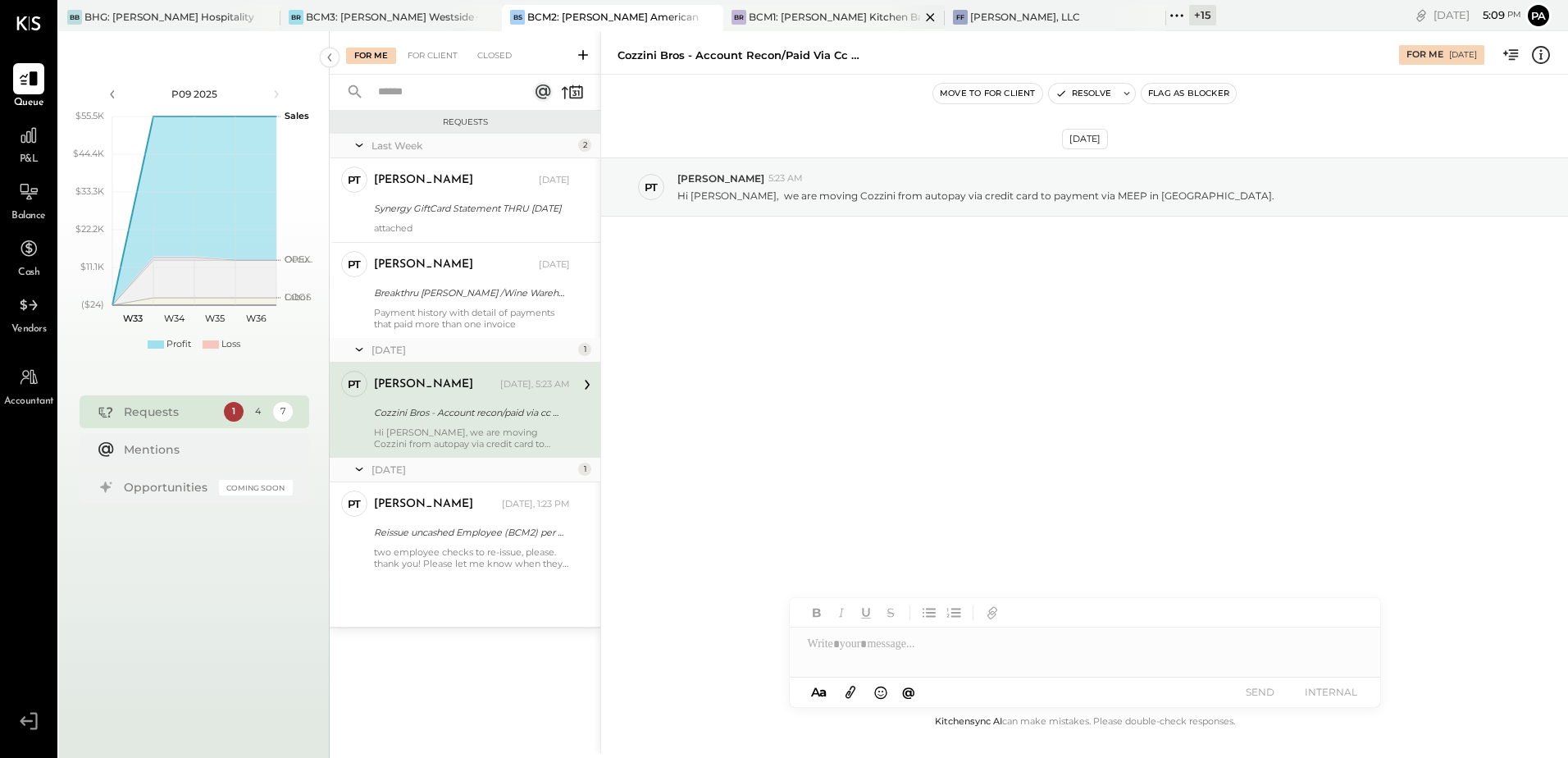
click at [849, 16] on div "BCM1: [PERSON_NAME] Kitchen Bar Market" at bounding box center [834, 17] width 171 height 14
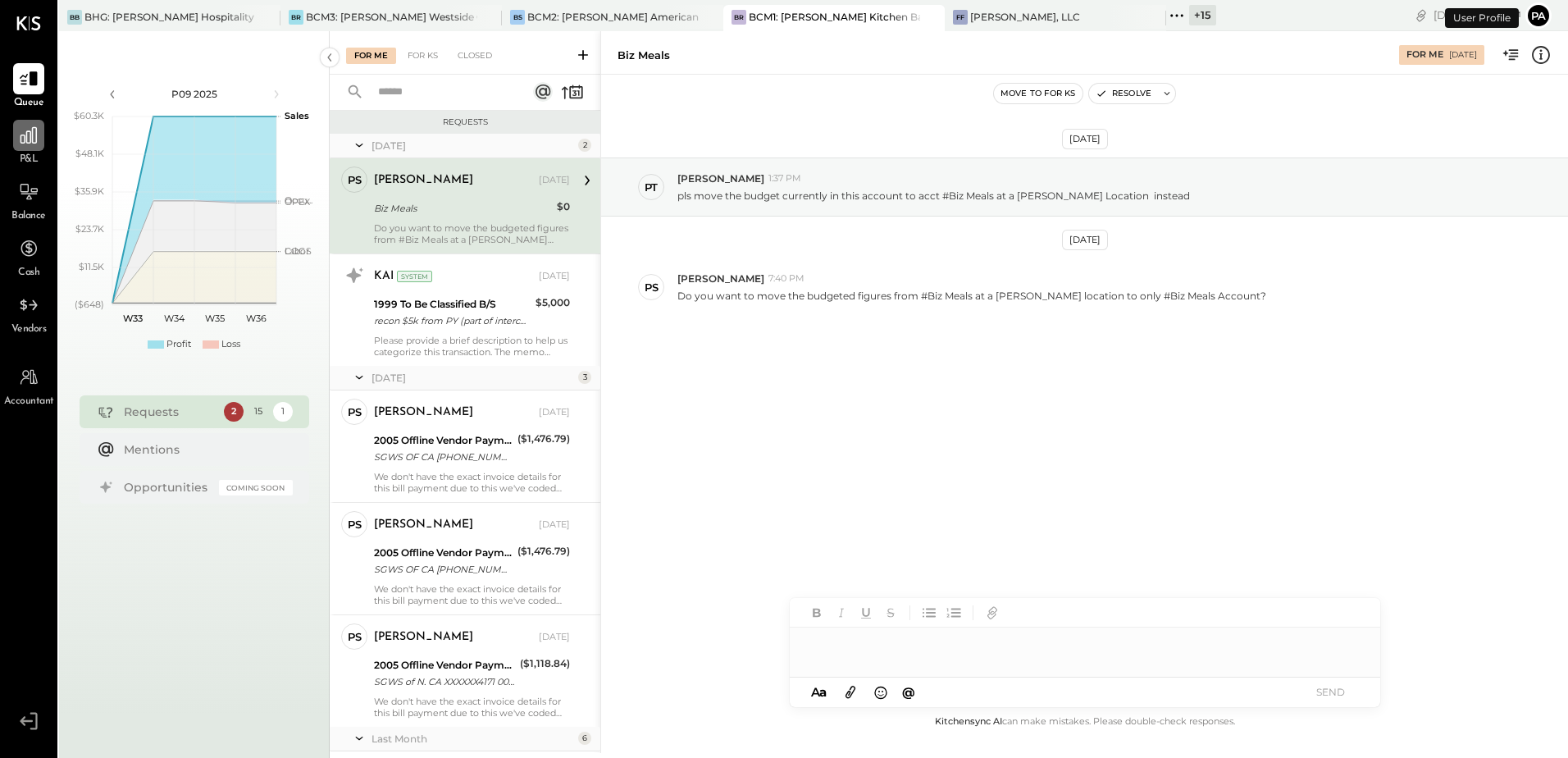
click at [19, 138] on icon at bounding box center [28, 135] width 21 height 21
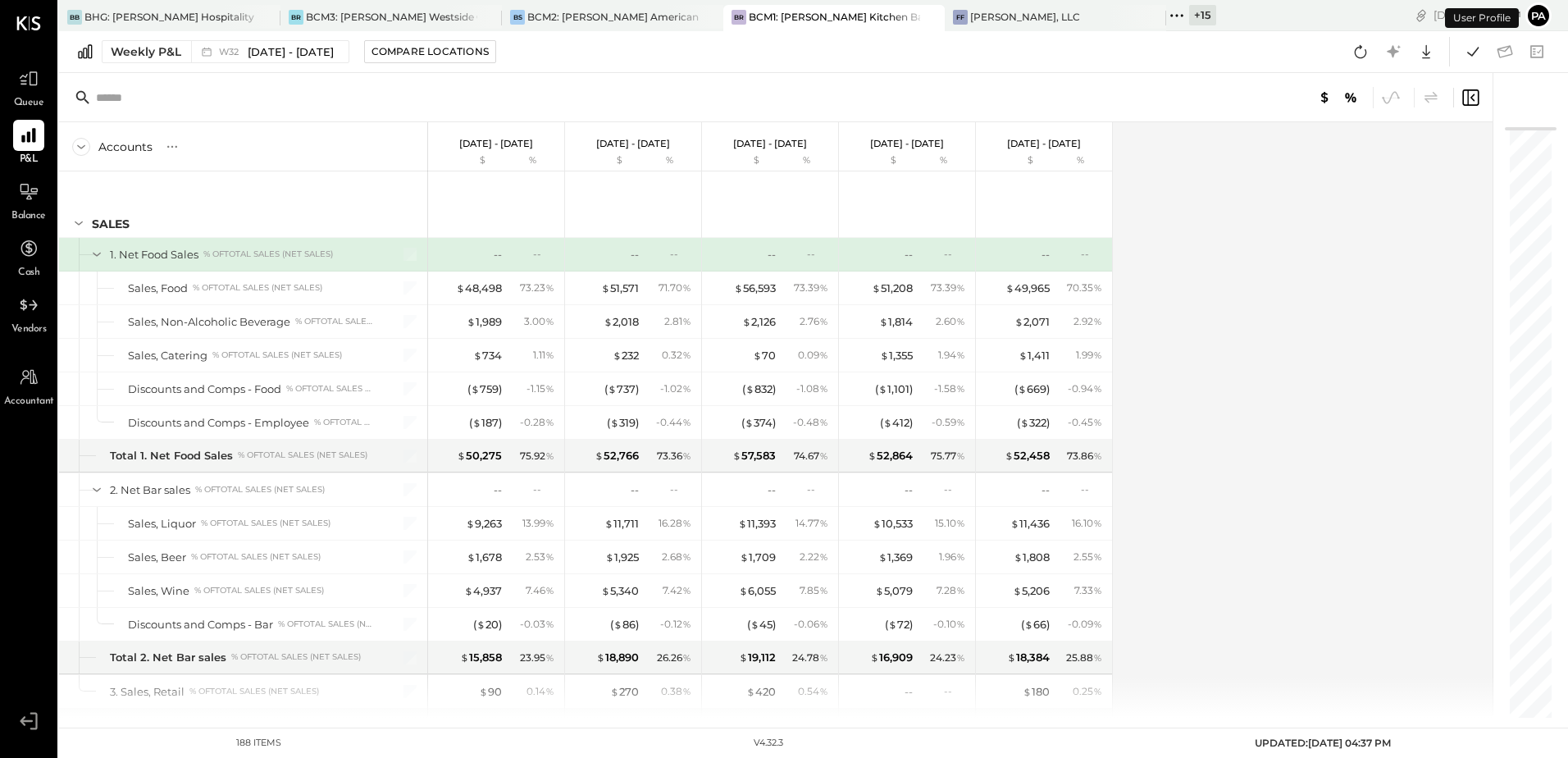
click at [1291, 428] on div "Accounts S % GL Aug 7 - 13, 2025 $ % Jul 31 - Aug 6, 2025 $ % Jul 24 - 30, 2025…" at bounding box center [777, 420] width 1436 height 595
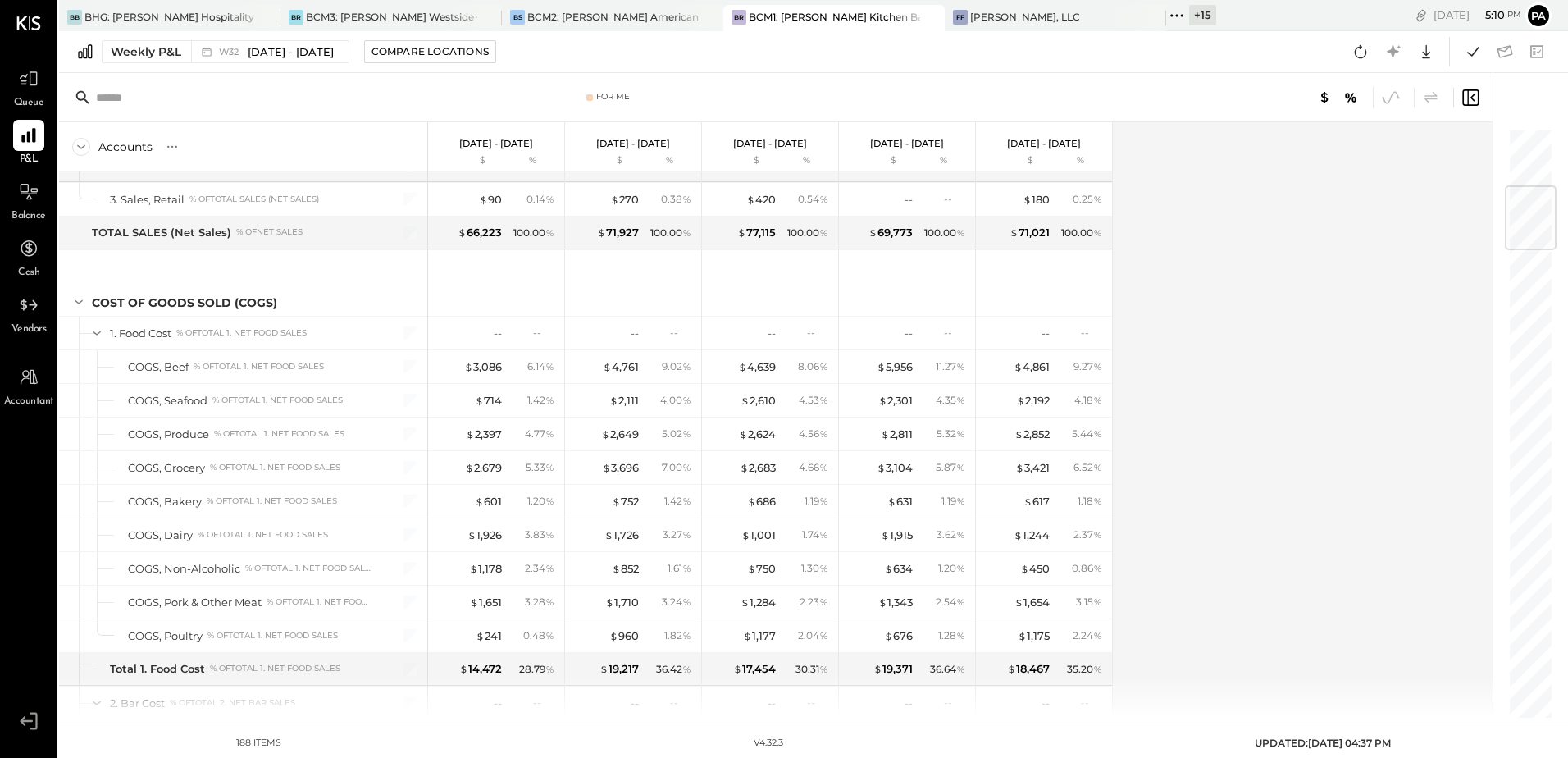
click at [1323, 555] on div "Accounts S % GL Aug 7 - 13, 2025 $ % Jul 31 - Aug 6, 2025 $ % Jul 24 - 30, 2025…" at bounding box center [777, 420] width 1436 height 595
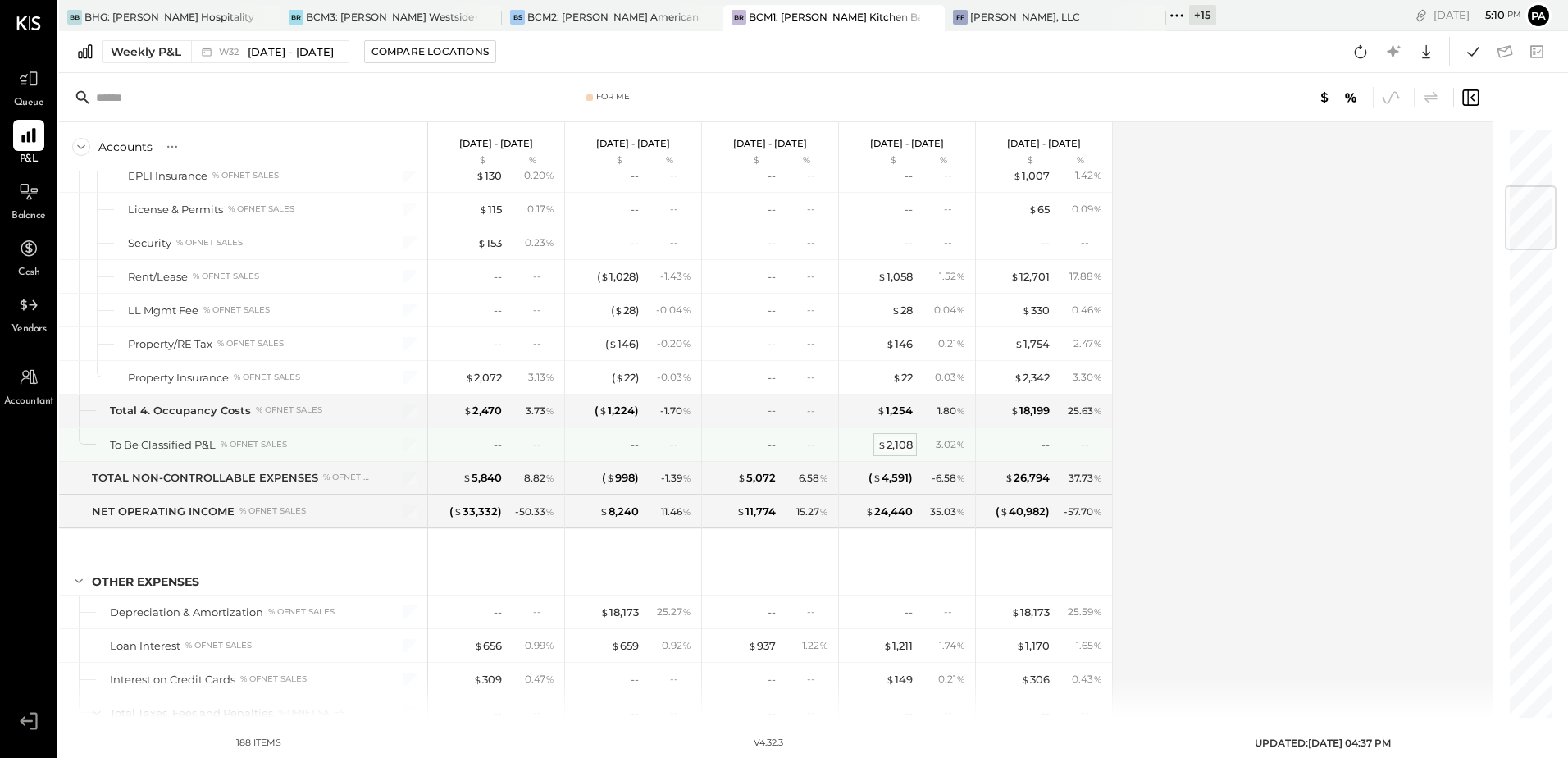
click at [895, 444] on div "$ 2,108" at bounding box center [894, 446] width 35 height 16
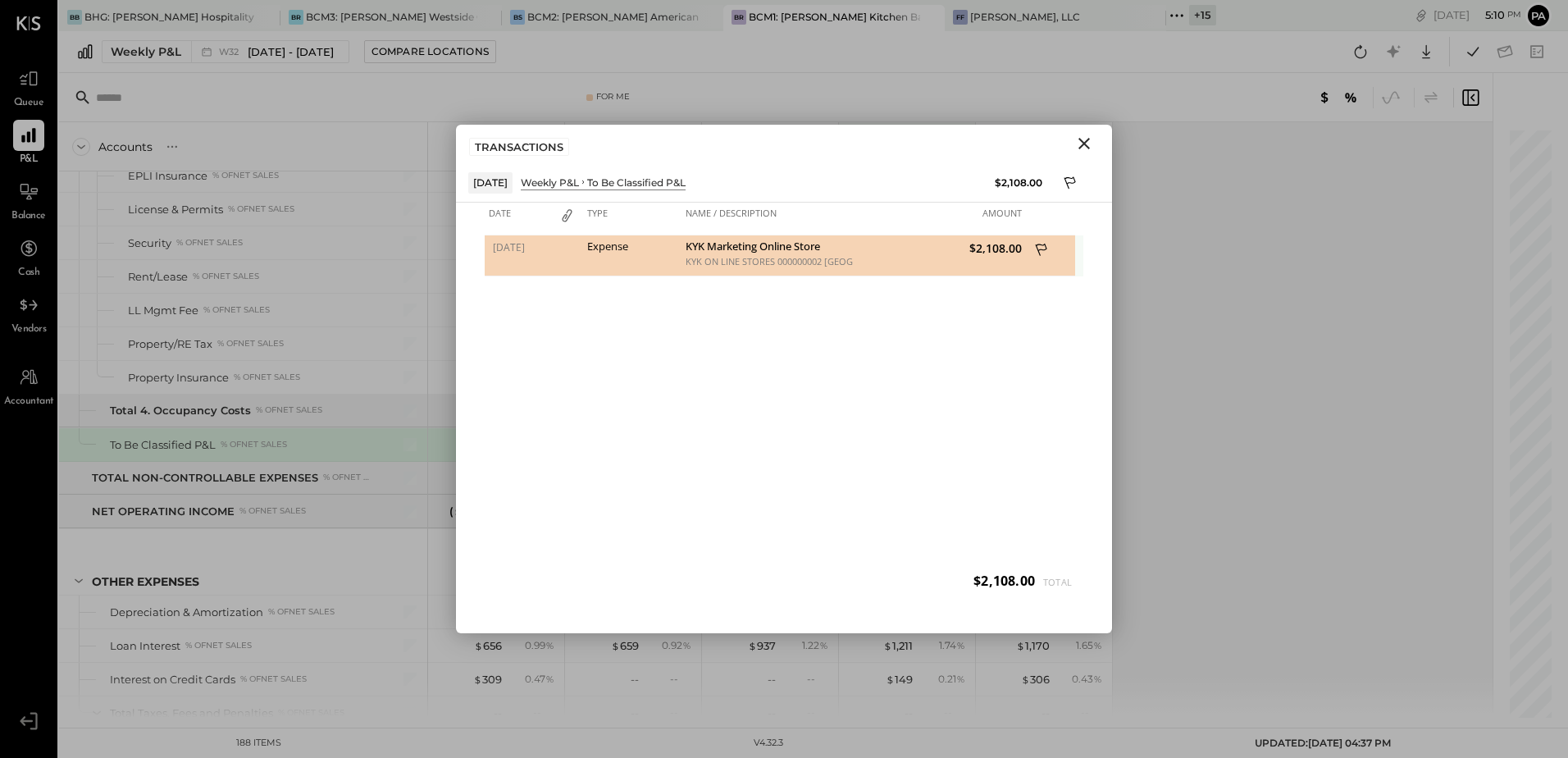
click at [1040, 249] on icon at bounding box center [1042, 249] width 12 height 12
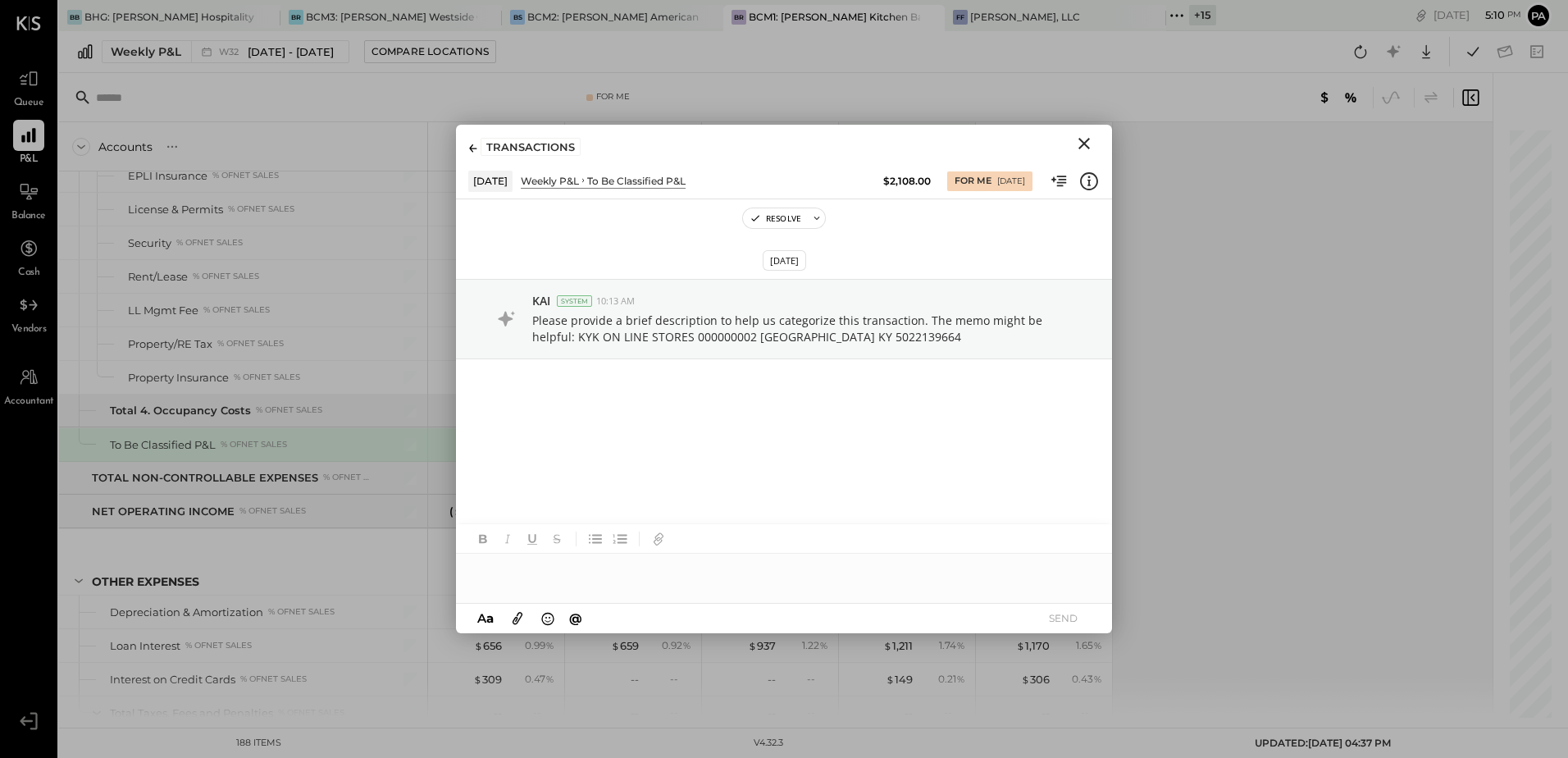
click at [598, 584] on div at bounding box center [784, 569] width 656 height 33
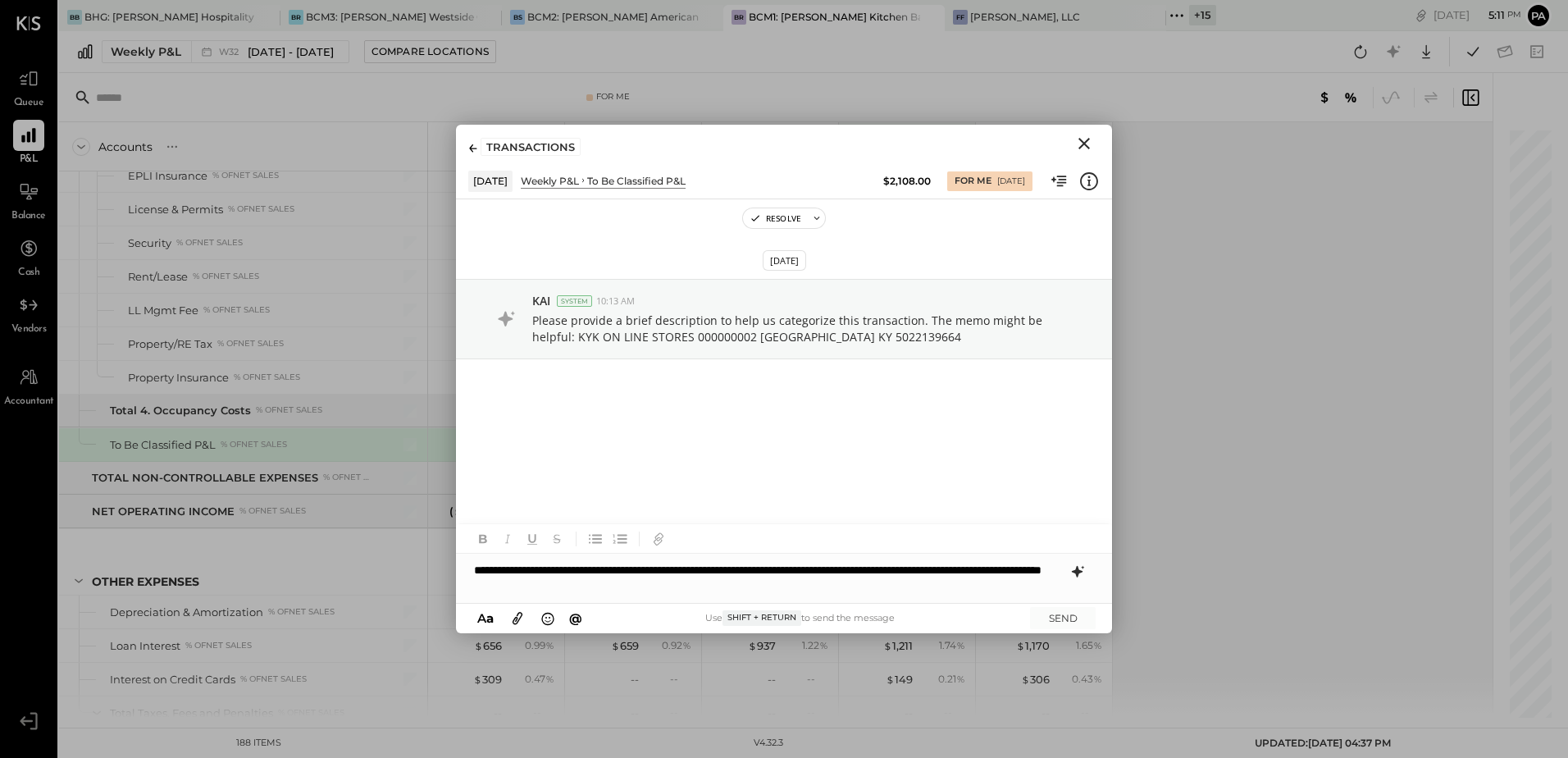
click at [1082, 575] on icon at bounding box center [1078, 572] width 20 height 20
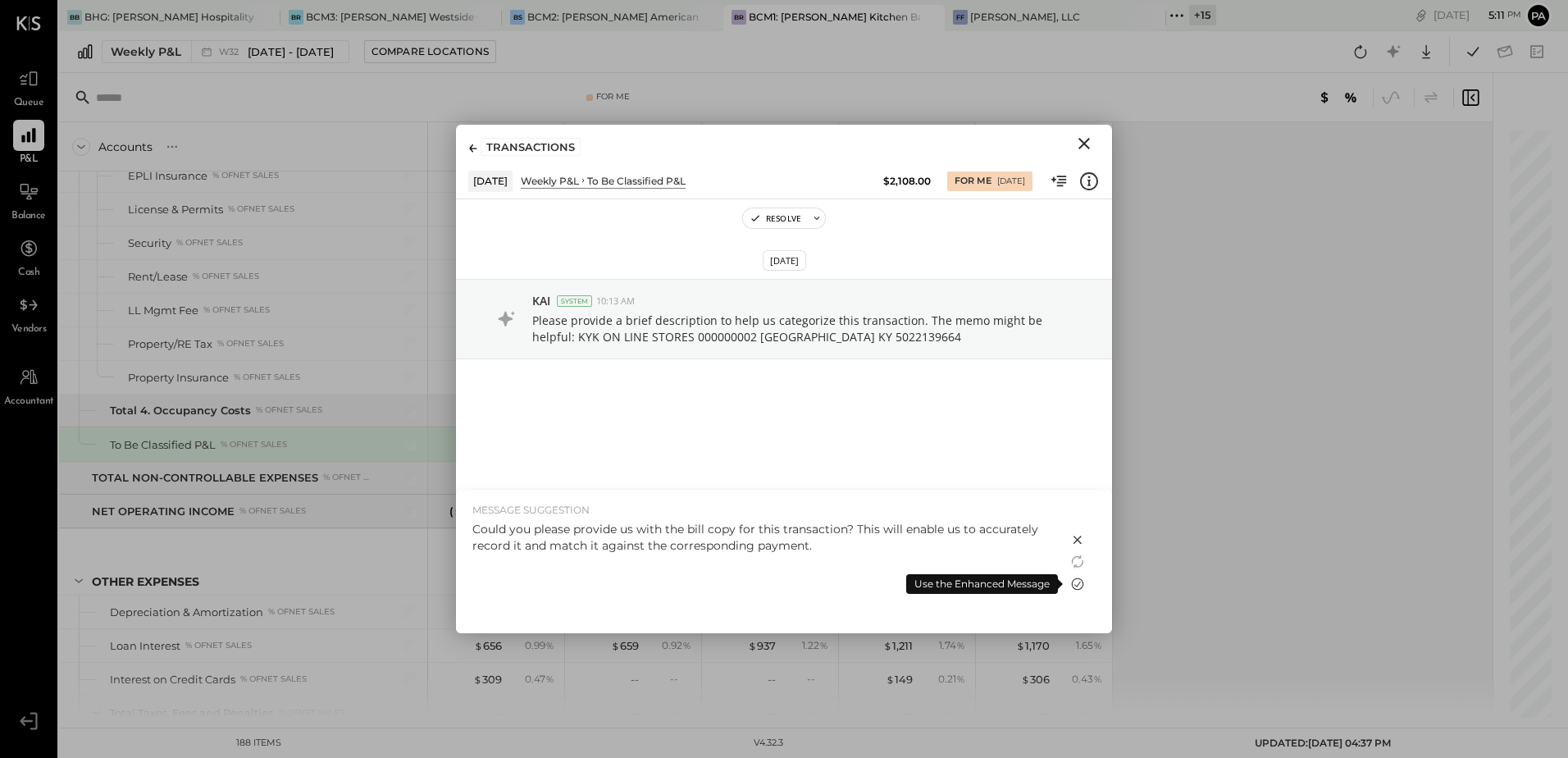
click at [1076, 582] on icon at bounding box center [1078, 584] width 20 height 20
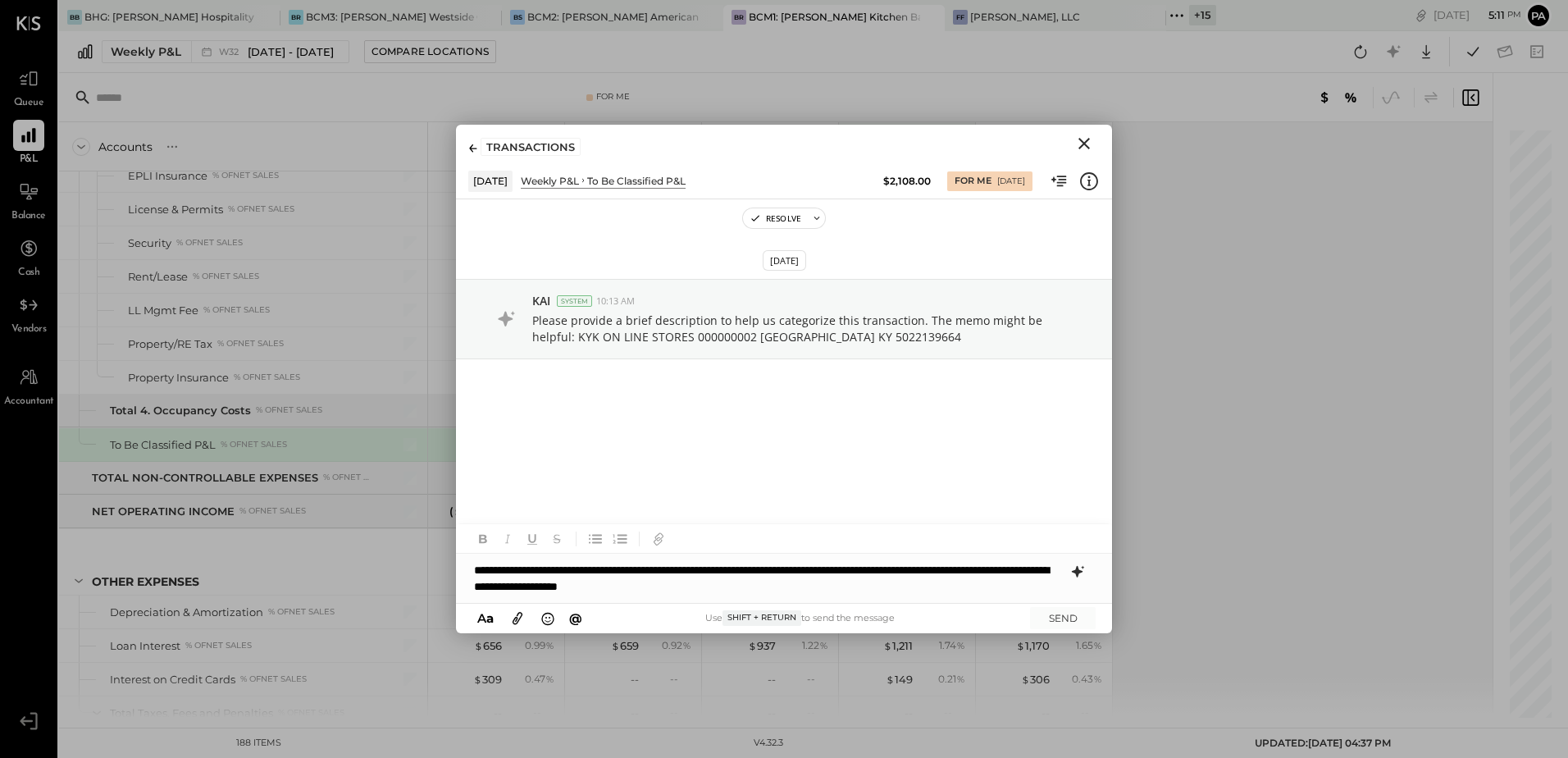
click at [877, 590] on div "**********" at bounding box center [784, 577] width 656 height 49
click at [1053, 622] on button "SEND" at bounding box center [1064, 618] width 66 height 22
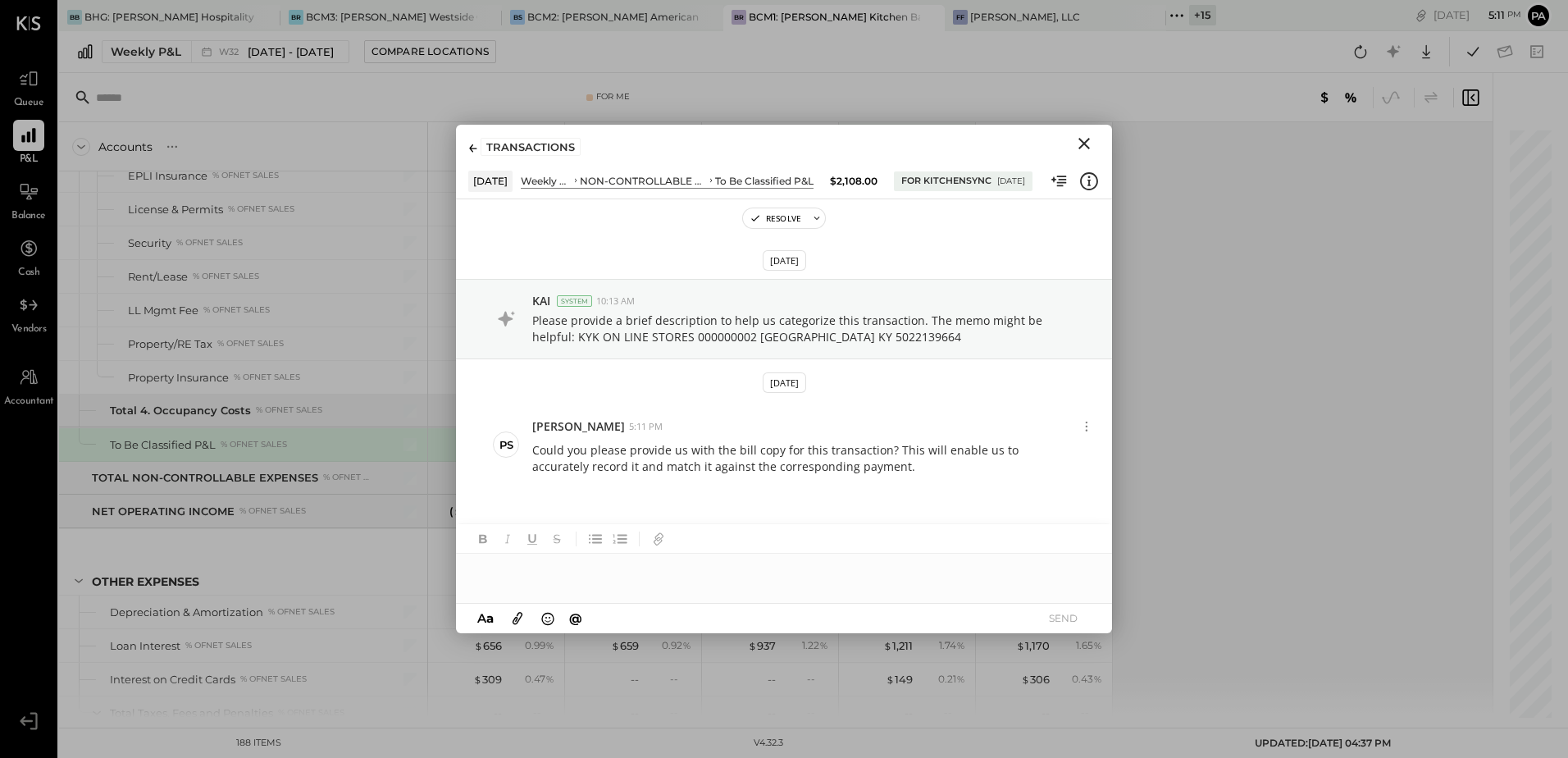
click at [1086, 145] on icon "Close" at bounding box center [1085, 144] width 12 height 12
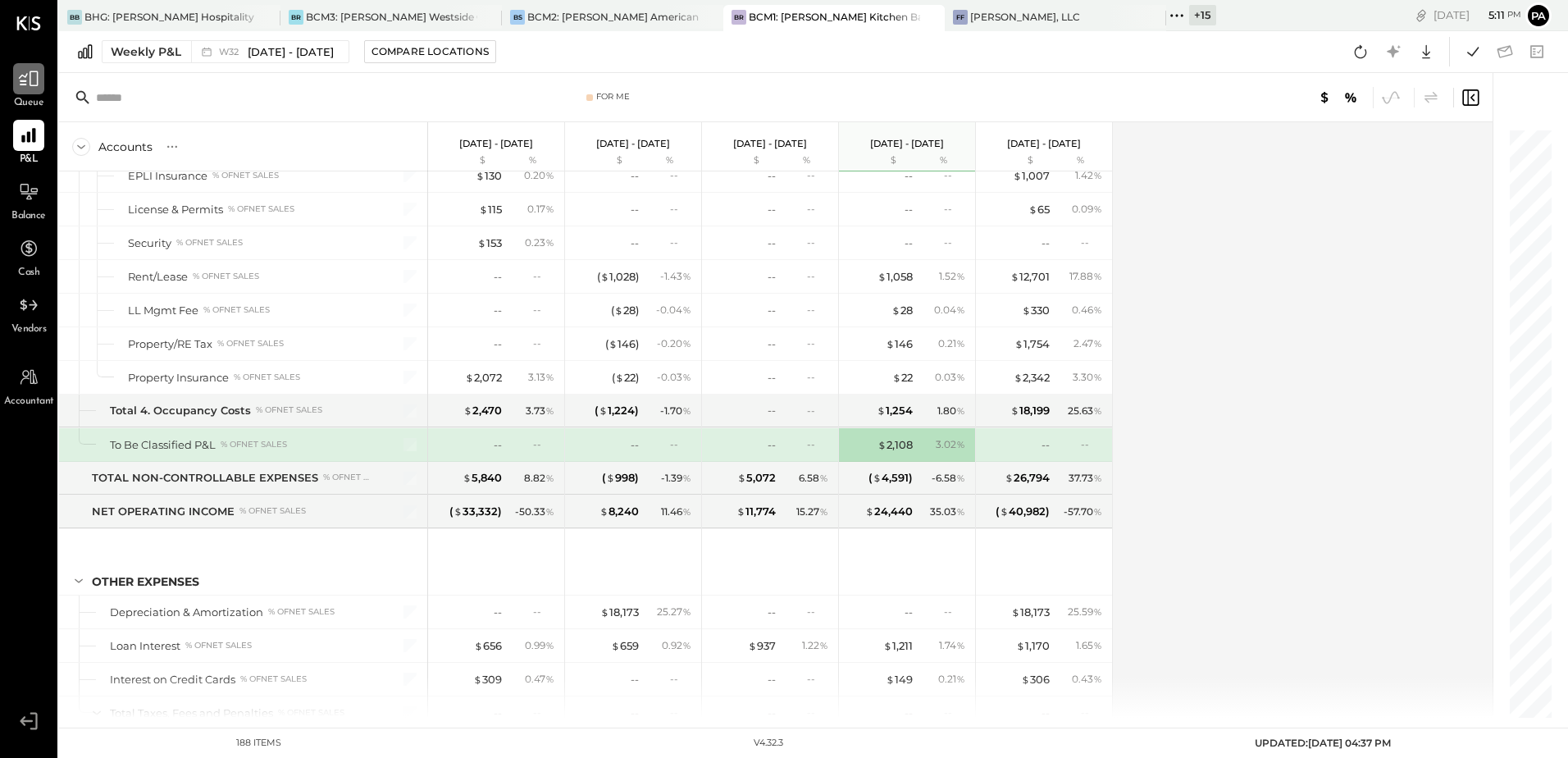
click at [36, 81] on icon at bounding box center [28, 78] width 21 height 21
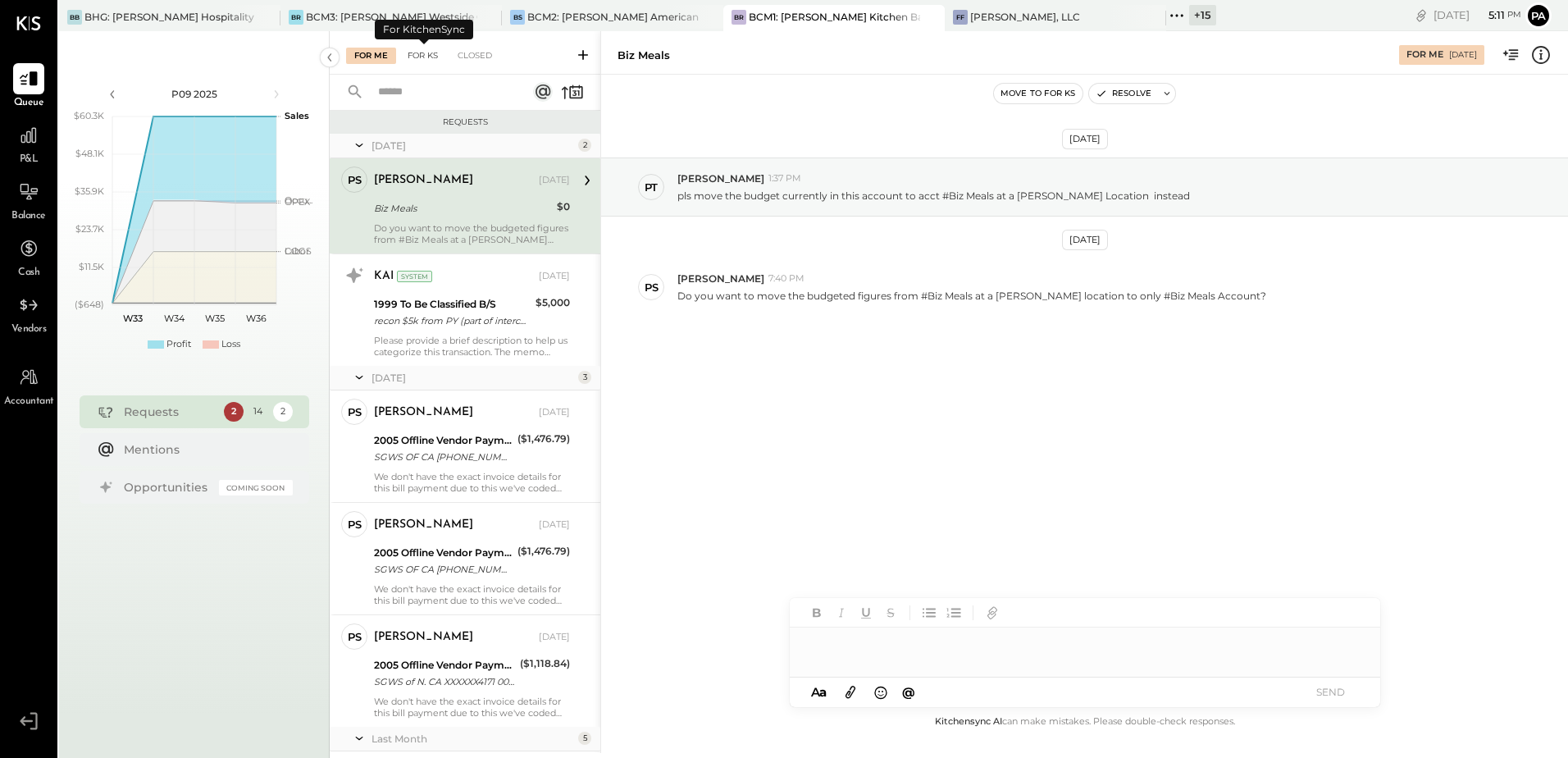
click at [425, 49] on div "For KS" at bounding box center [423, 56] width 47 height 16
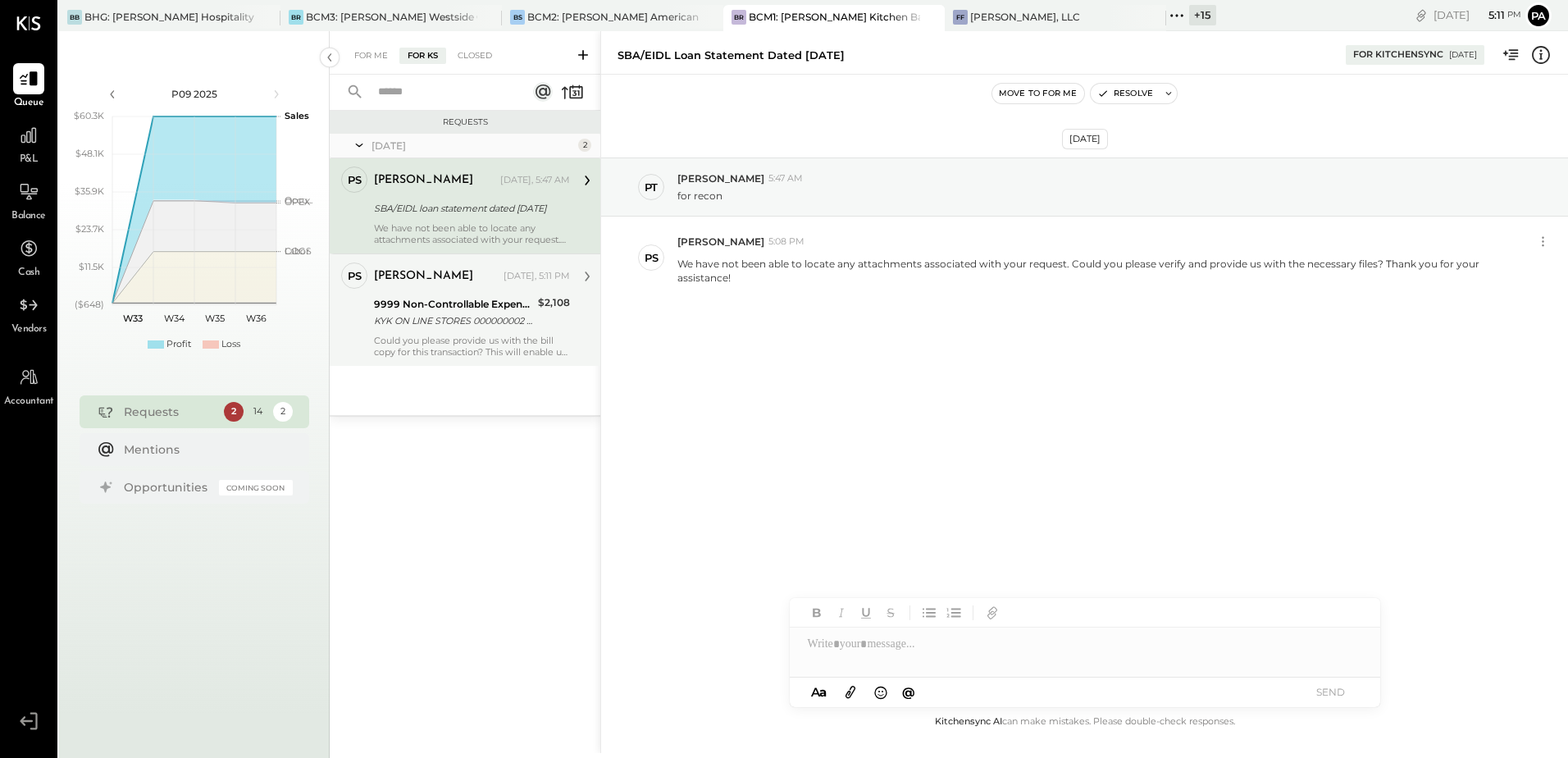
click at [443, 331] on div "Parth Shah Today, 5:11 PM 9999 Non-Controllable Expenses:To Be Classified P&L K…" at bounding box center [471, 309] width 196 height 95
